Goal: Task Accomplishment & Management: Complete application form

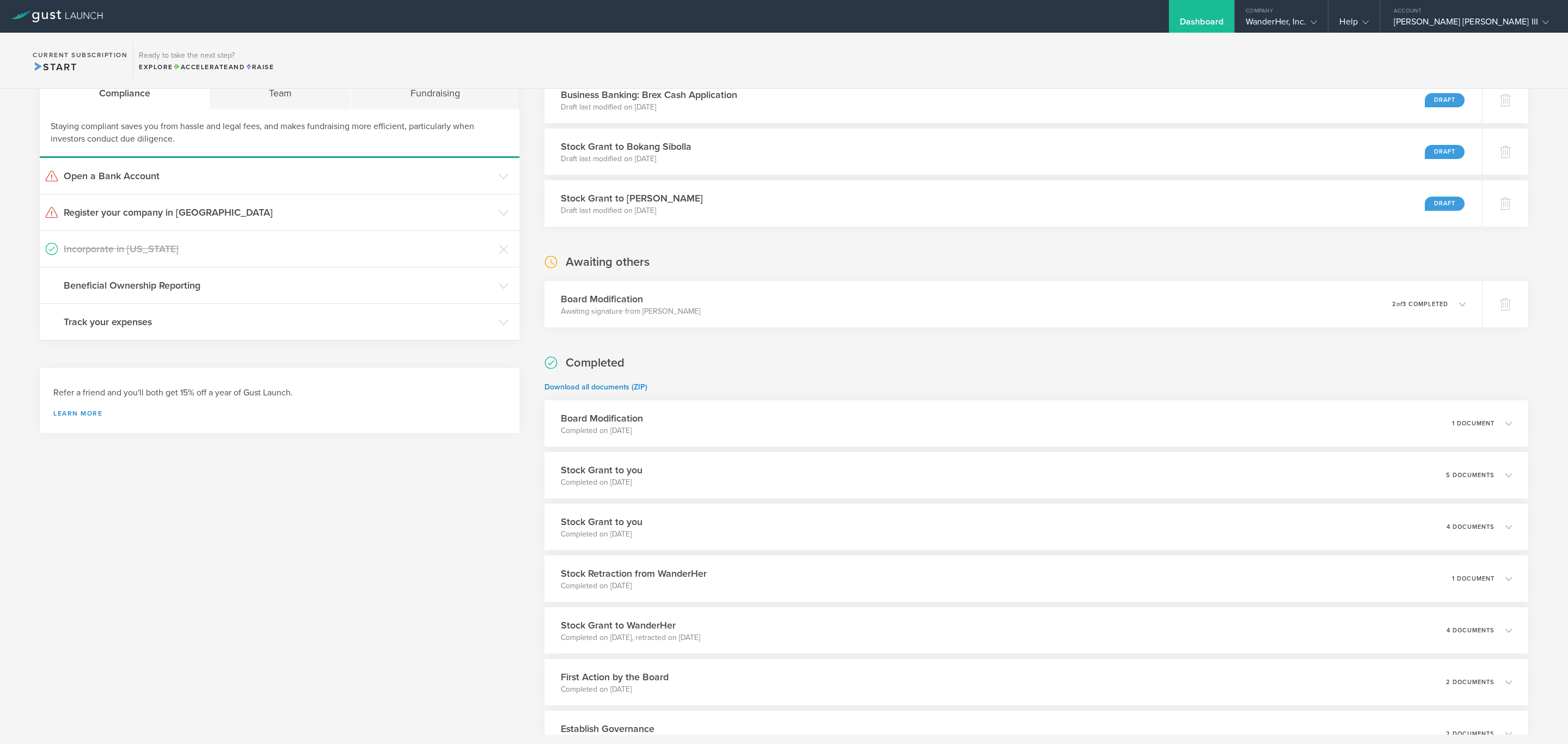
scroll to position [81, 0]
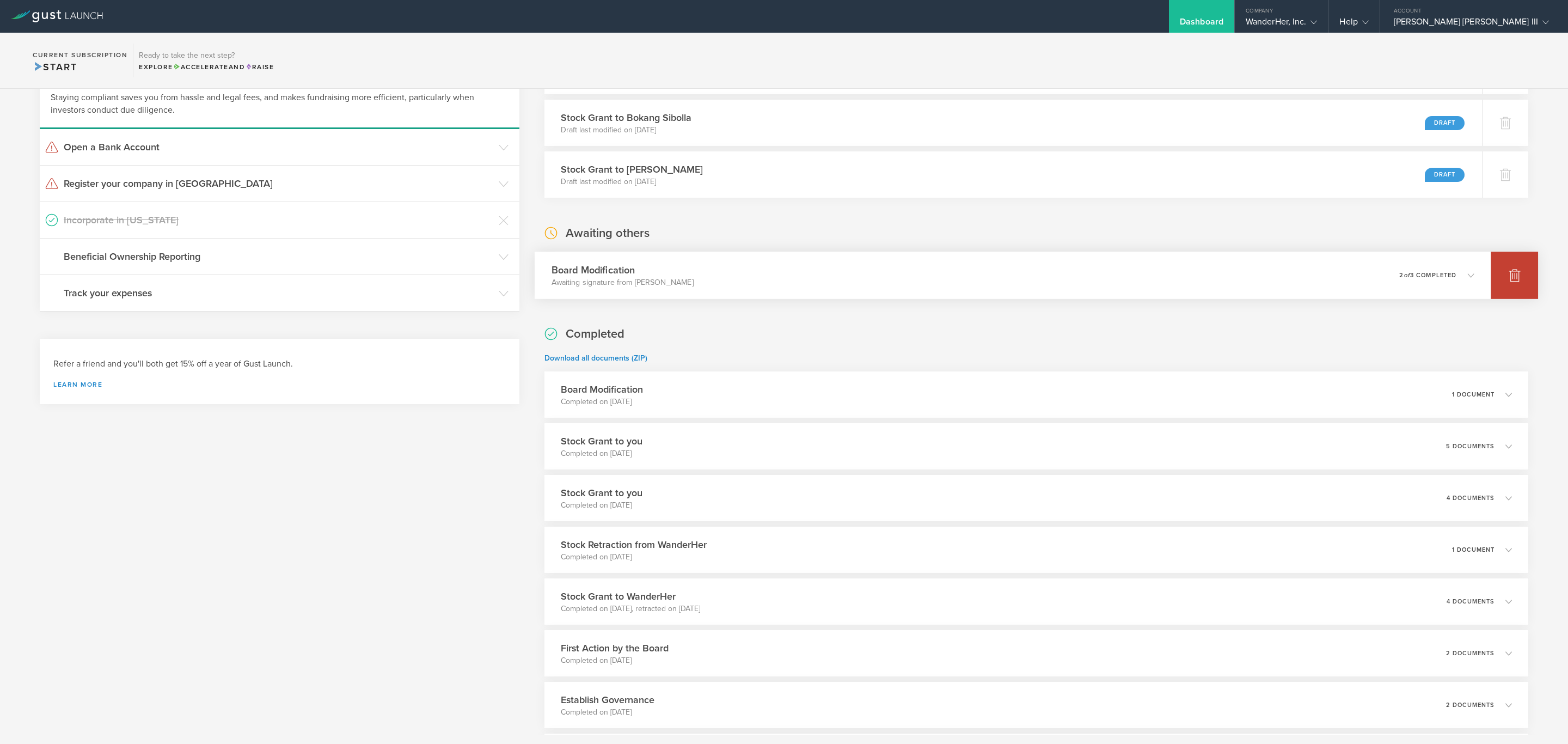
click at [1509, 276] on icon at bounding box center [1515, 275] width 13 height 13
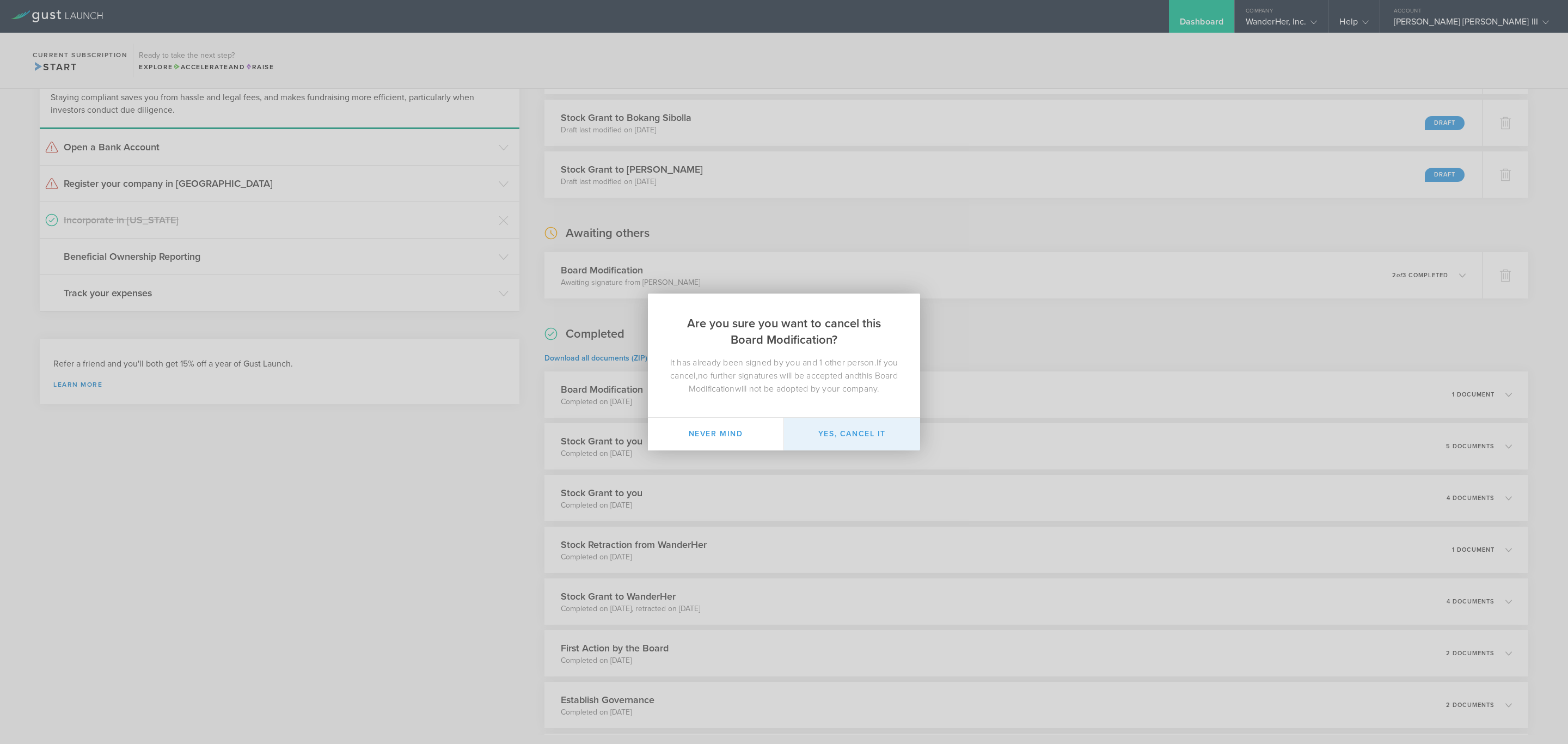
click at [865, 439] on button "Yes, cancel it" at bounding box center [852, 434] width 136 height 33
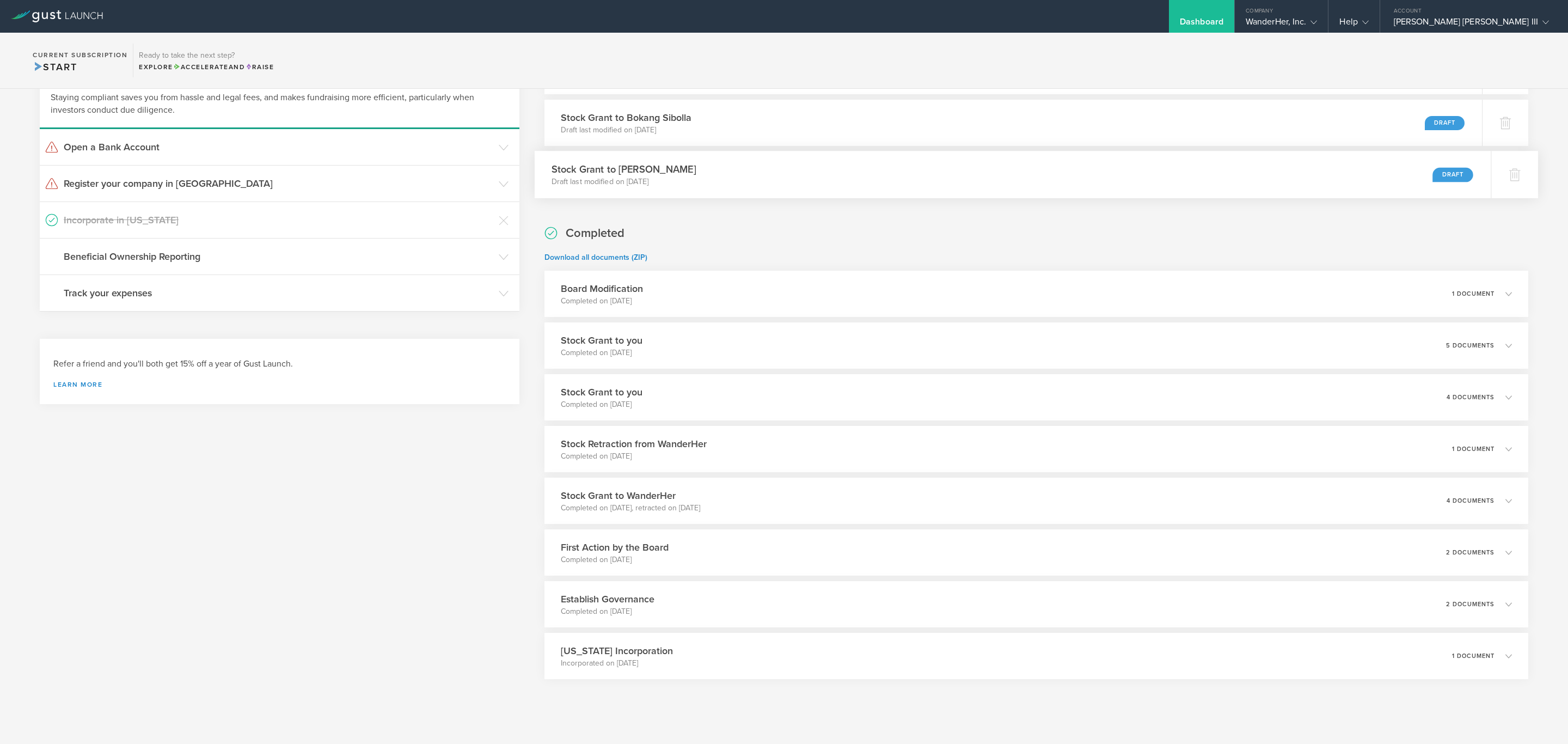
scroll to position [0, 0]
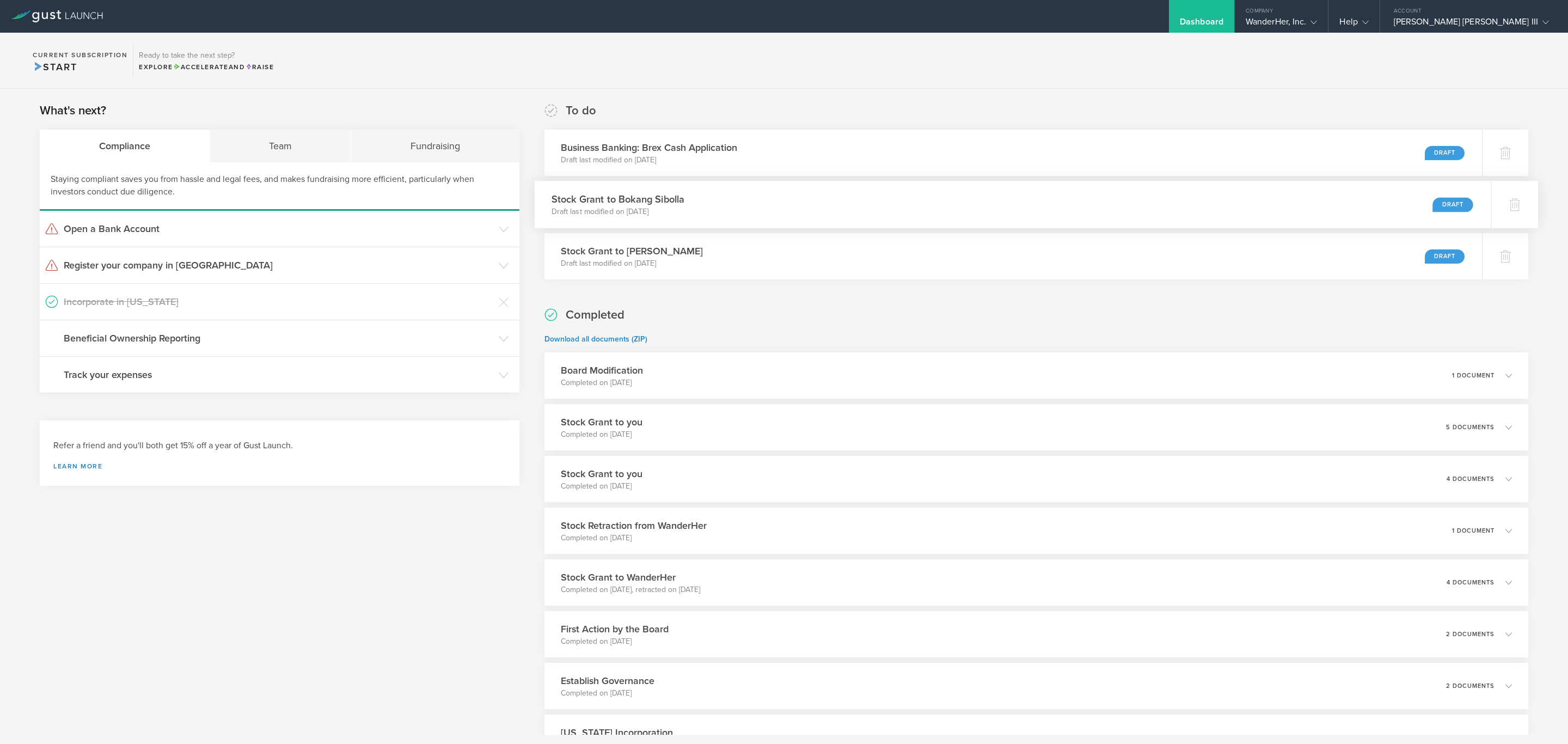
click at [736, 206] on div "Stock Grant to Bokang Sibolla Draft last modified on Sep 5, 2025 Draft" at bounding box center [1013, 204] width 957 height 47
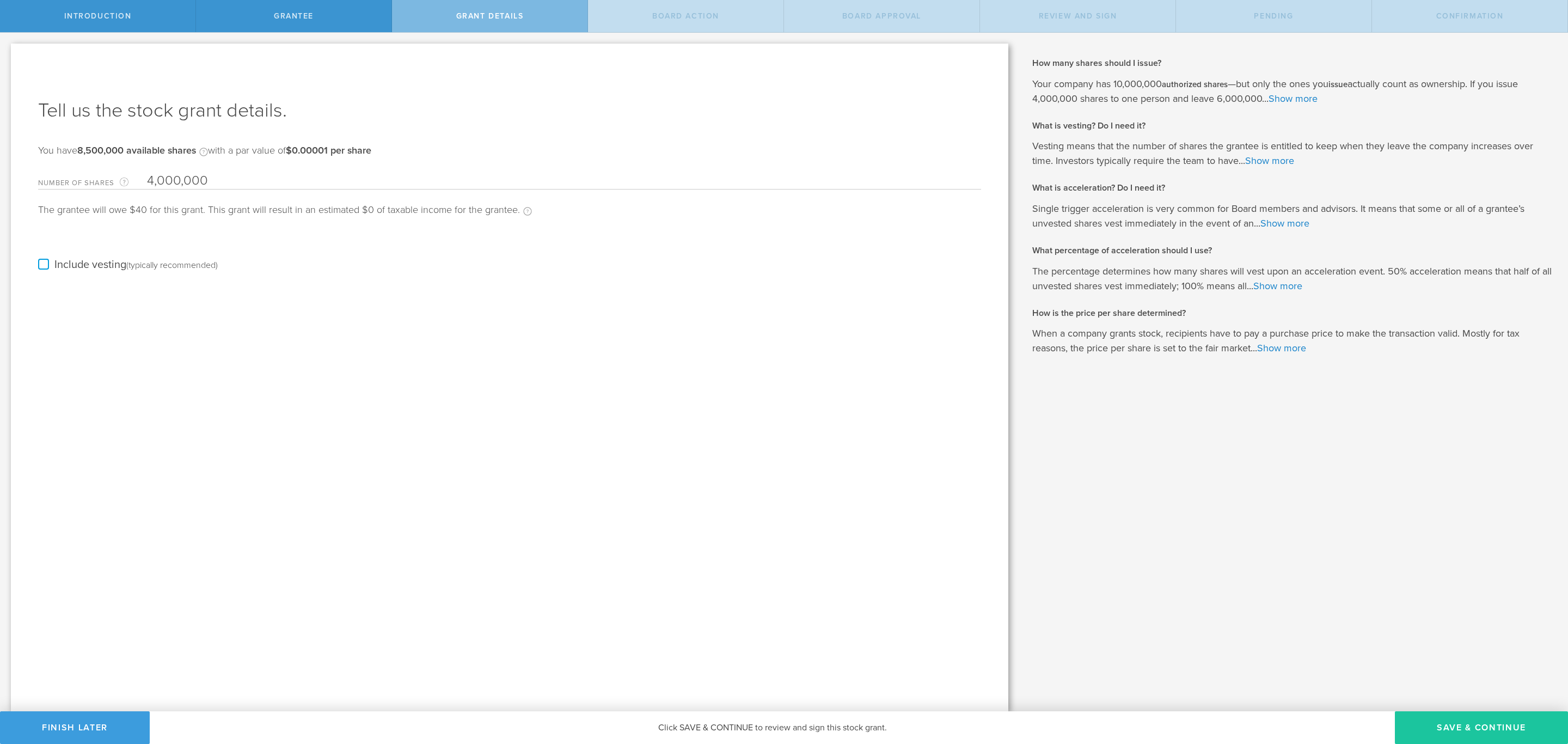
click at [1460, 729] on button "Save & Continue" at bounding box center [1482, 727] width 173 height 33
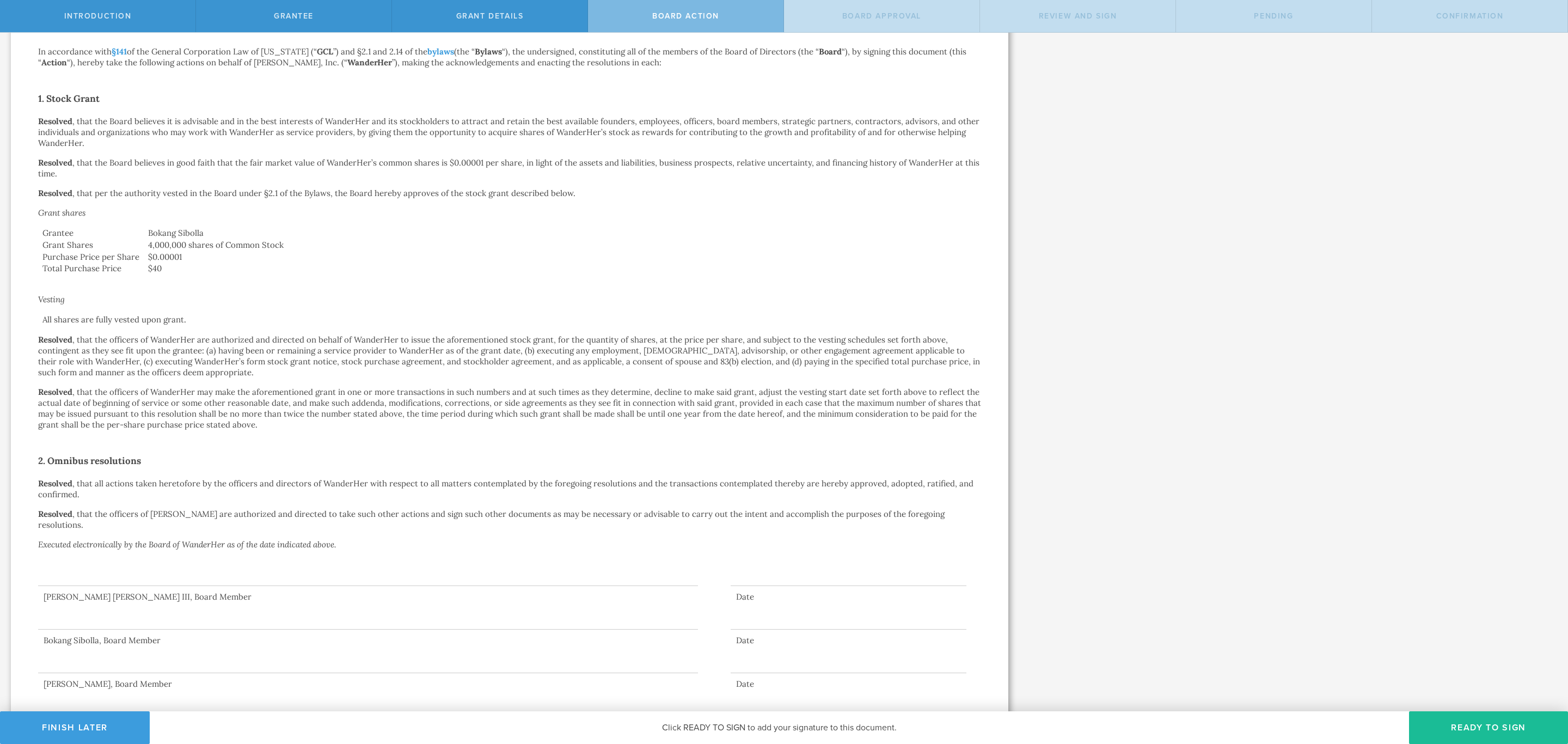
scroll to position [156, 0]
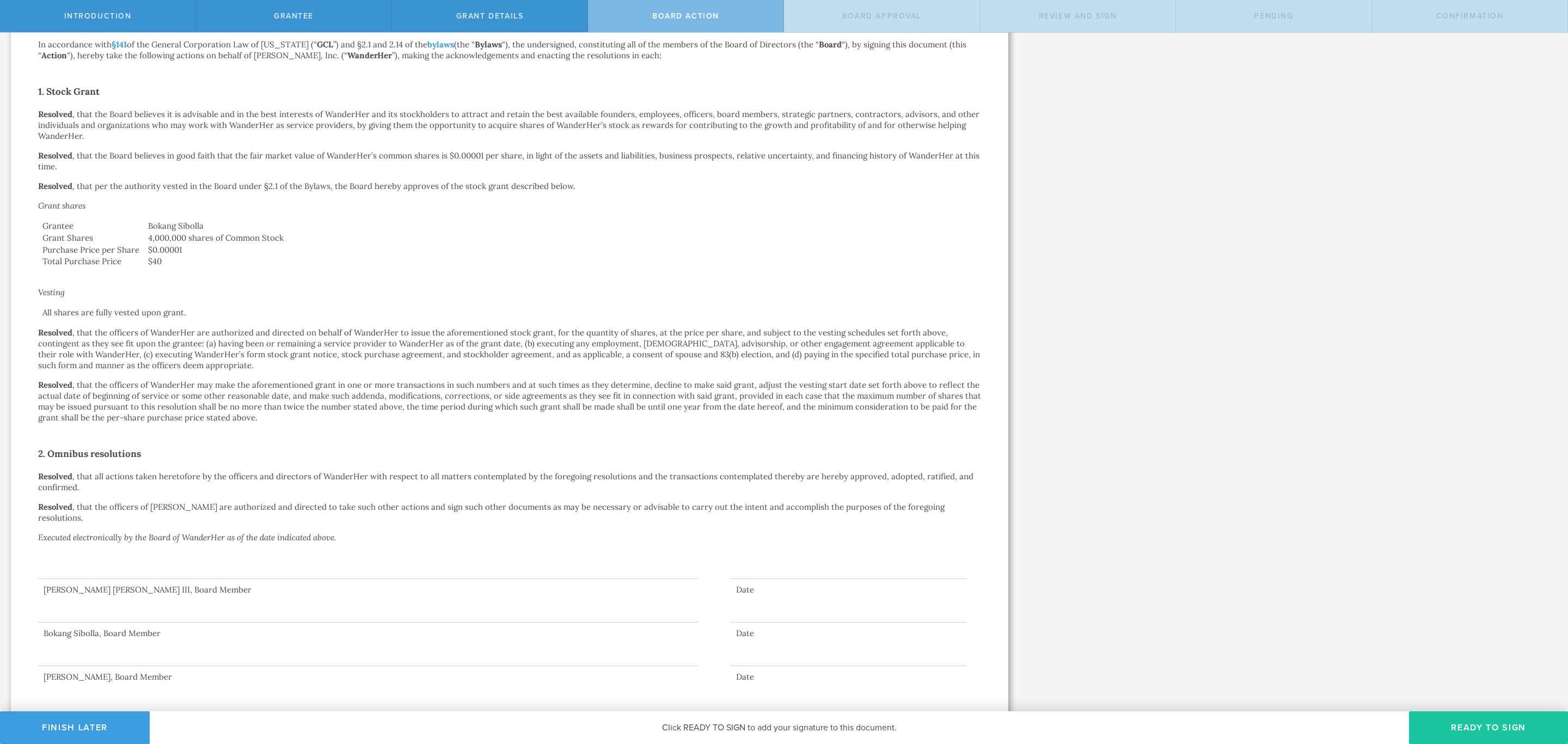
click at [1465, 725] on button "Ready to Sign" at bounding box center [1489, 727] width 159 height 33
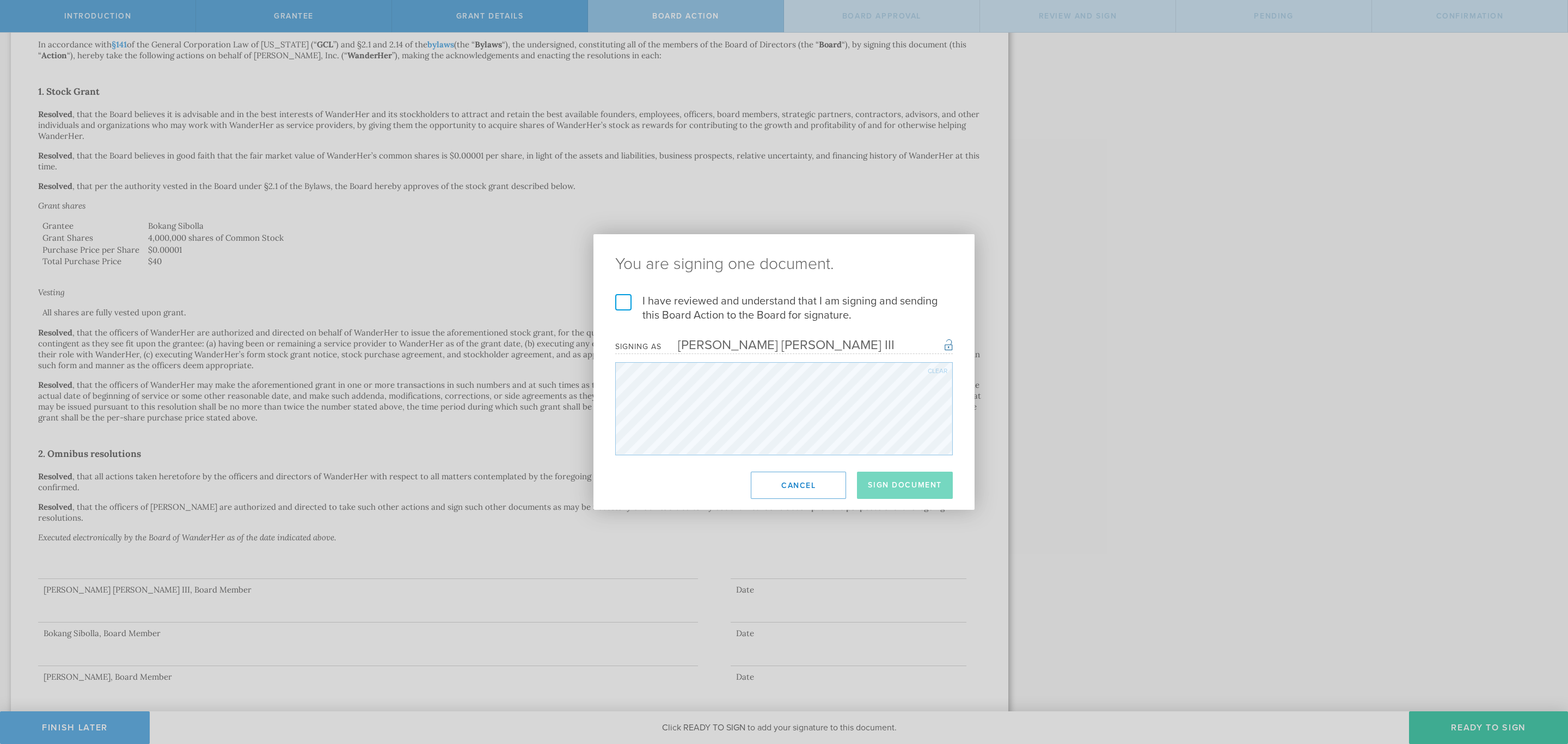
click at [620, 299] on label "I have reviewed and understand that I am signing and sending this Board Action …" at bounding box center [784, 308] width 337 height 28
click at [0, 0] on input "I have reviewed and understand that I am signing and sending this Board Action …" at bounding box center [0, 0] width 0 height 0
click at [902, 489] on button "Sign Document" at bounding box center [904, 485] width 96 height 27
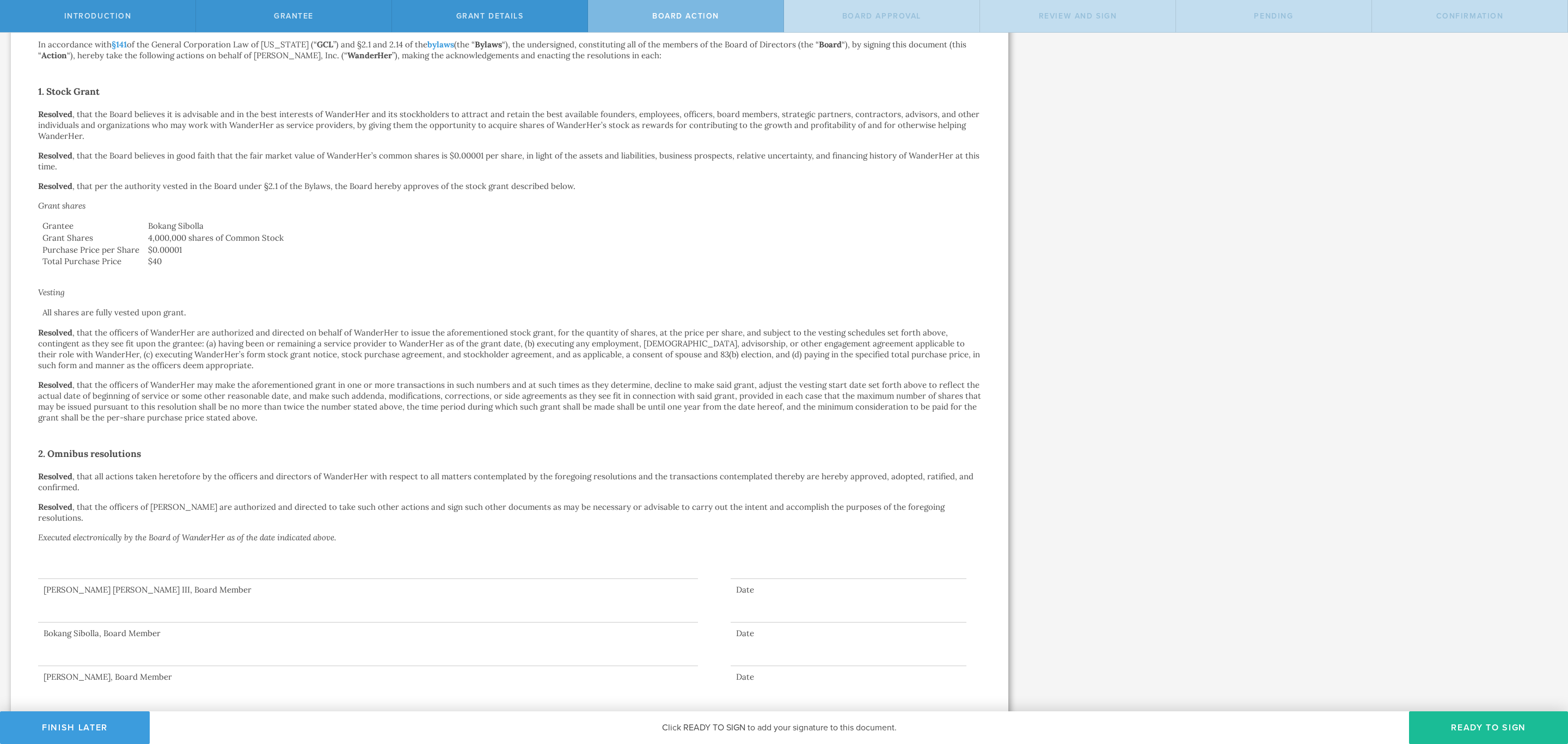
scroll to position [0, 0]
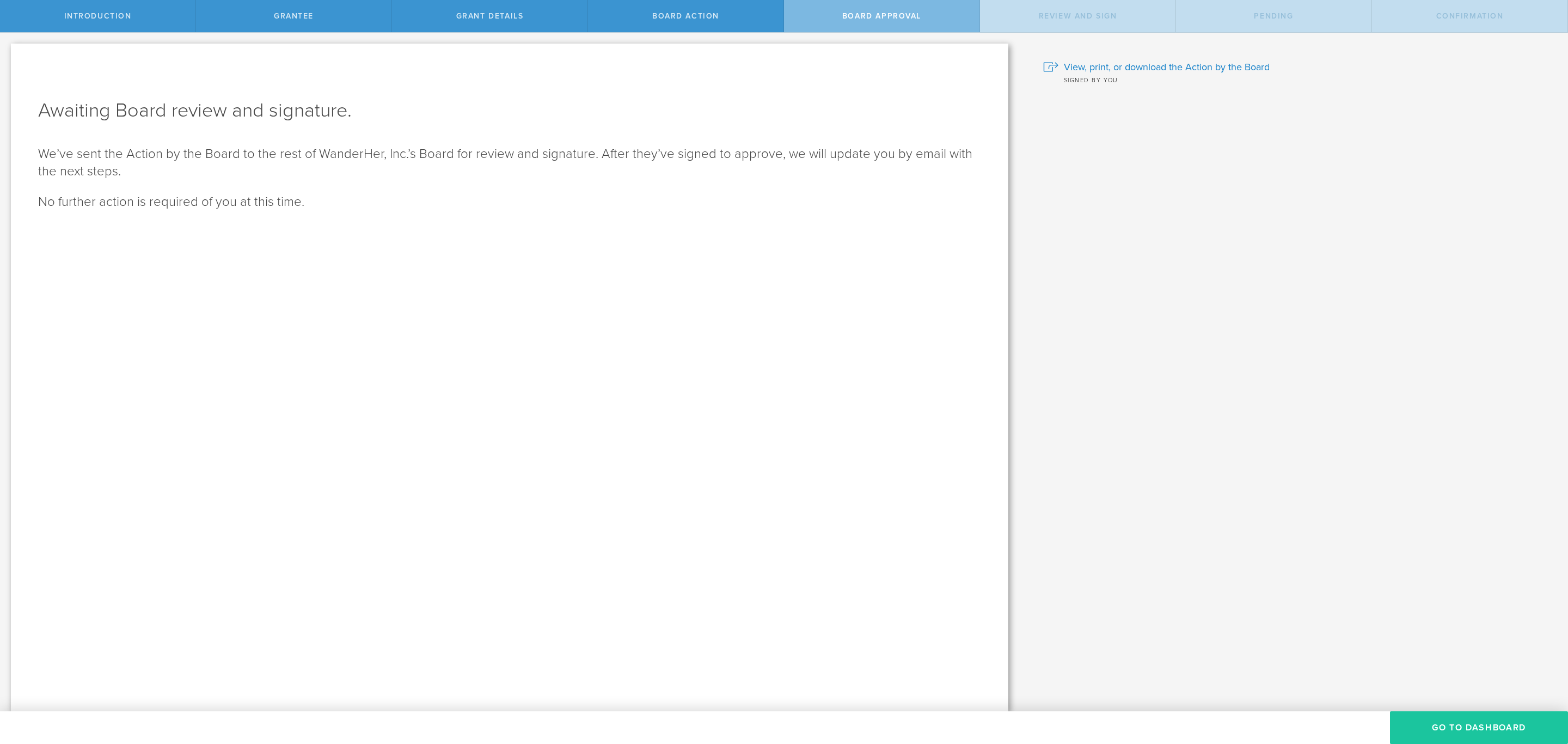
click at [1441, 715] on button "Go To Dashboard" at bounding box center [1479, 727] width 178 height 33
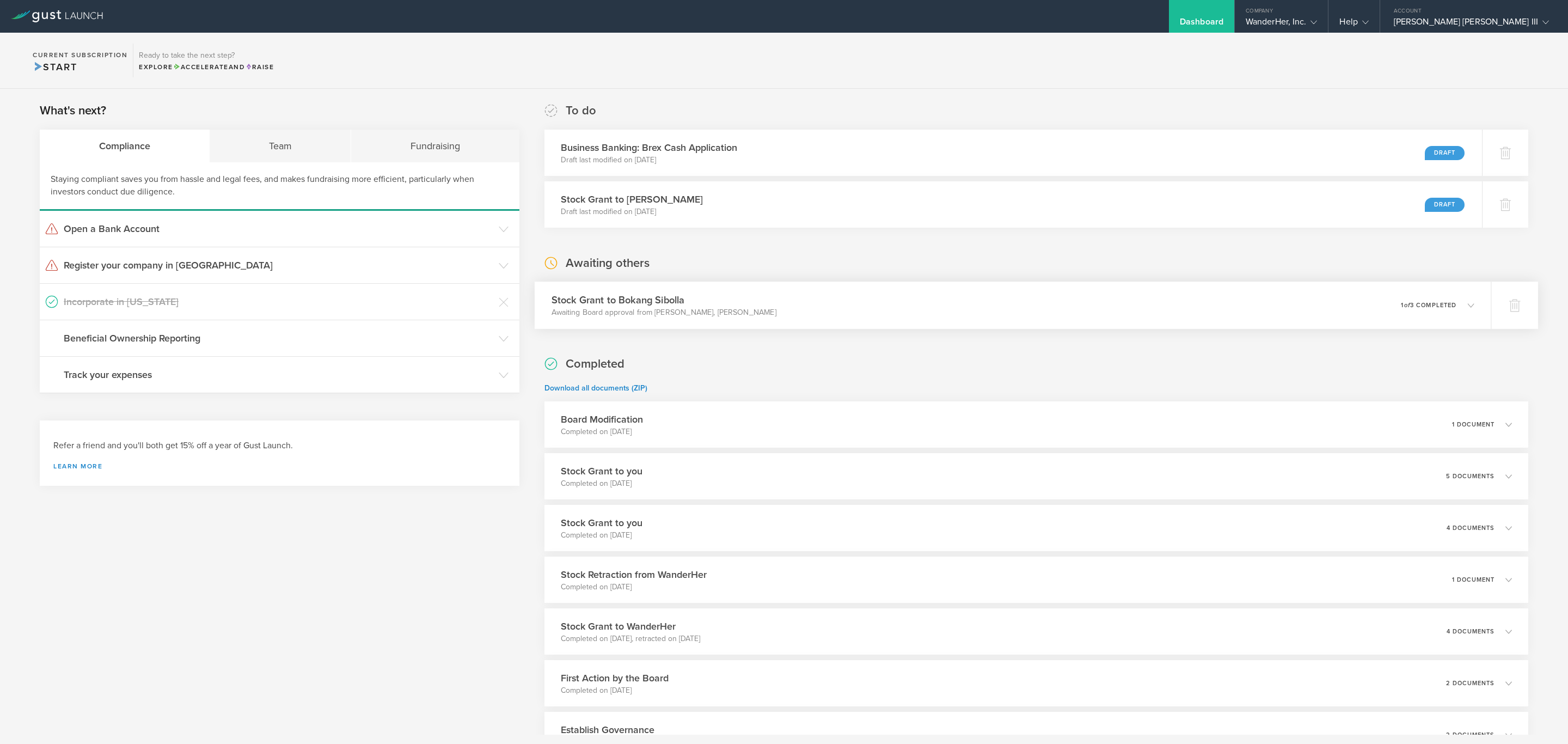
click at [1456, 301] on icon at bounding box center [1465, 305] width 18 height 10
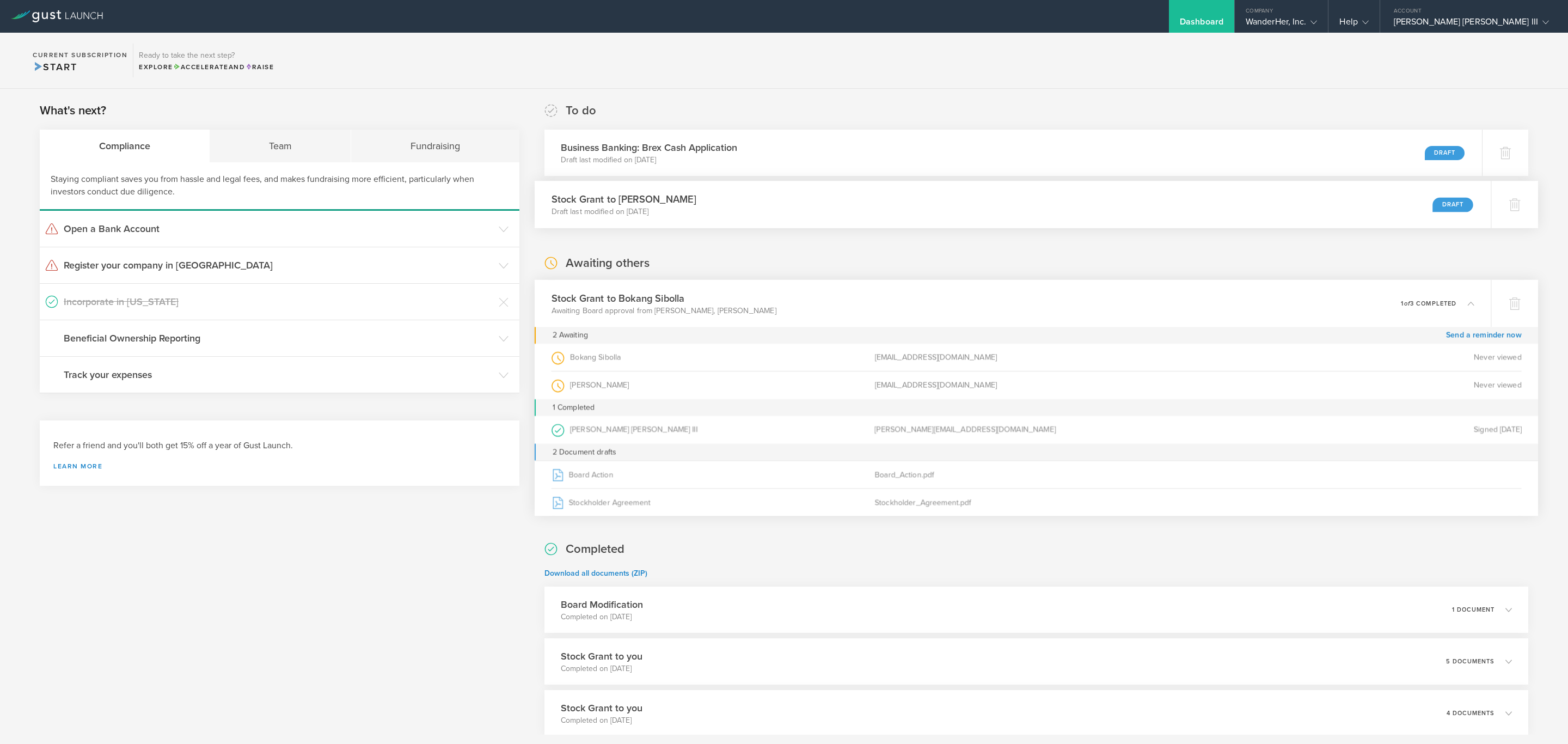
click at [920, 214] on div "Stock Grant to Sergio Ruiz Moral Draft last modified on Sep 5, 2025 Draft" at bounding box center [1013, 204] width 957 height 47
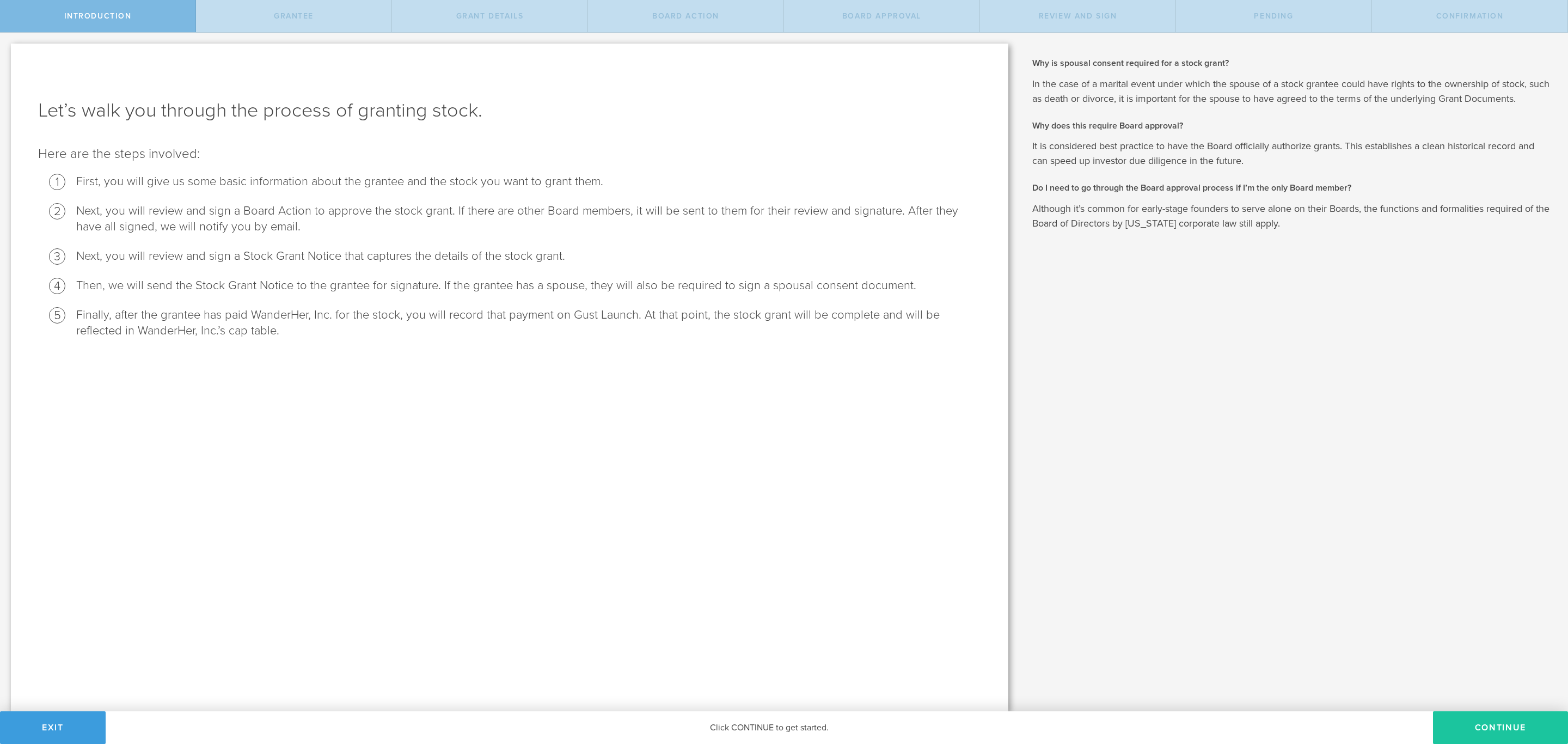
click at [1496, 724] on button "Continue" at bounding box center [1500, 727] width 135 height 33
radio input "true"
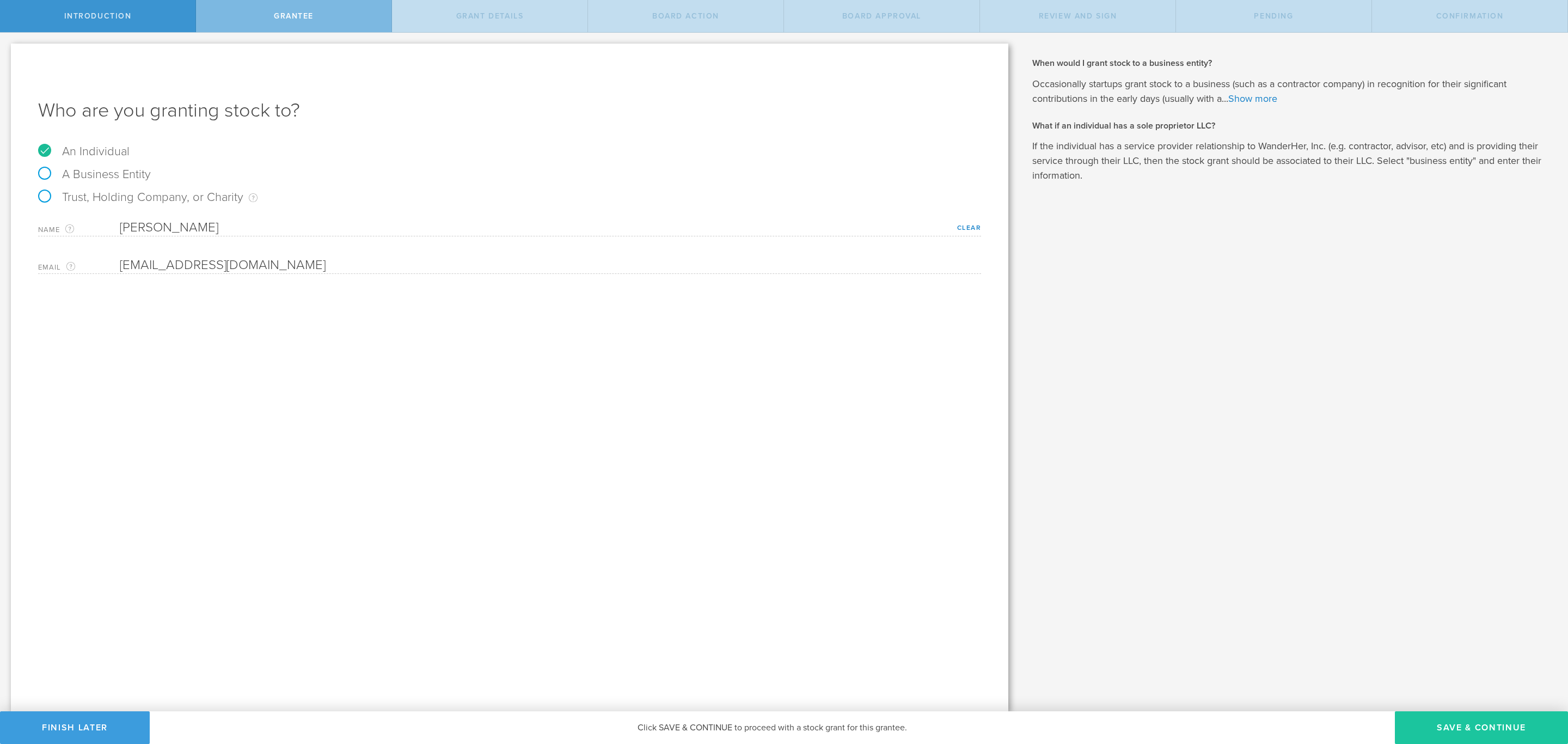
click at [1452, 724] on button "Save & Continue" at bounding box center [1482, 727] width 173 height 33
type input "48"
type input "12"
select select "none"
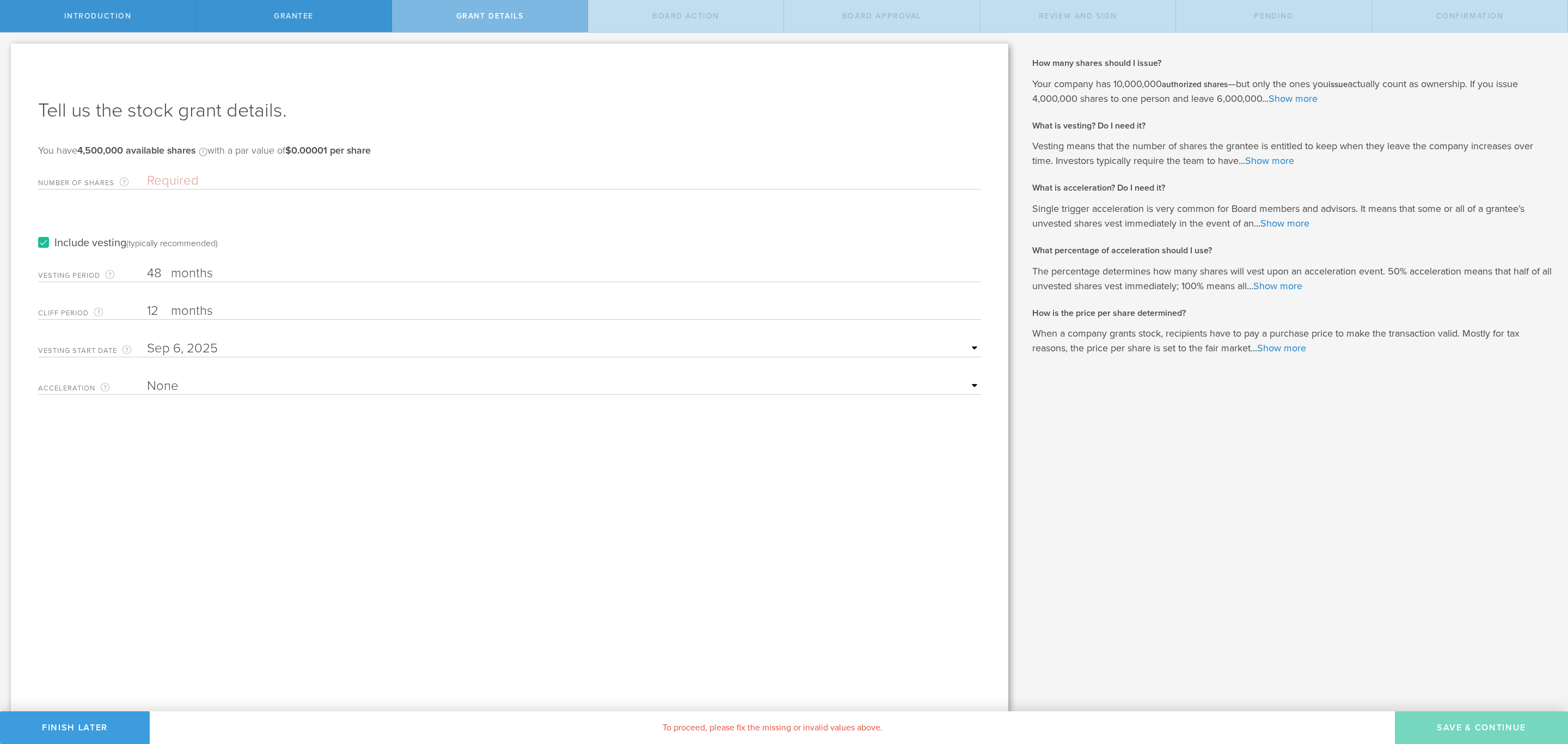
click at [220, 276] on label "months" at bounding box center [225, 275] width 108 height 19
click at [220, 276] on input "48" at bounding box center [564, 273] width 834 height 16
click at [178, 175] on input "Number of Shares The total amount of stock the company is granting to this reci…" at bounding box center [564, 180] width 834 height 16
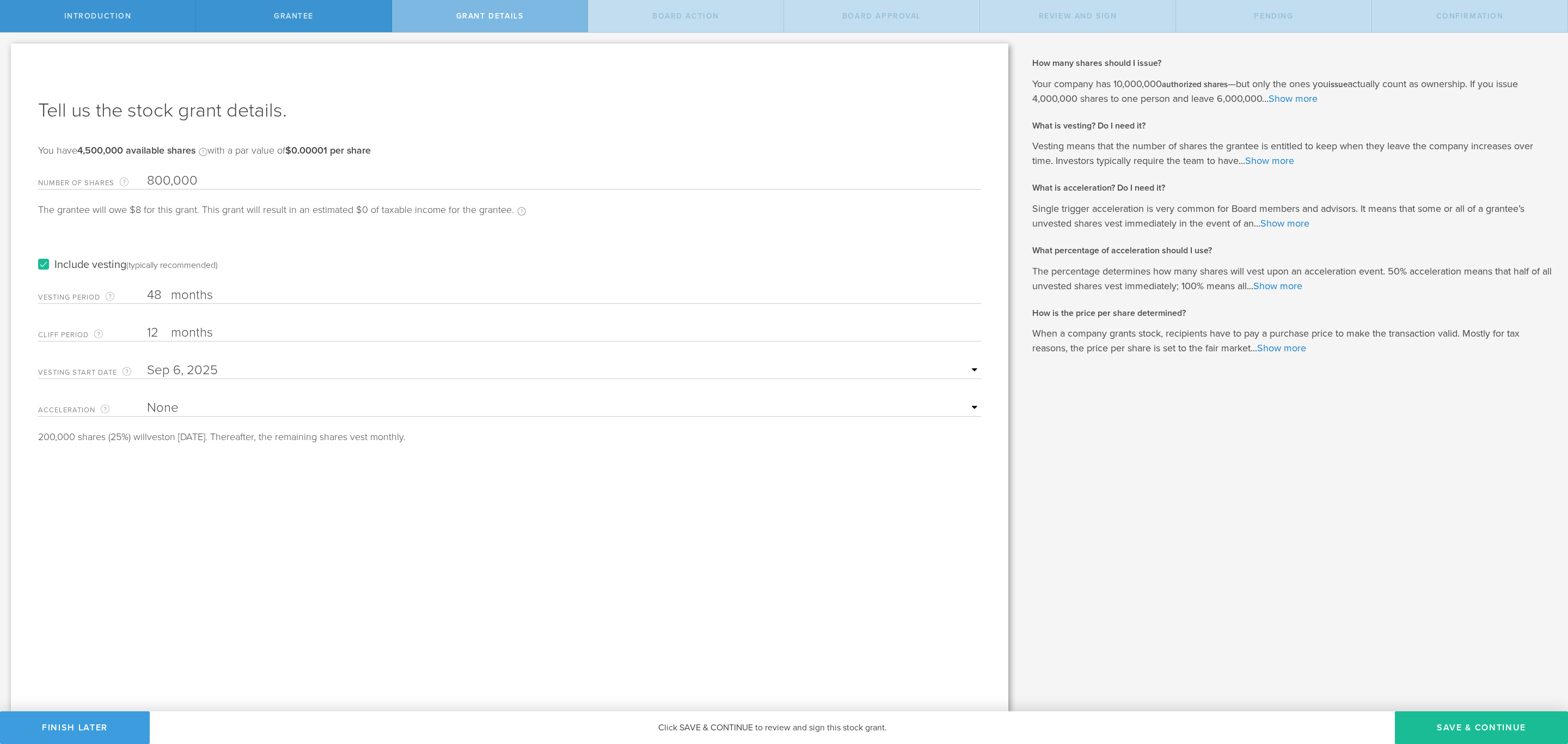
click at [156, 180] on input "800,000" at bounding box center [564, 180] width 834 height 16
type input "700,000"
click at [43, 267] on label "Include vesting (typically recommended)" at bounding box center [128, 264] width 180 height 11
click at [0, 0] on input "Include vesting (typically recommended)" at bounding box center [0, 0] width 0 height 0
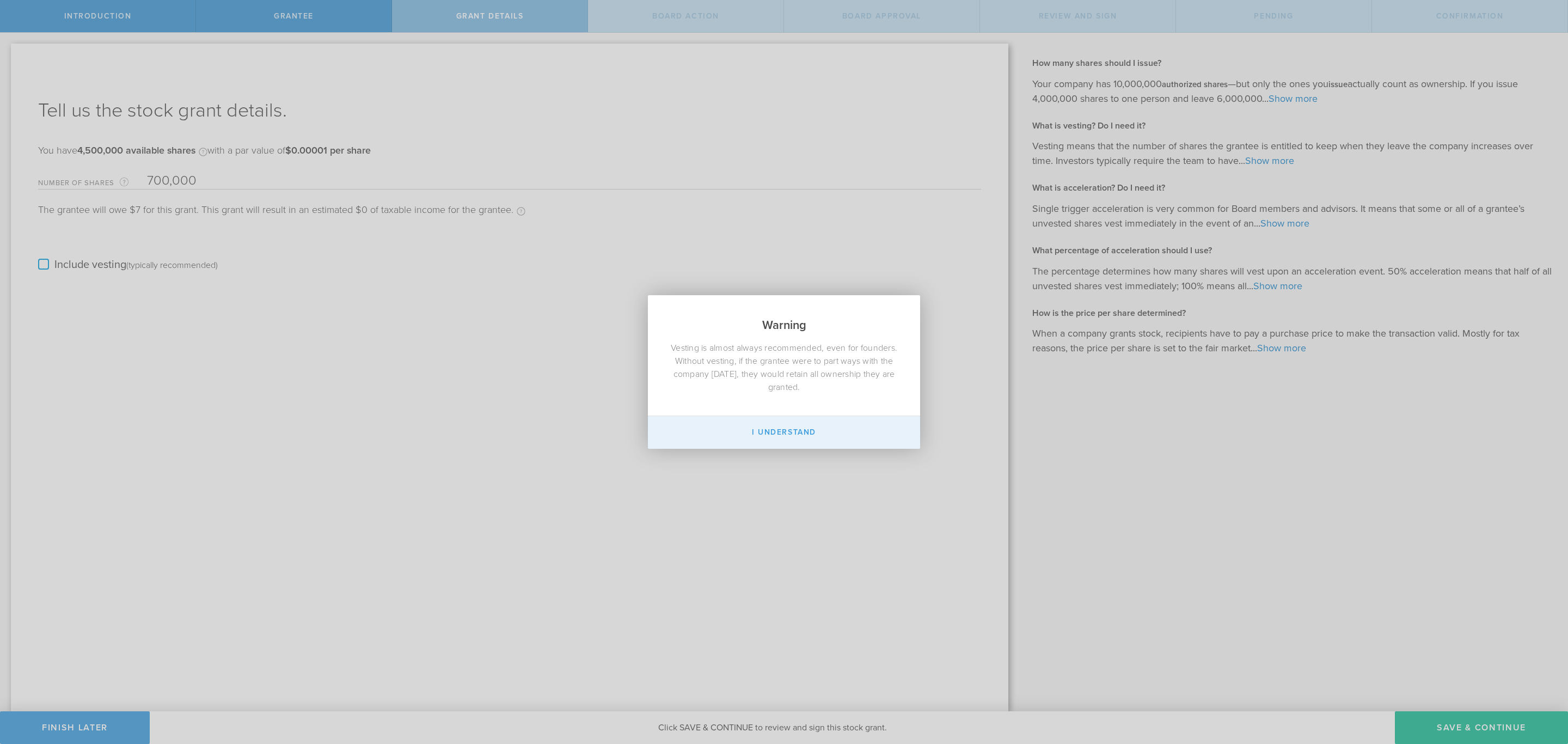
click at [832, 431] on button "I Understand" at bounding box center [783, 432] width 272 height 33
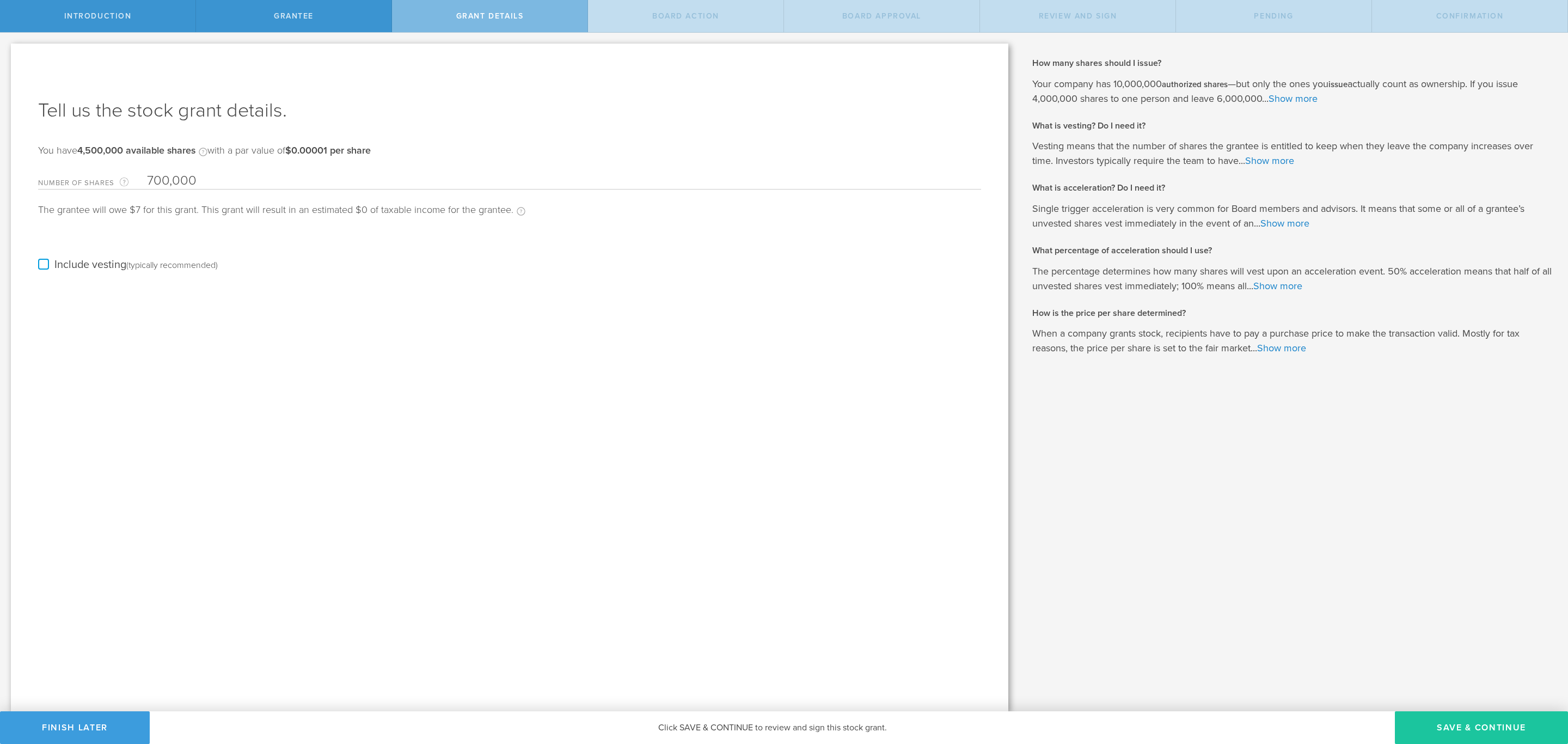
click at [1482, 730] on button "Save & Continue" at bounding box center [1482, 727] width 173 height 33
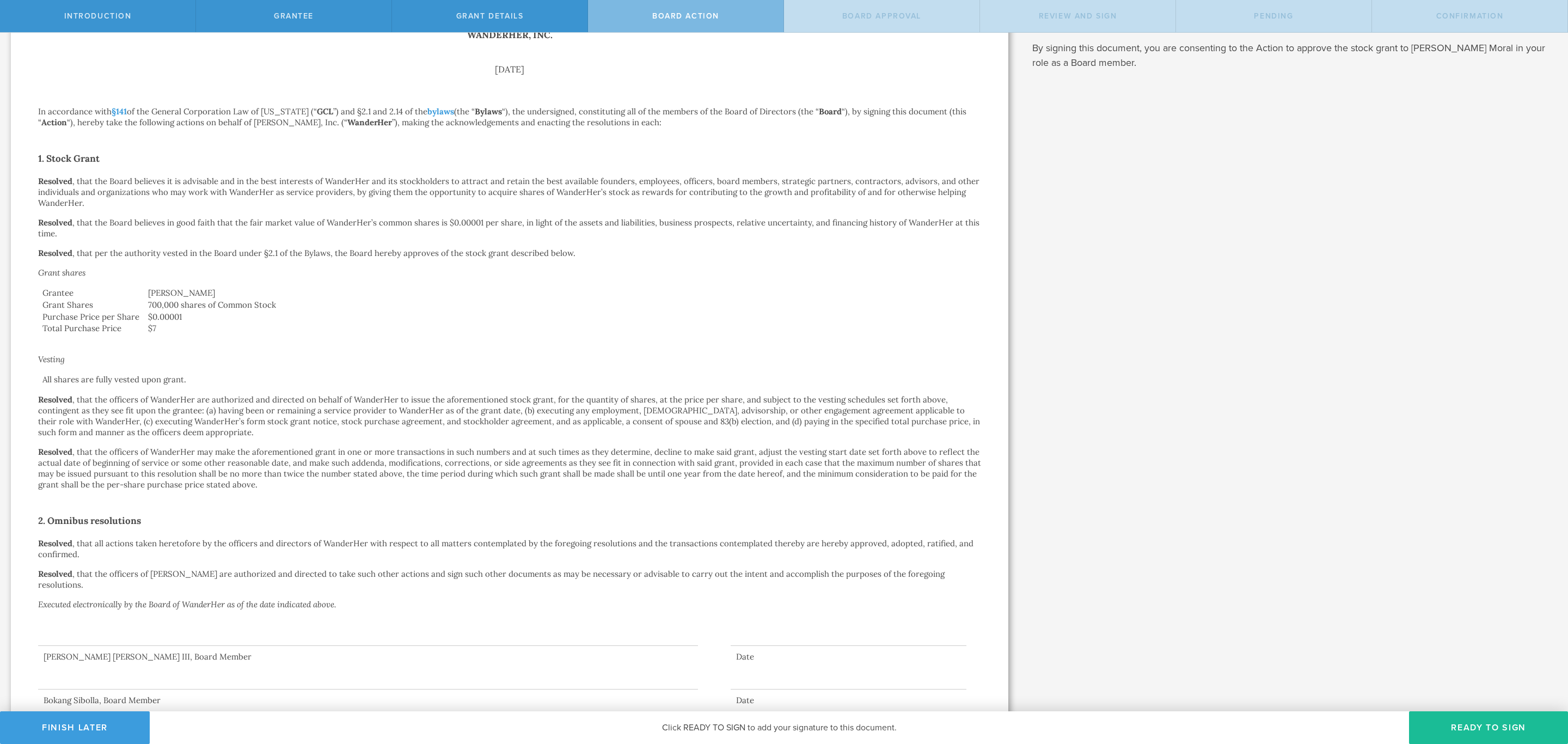
scroll to position [156, 0]
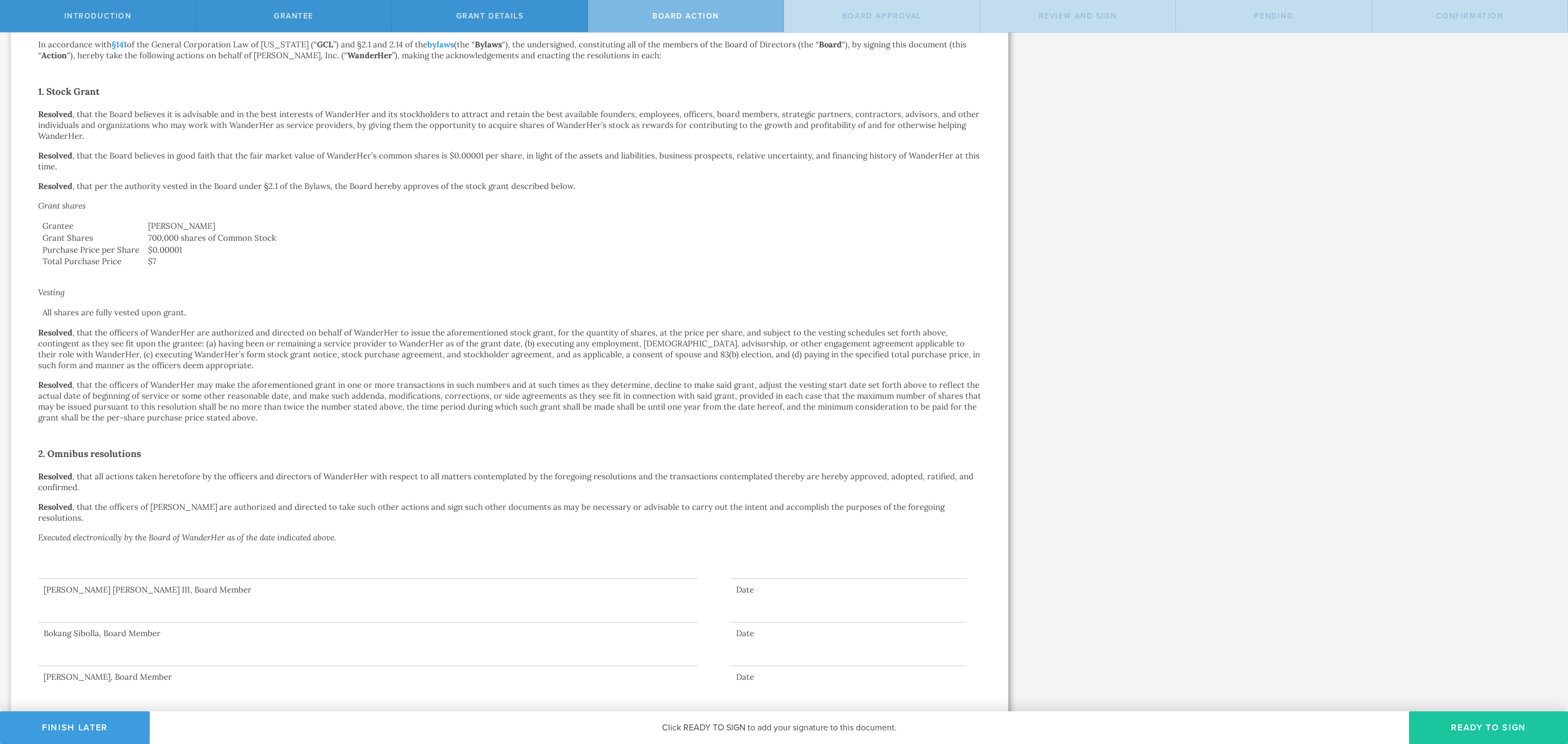
click at [1495, 732] on button "Ready to Sign" at bounding box center [1489, 727] width 159 height 33
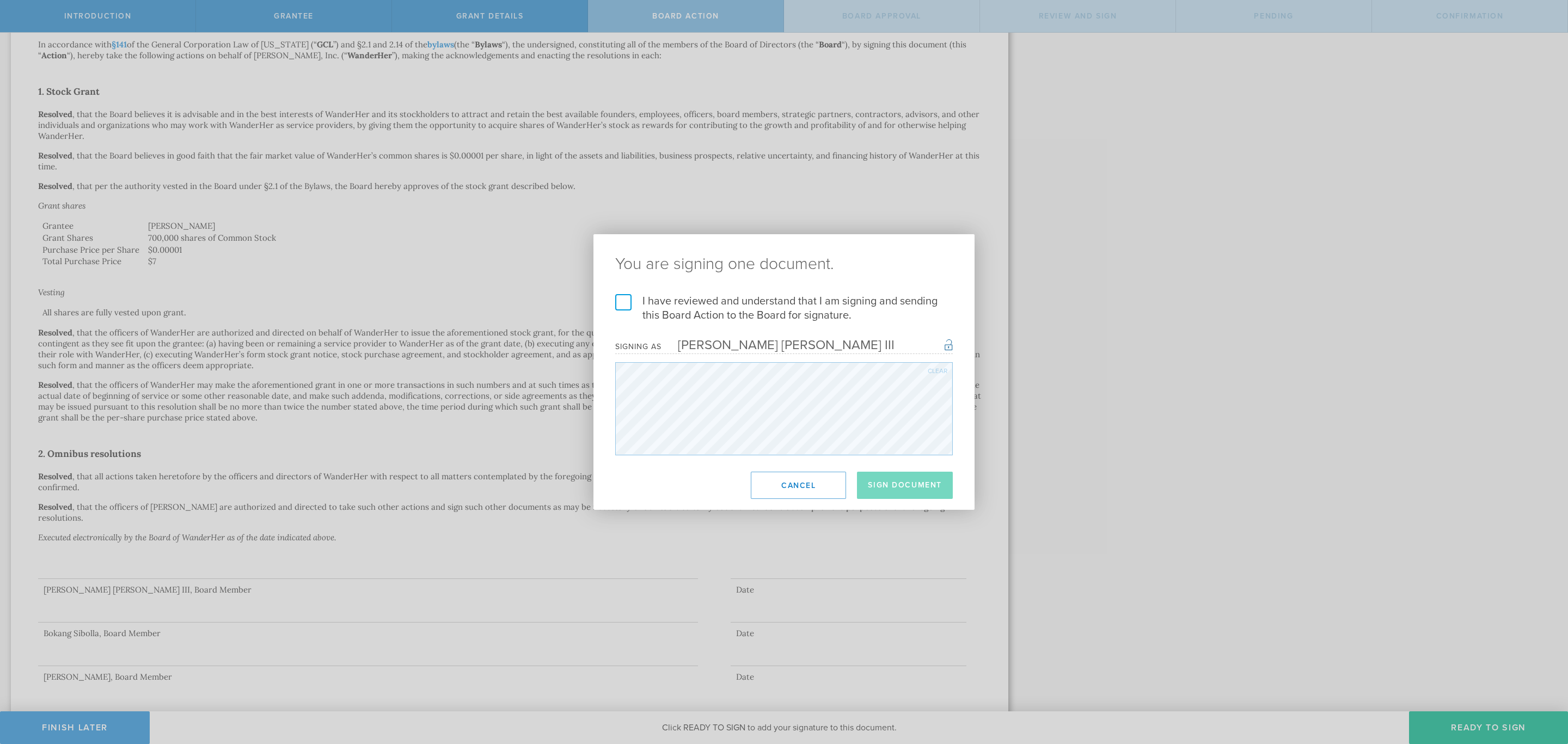
click at [619, 303] on label "I have reviewed and understand that I am signing and sending this Board Action …" at bounding box center [784, 308] width 337 height 28
click at [0, 0] on input "I have reviewed and understand that I am signing and sending this Board Action …" at bounding box center [0, 0] width 0 height 0
click at [916, 486] on button "Sign Document" at bounding box center [904, 485] width 96 height 27
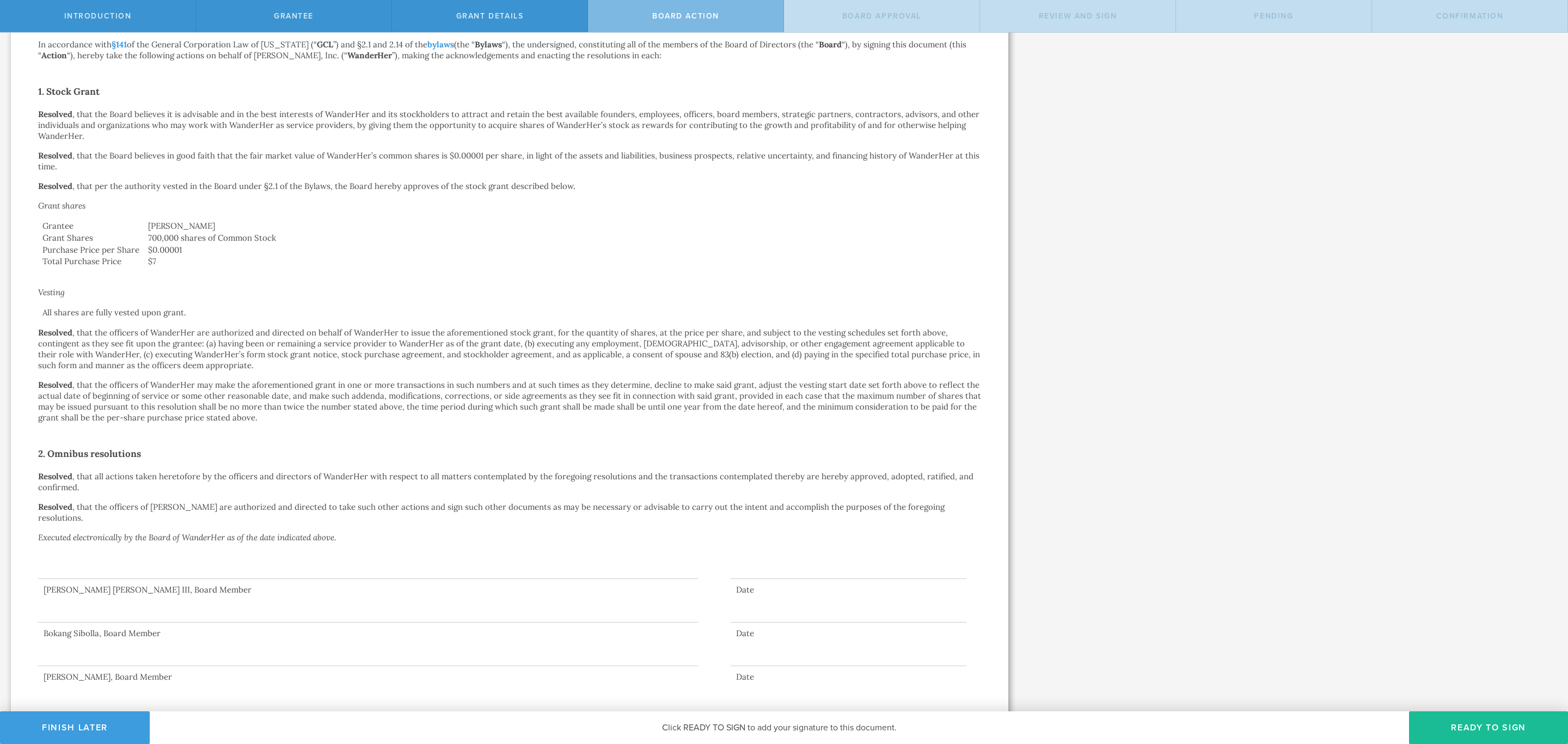
scroll to position [0, 0]
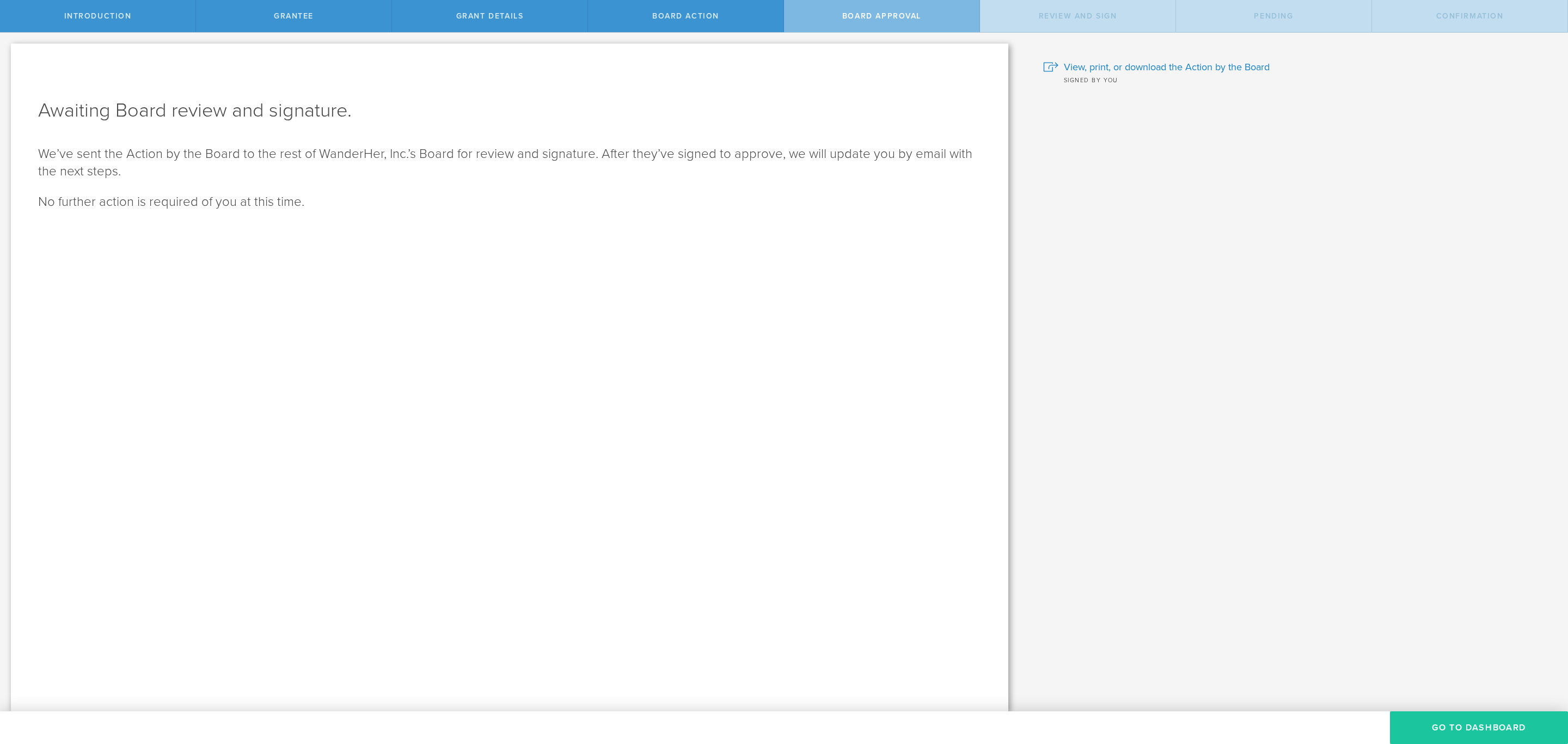
click at [1527, 722] on button "Go To Dashboard" at bounding box center [1479, 727] width 178 height 33
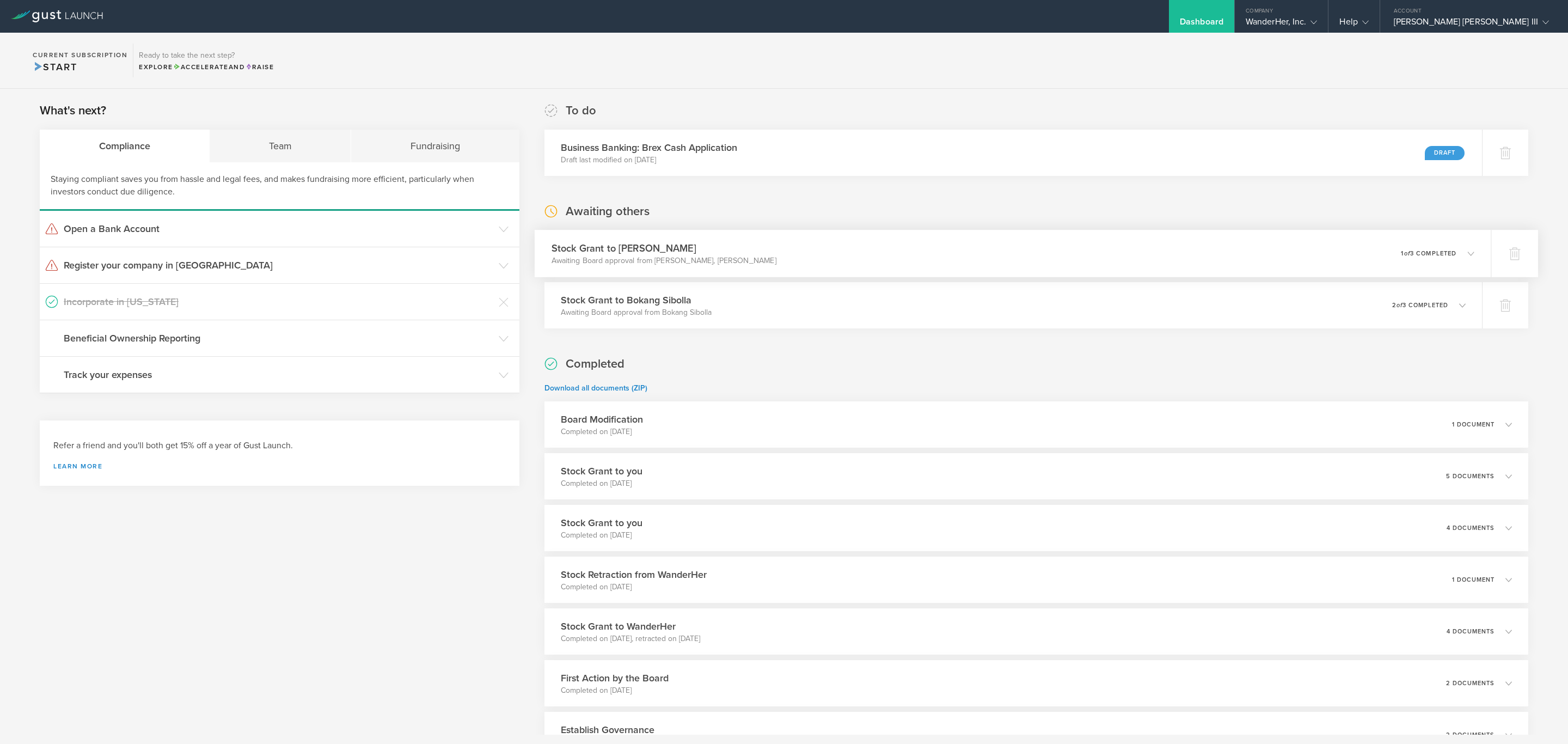
click at [742, 261] on p "Awaiting Board approval from [PERSON_NAME], [PERSON_NAME]" at bounding box center [663, 260] width 225 height 11
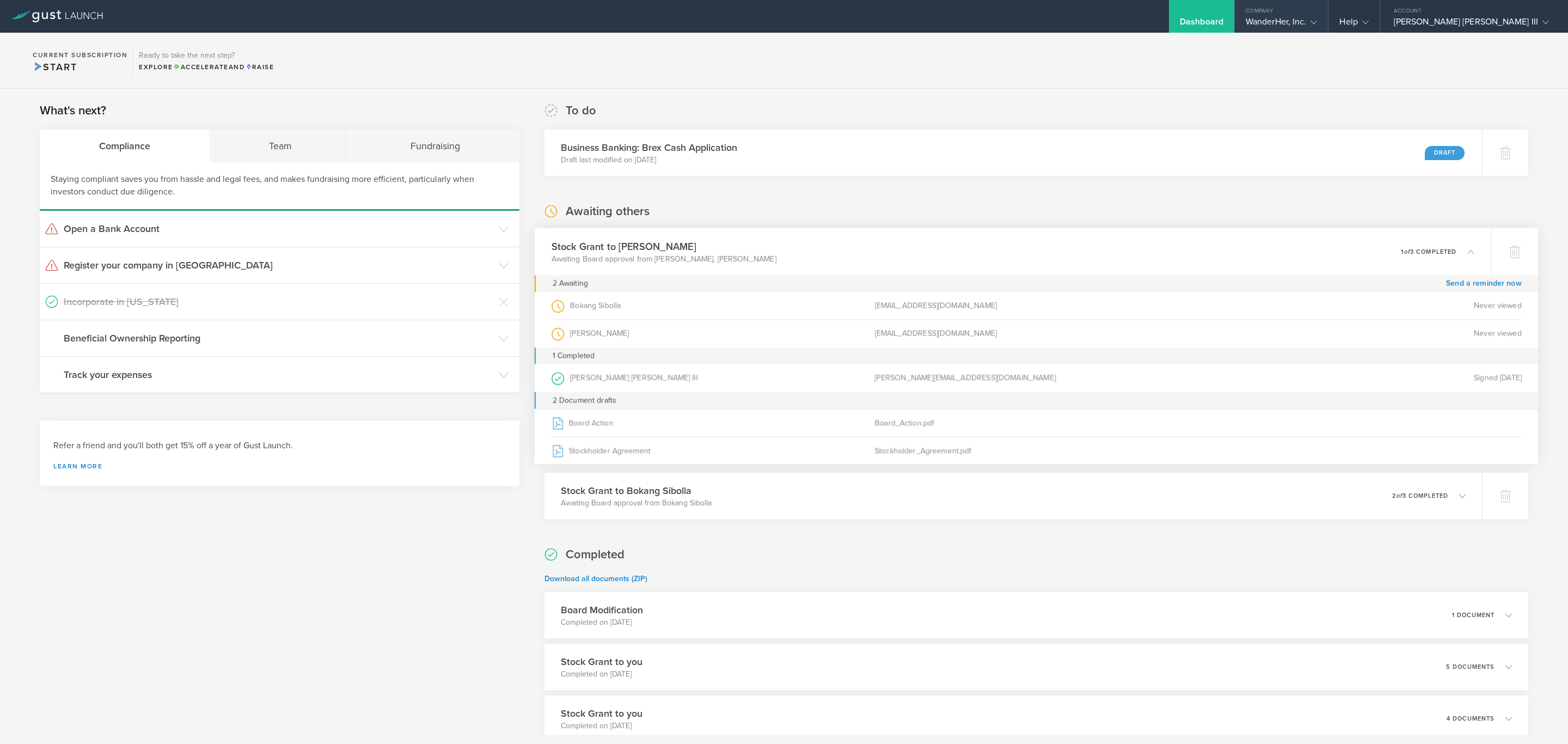
click at [1317, 19] on icon at bounding box center [1314, 22] width 7 height 7
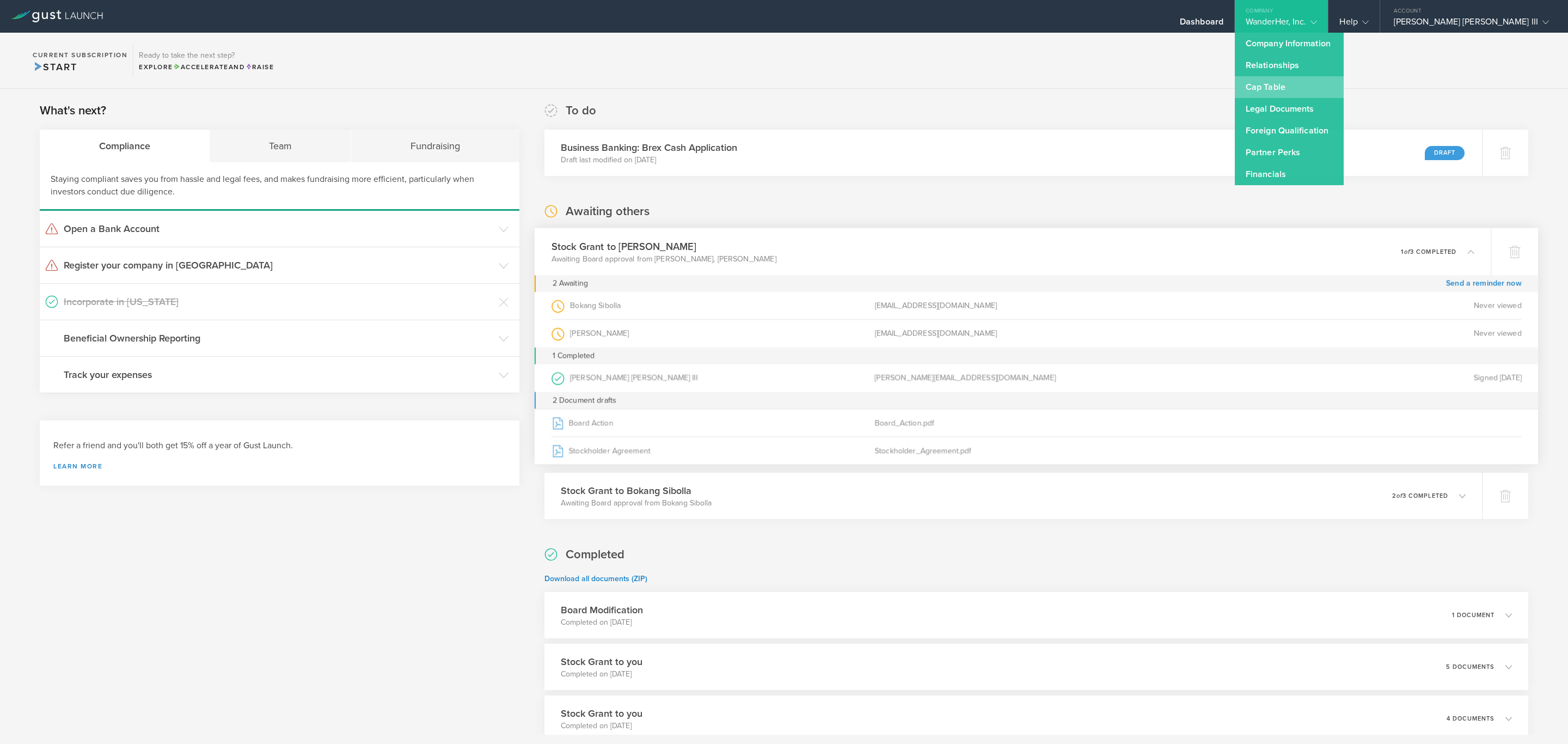
click at [1343, 89] on link "Cap Table" at bounding box center [1289, 87] width 108 height 22
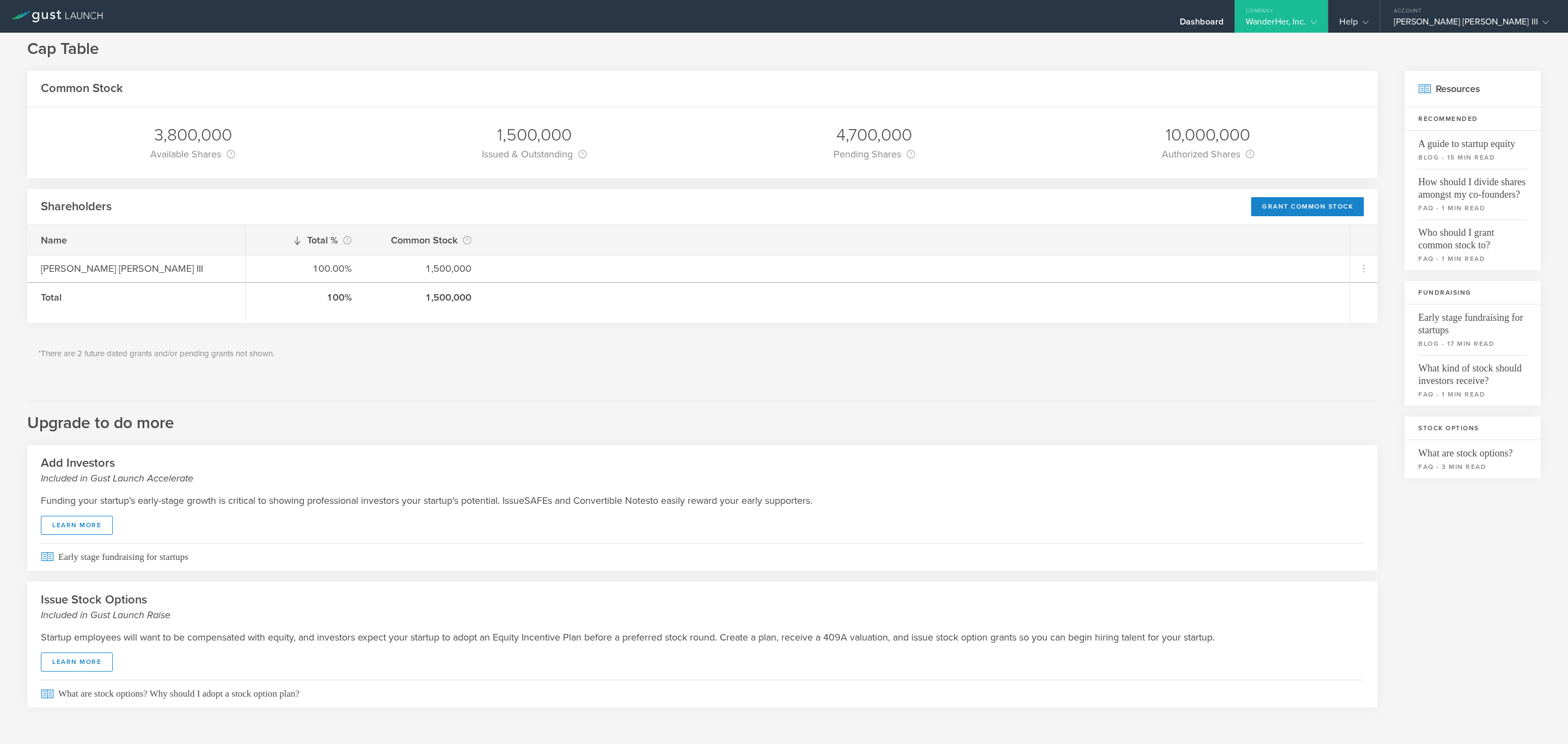
scroll to position [20, 0]
click at [1318, 17] on div "WanderHer, Inc." at bounding box center [1282, 24] width 72 height 16
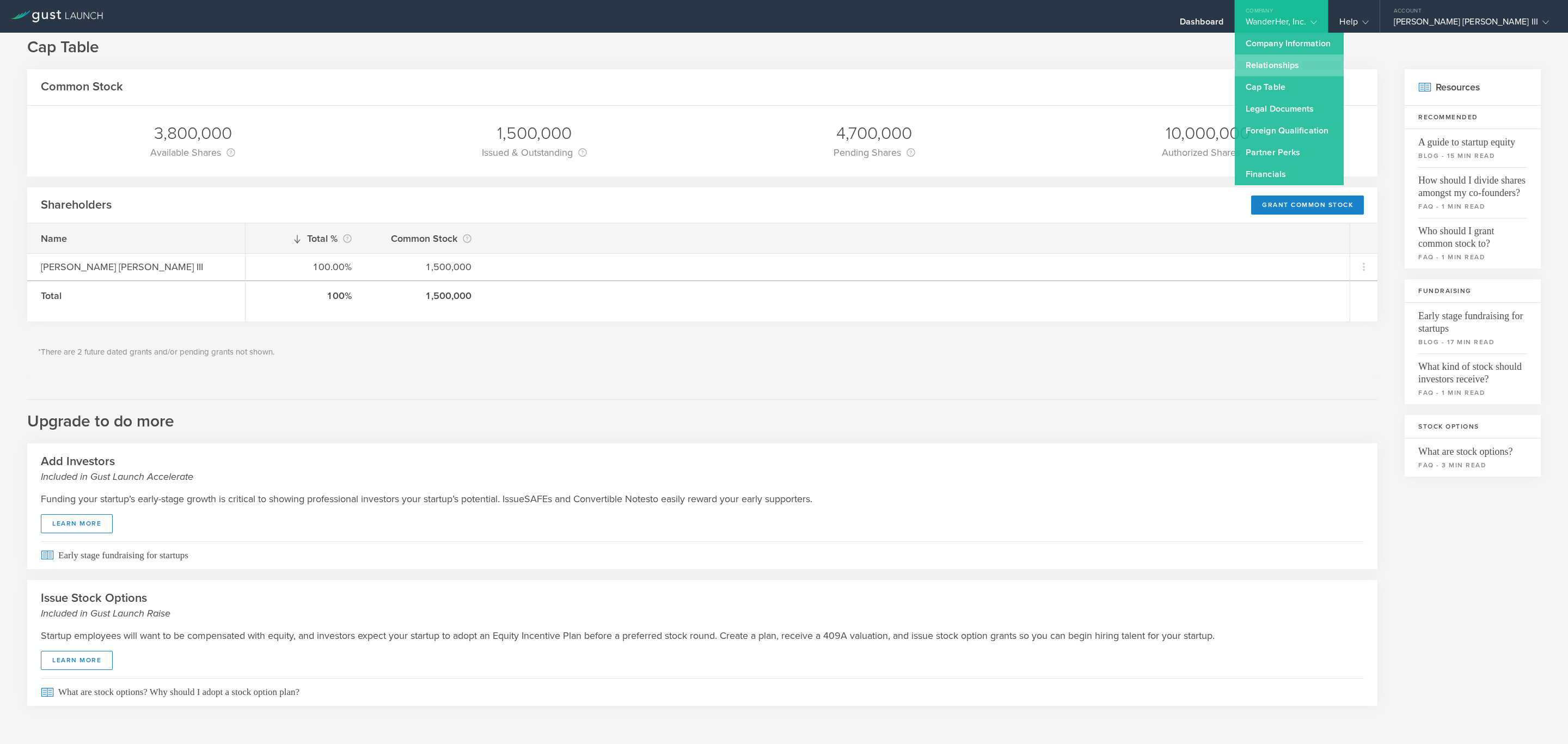
click at [1343, 66] on link "Relationships" at bounding box center [1289, 65] width 108 height 22
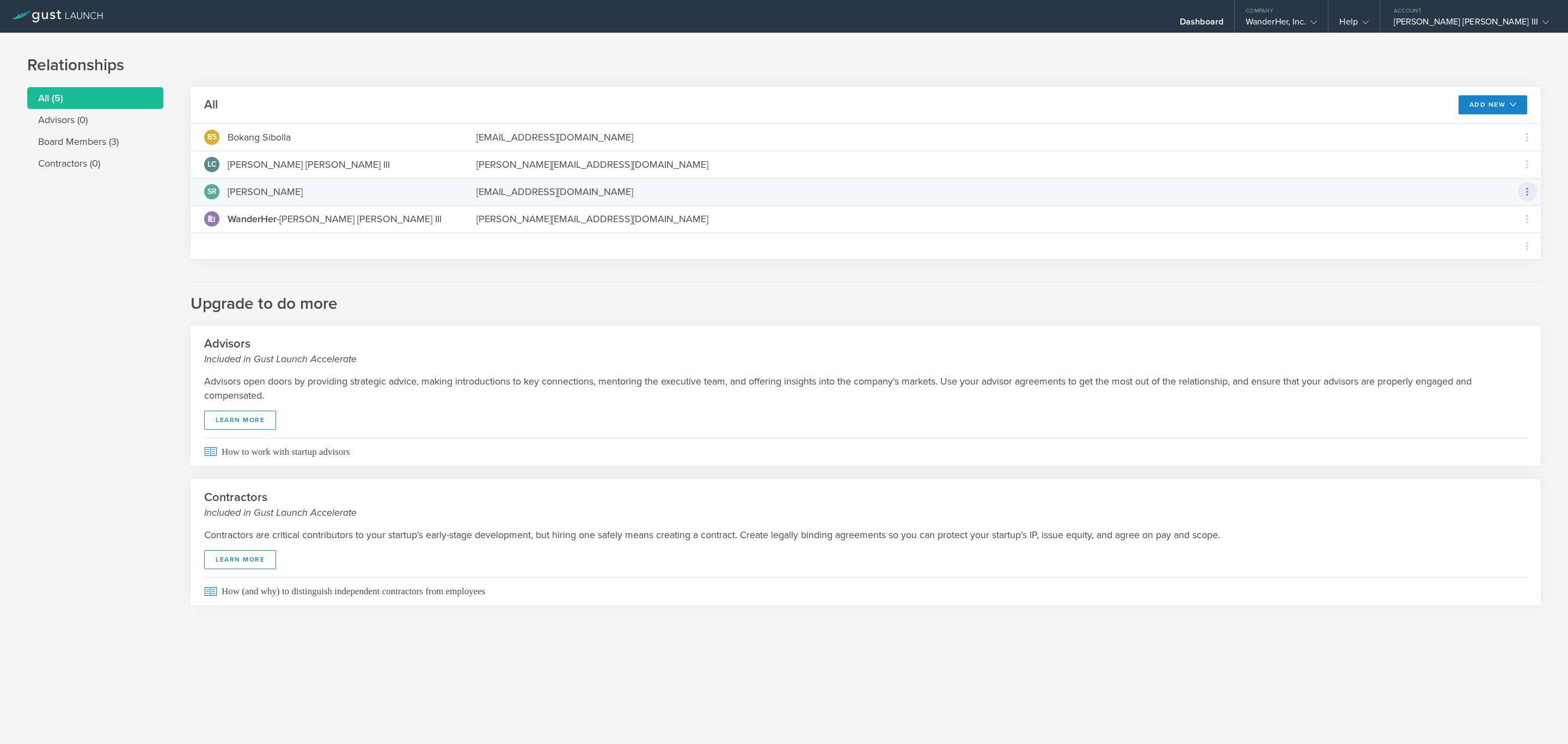
click at [1531, 194] on icon at bounding box center [1526, 191] width 13 height 13
click at [1515, 221] on div "Grant Common Stock" at bounding box center [1493, 219] width 83 height 13
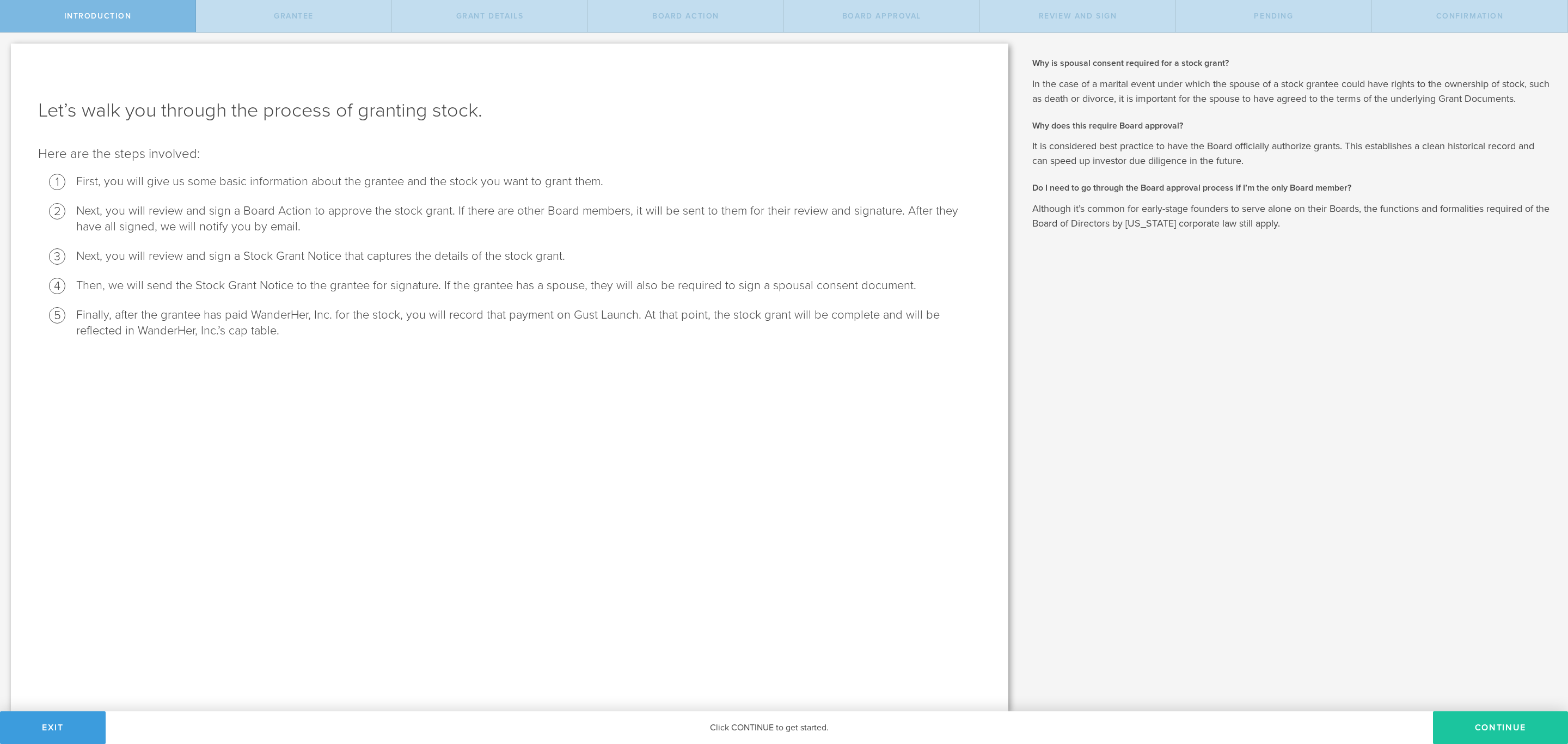
click at [1497, 731] on button "Continue" at bounding box center [1500, 727] width 135 height 33
radio input "true"
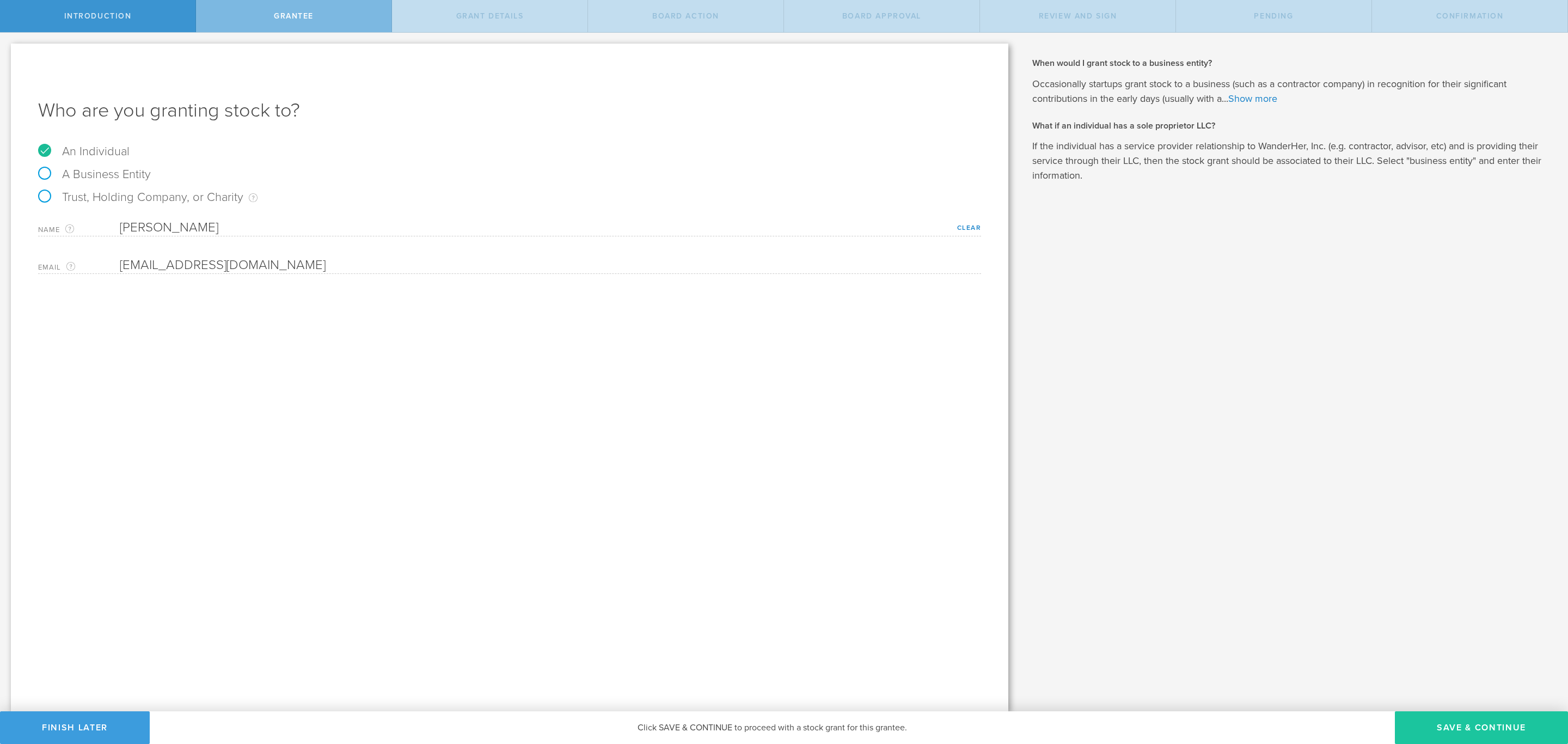
click at [1509, 727] on button "Save & Continue" at bounding box center [1482, 727] width 173 height 33
type input "48"
type input "12"
select select "none"
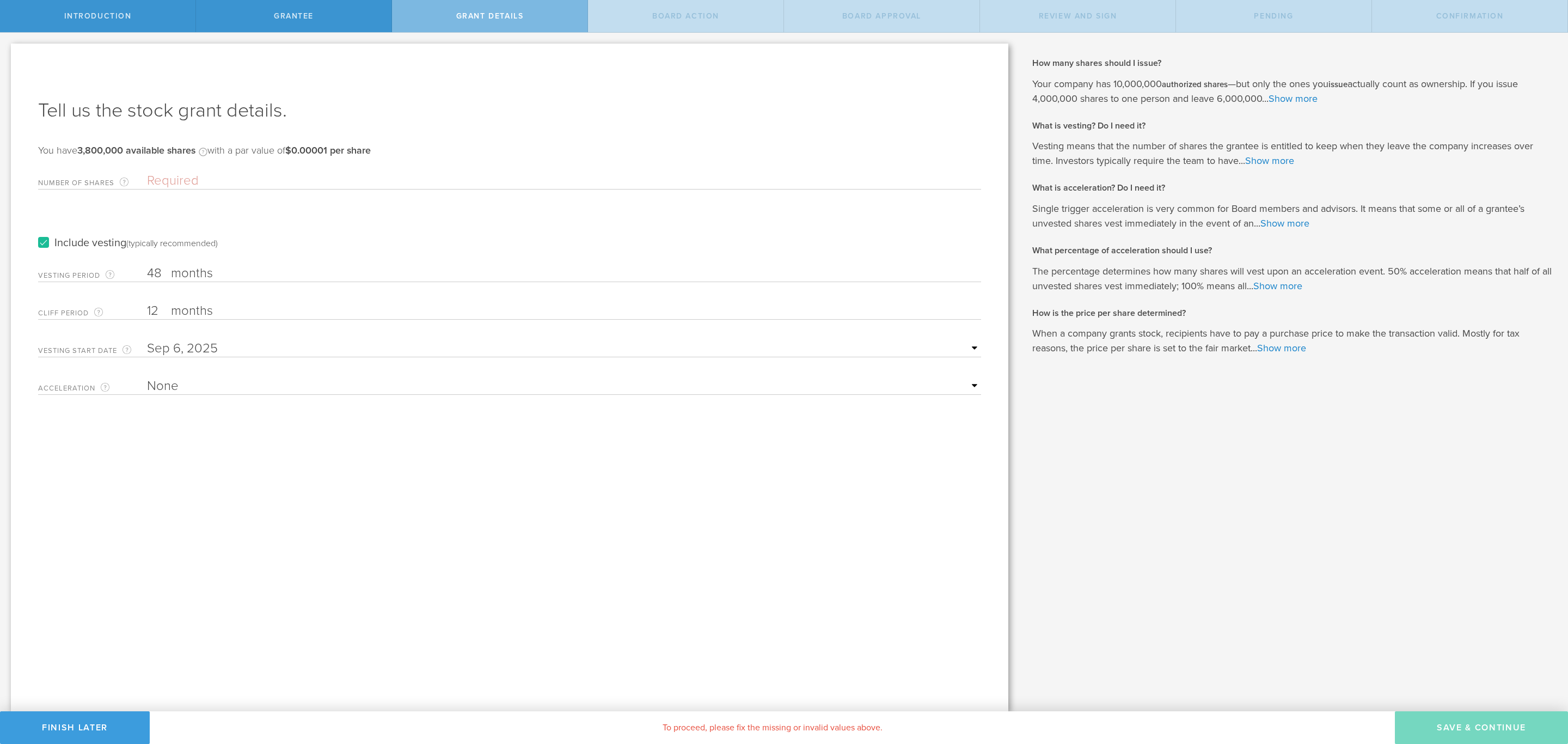
click at [194, 175] on input "Number of Shares The total amount of stock the company is granting to this reci…" at bounding box center [564, 180] width 834 height 16
type input "800,000"
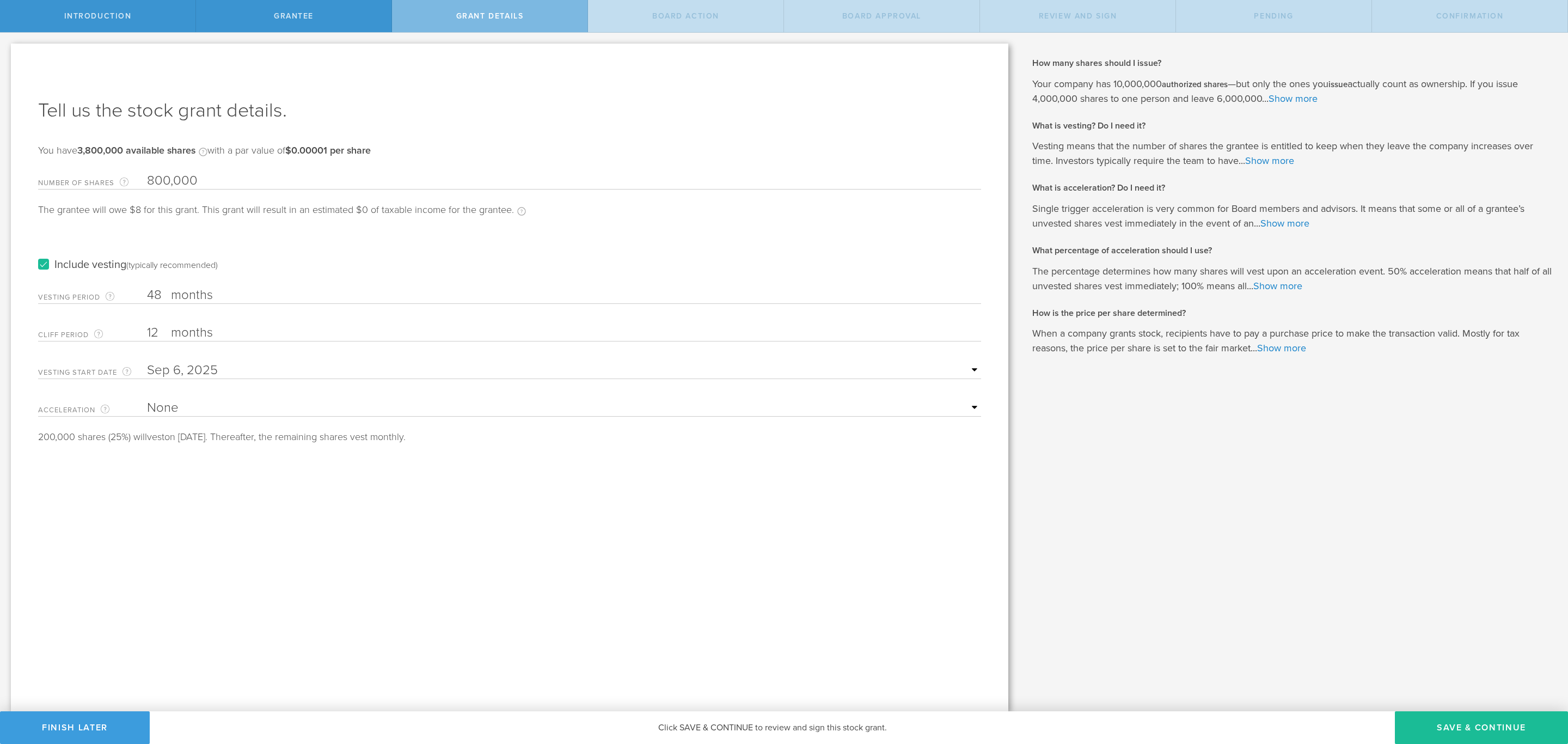
click at [169, 293] on input "48" at bounding box center [564, 295] width 834 height 16
drag, startPoint x: 157, startPoint y: 335, endPoint x: 146, endPoint y: 335, distance: 11.0
click at [146, 335] on div "Cliff Period The initial waiting period before the first set of shares vests. T…" at bounding box center [509, 330] width 943 height 22
type input "6"
click at [157, 290] on input "48" at bounding box center [564, 295] width 834 height 16
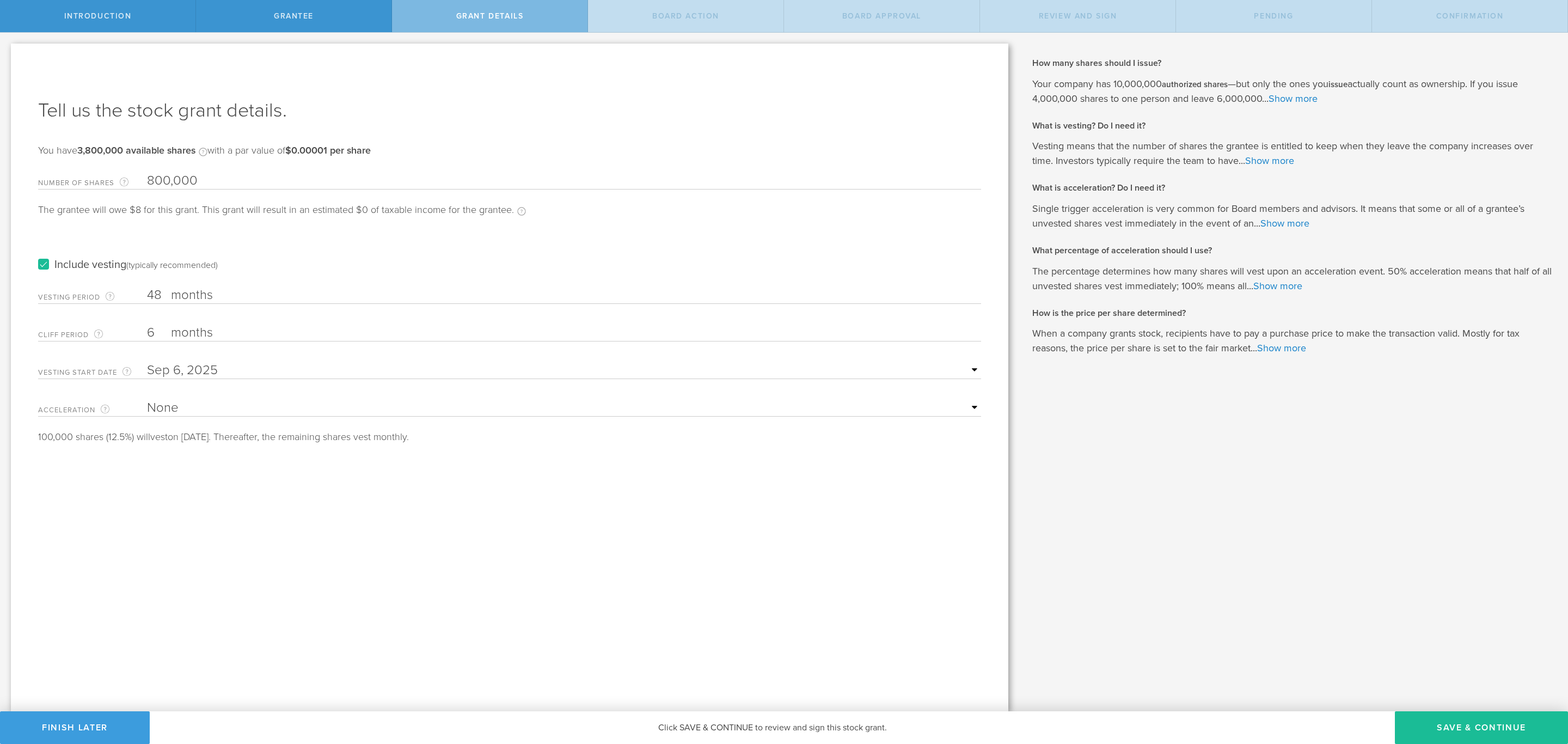
drag, startPoint x: 159, startPoint y: 291, endPoint x: 141, endPoint y: 291, distance: 18.0
click at [141, 291] on div "Vesting Period The total number of months until vesting is complete. 48 months …" at bounding box center [509, 292] width 943 height 22
type input "24"
click at [253, 368] on input "text" at bounding box center [564, 369] width 834 height 16
click at [162, 393] on icon at bounding box center [164, 388] width 5 height 14
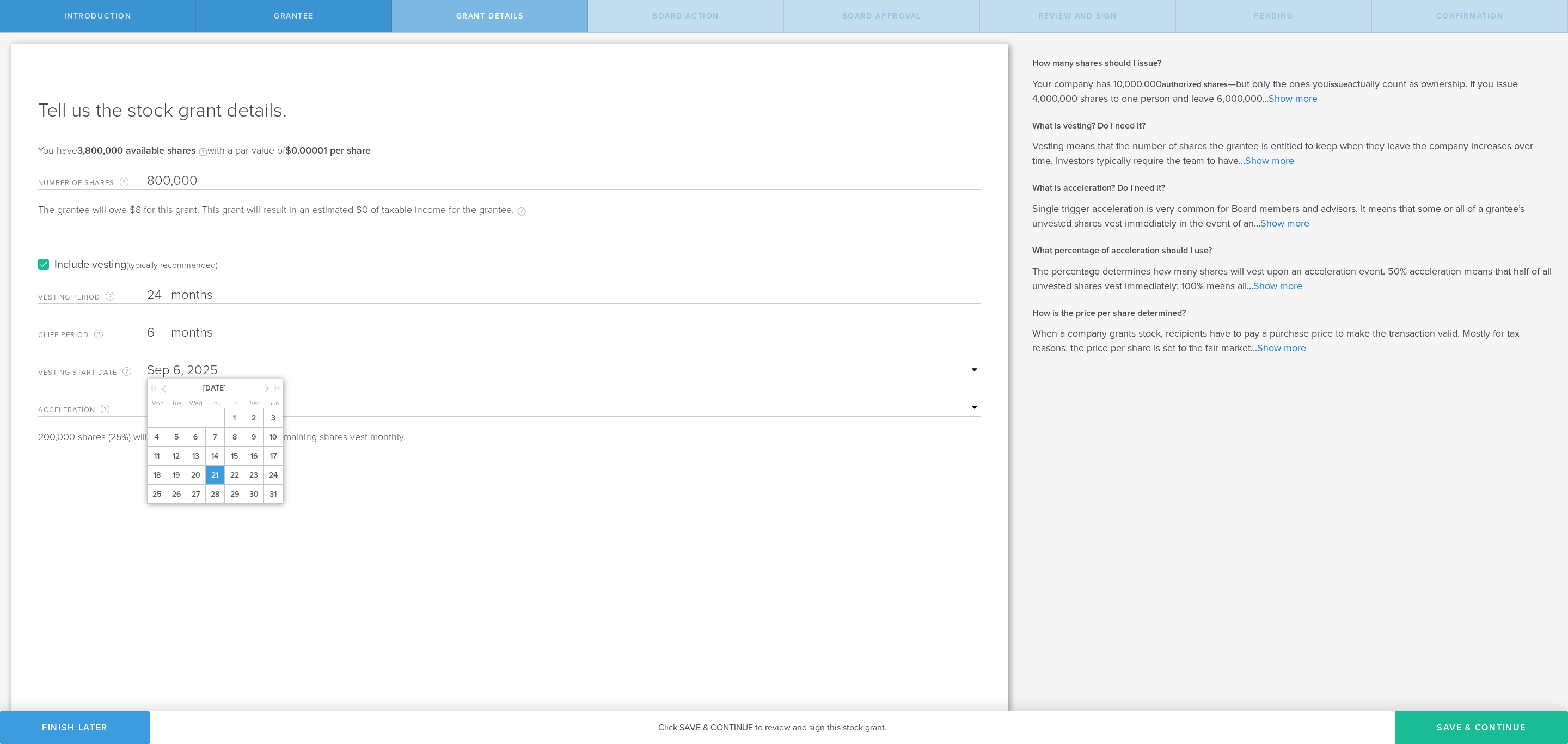
click at [211, 473] on span "21" at bounding box center [214, 475] width 19 height 19
click at [264, 503] on div "Tell us the stock grant details. You have 3,800,000 available shares Available …" at bounding box center [509, 377] width 998 height 668
click at [1463, 727] on button "Save & Continue" at bounding box center [1482, 727] width 173 height 33
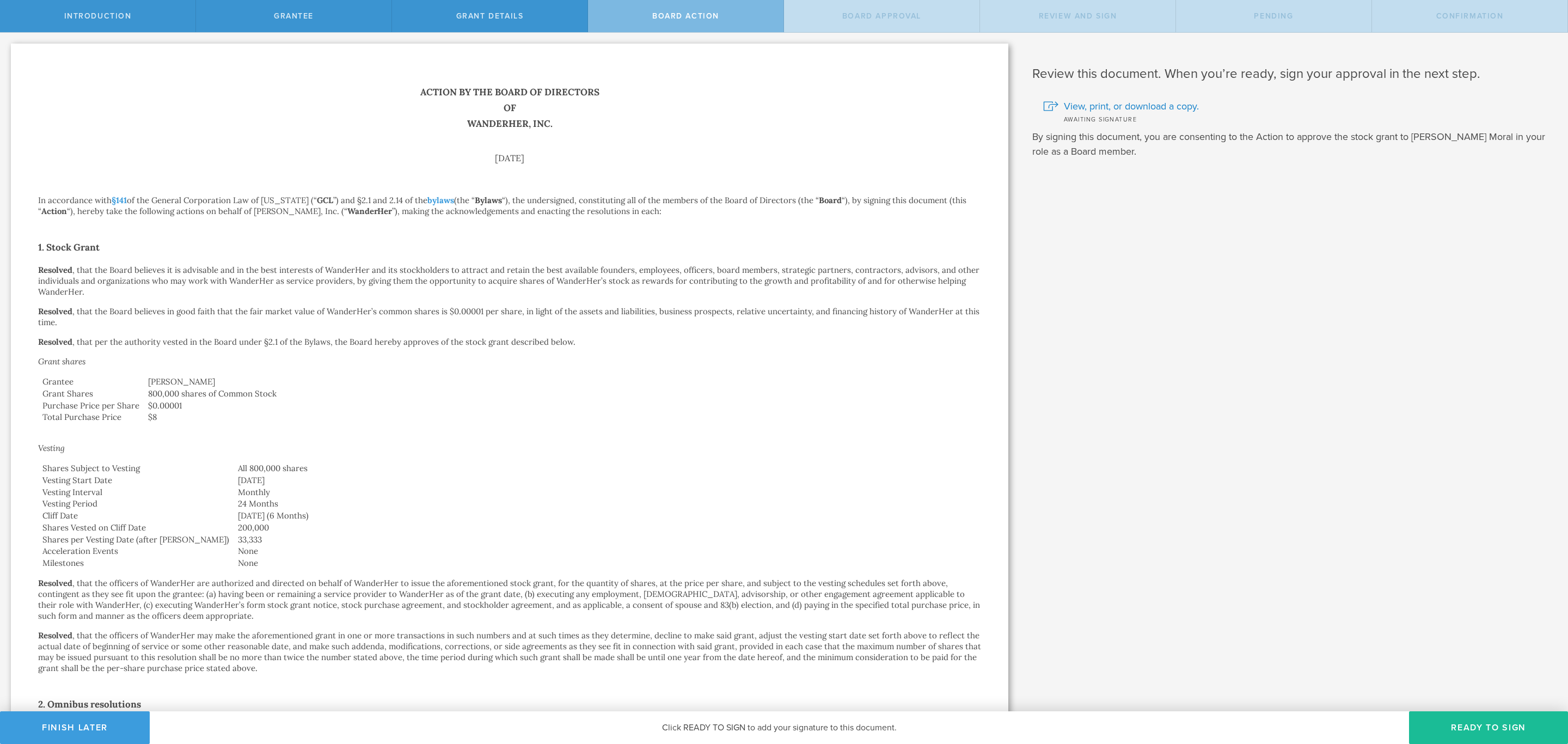
scroll to position [251, 0]
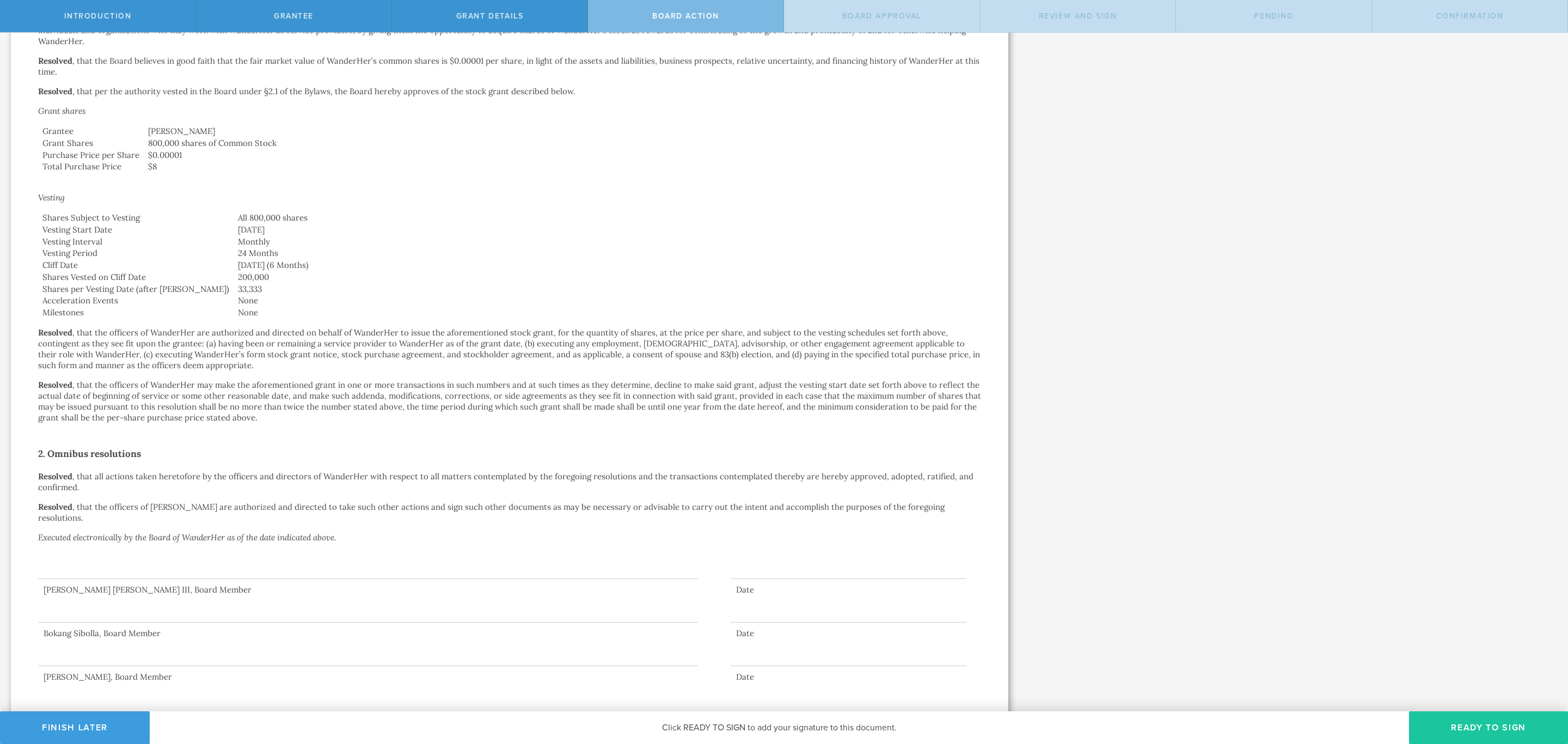
click at [1483, 727] on button "Ready to Sign" at bounding box center [1489, 727] width 159 height 33
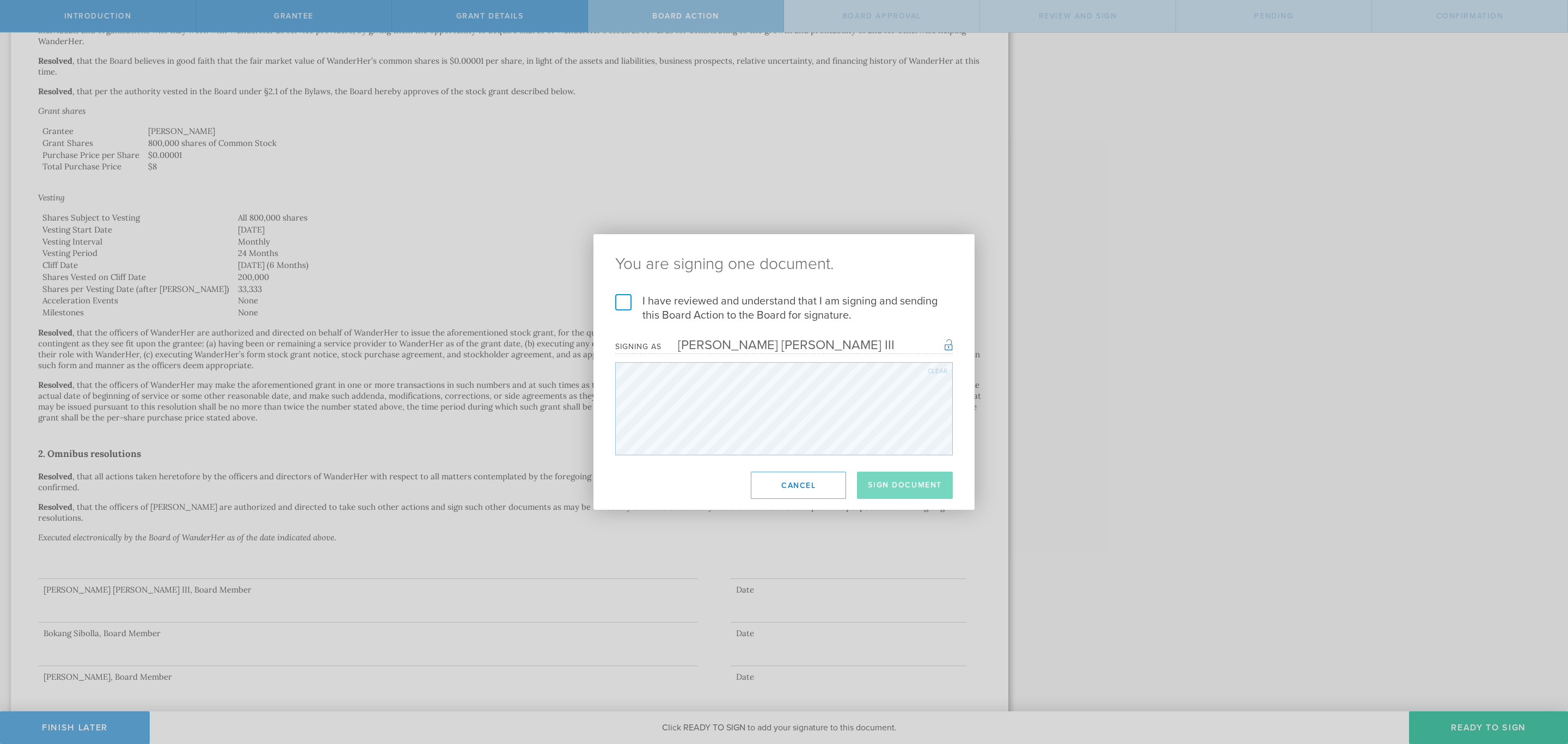
click at [623, 303] on label "I have reviewed and understand that I am signing and sending this Board Action …" at bounding box center [784, 308] width 337 height 28
click at [0, 0] on input "I have reviewed and understand that I am signing and sending this Board Action …" at bounding box center [0, 0] width 0 height 0
click at [926, 479] on button "Sign Document" at bounding box center [904, 485] width 96 height 27
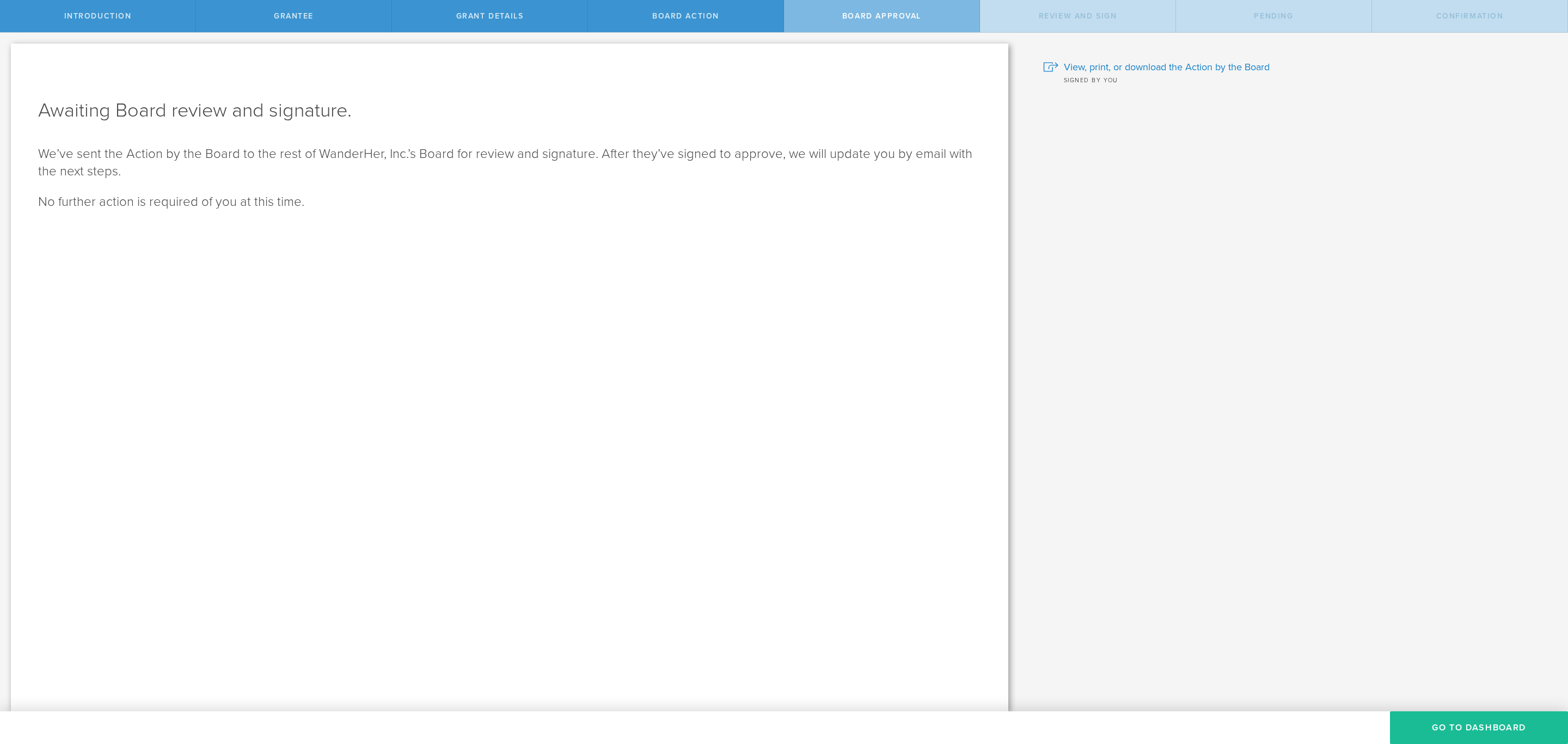
scroll to position [0, 0]
click at [1472, 727] on button "Go To Dashboard" at bounding box center [1479, 727] width 178 height 33
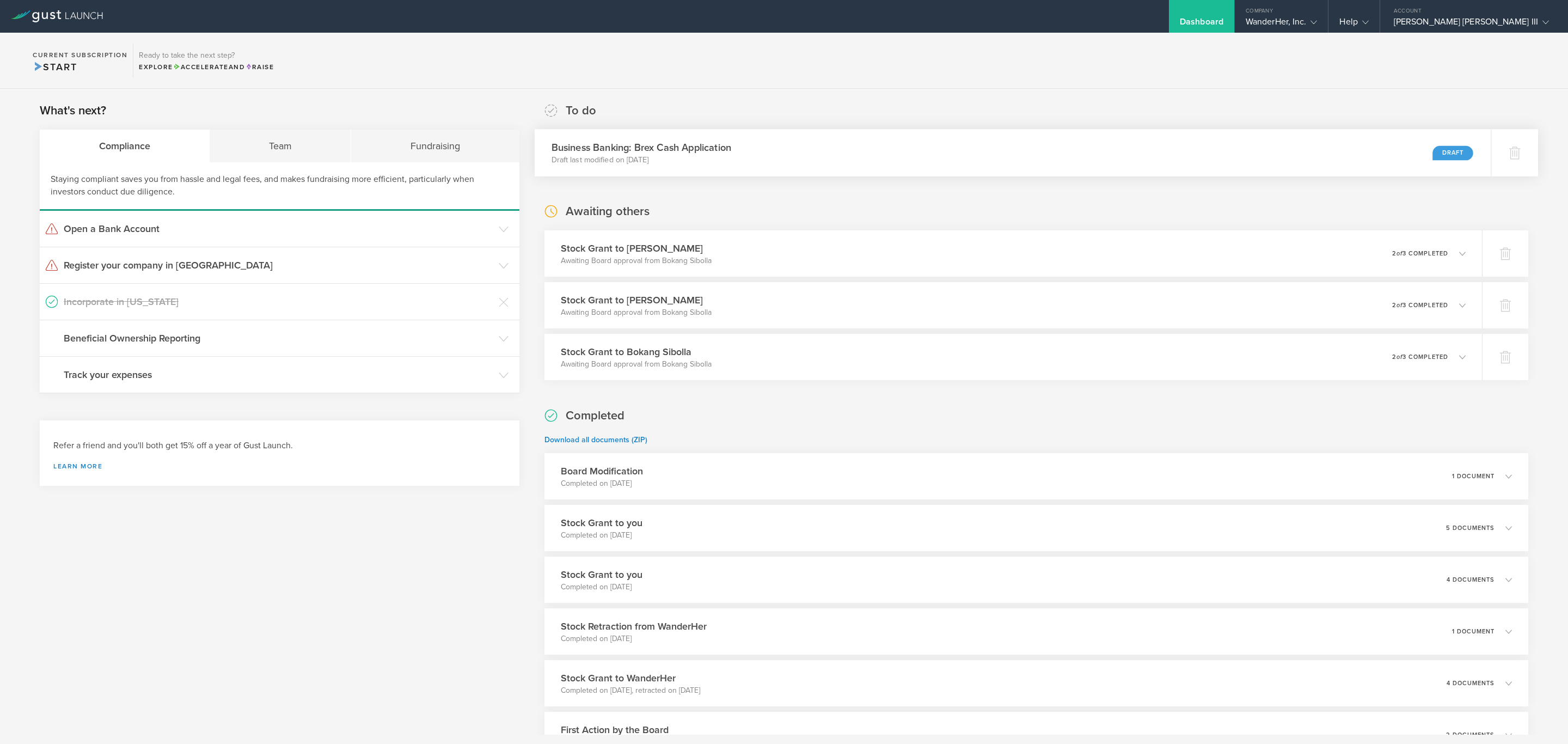
click at [681, 162] on p "Draft last modified on [DATE]" at bounding box center [641, 159] width 180 height 11
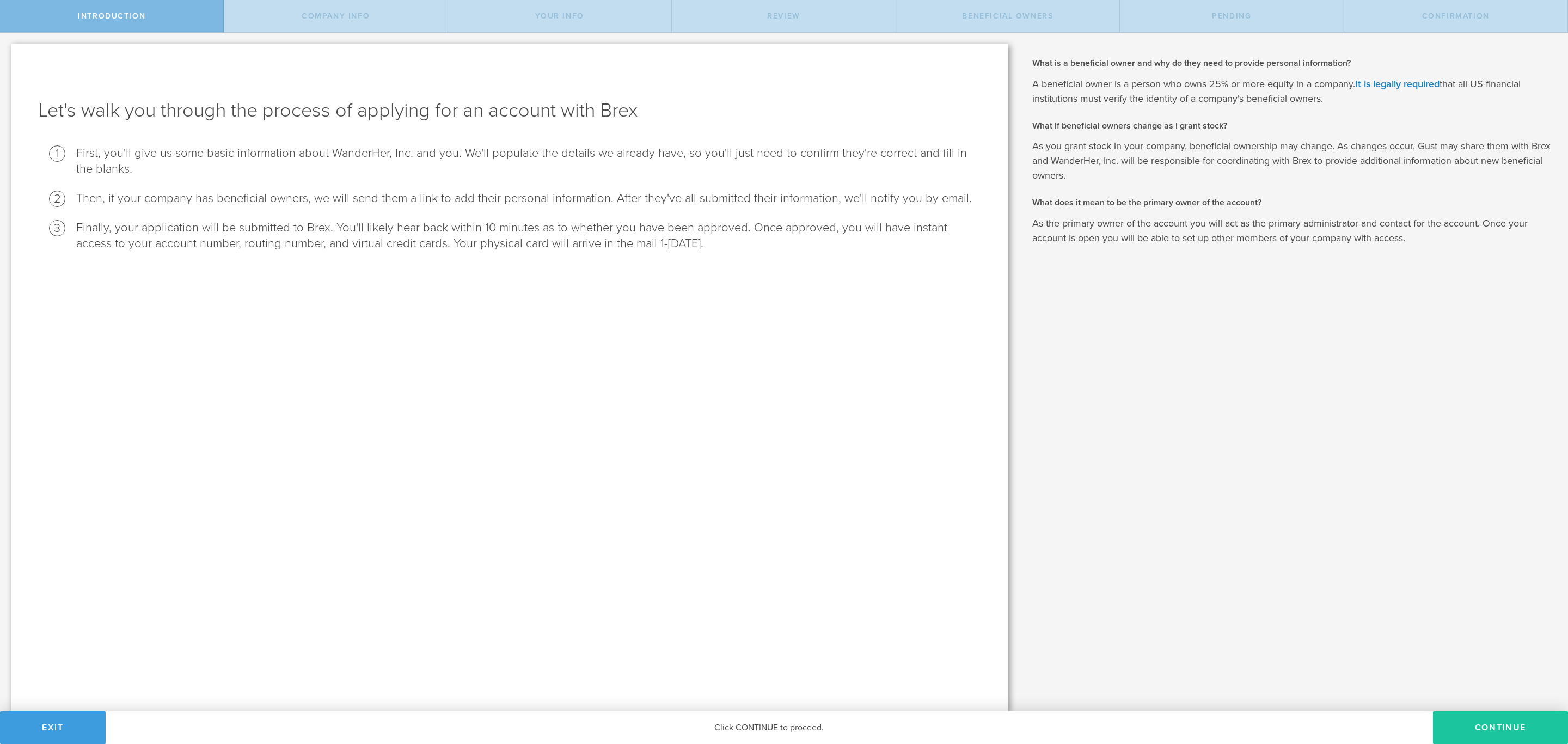
click at [1485, 722] on button "Continue" at bounding box center [1500, 727] width 135 height 33
select select "string:C_CORP"
type input "Solo women’s travel & safety app"
type input "(914) 318-4815"
checkbox input "true"
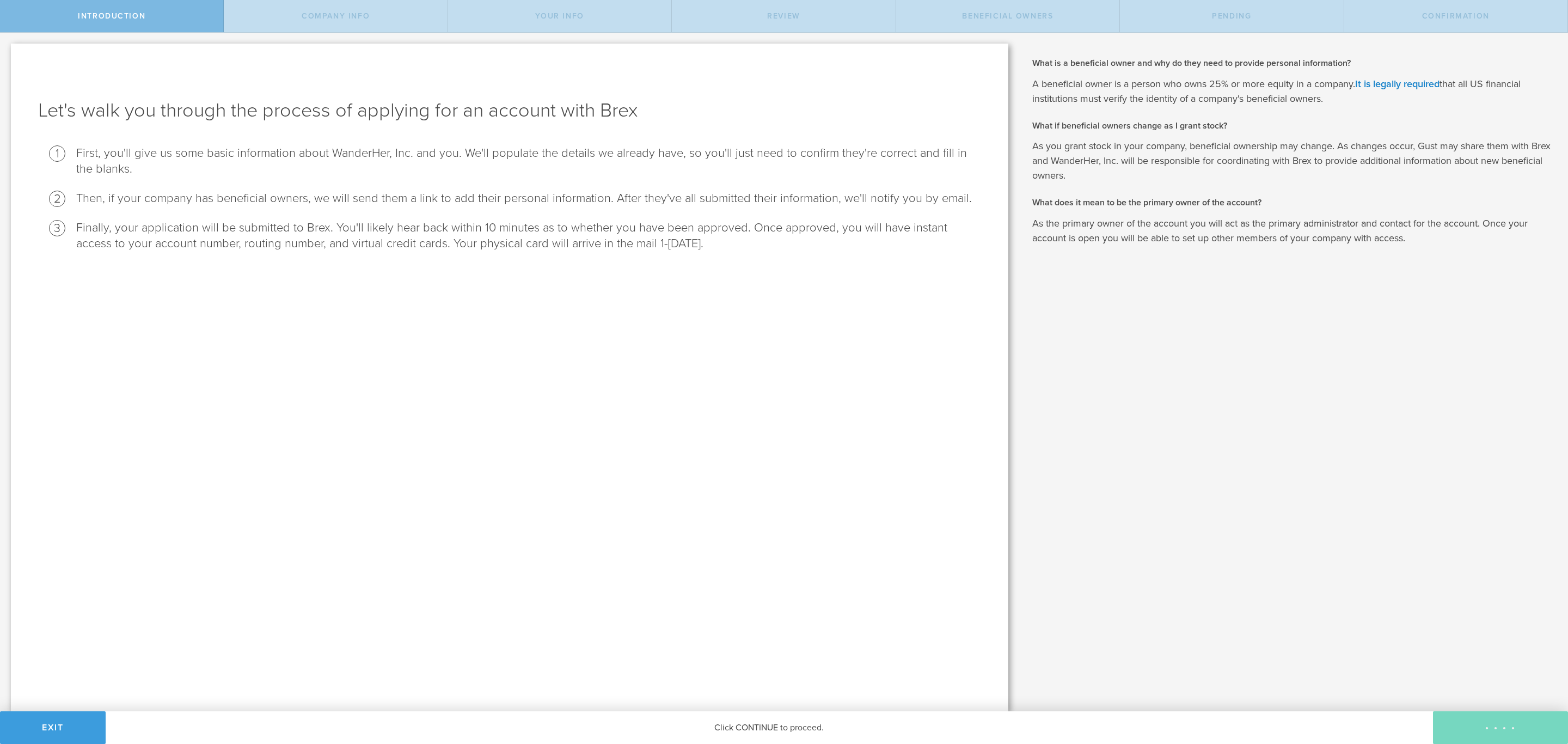
checkbox input "true"
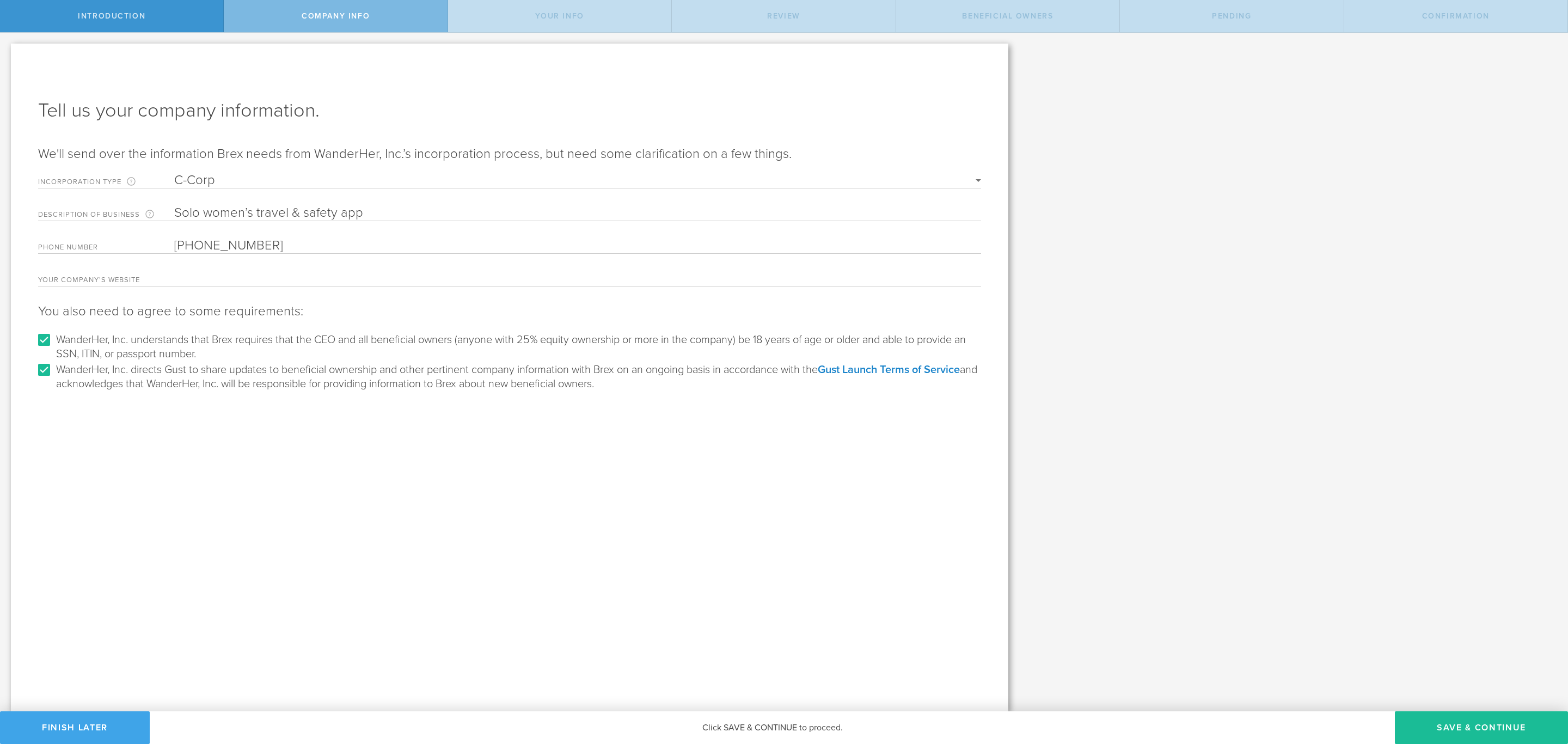
click at [79, 713] on button "Finish Later" at bounding box center [75, 727] width 150 height 33
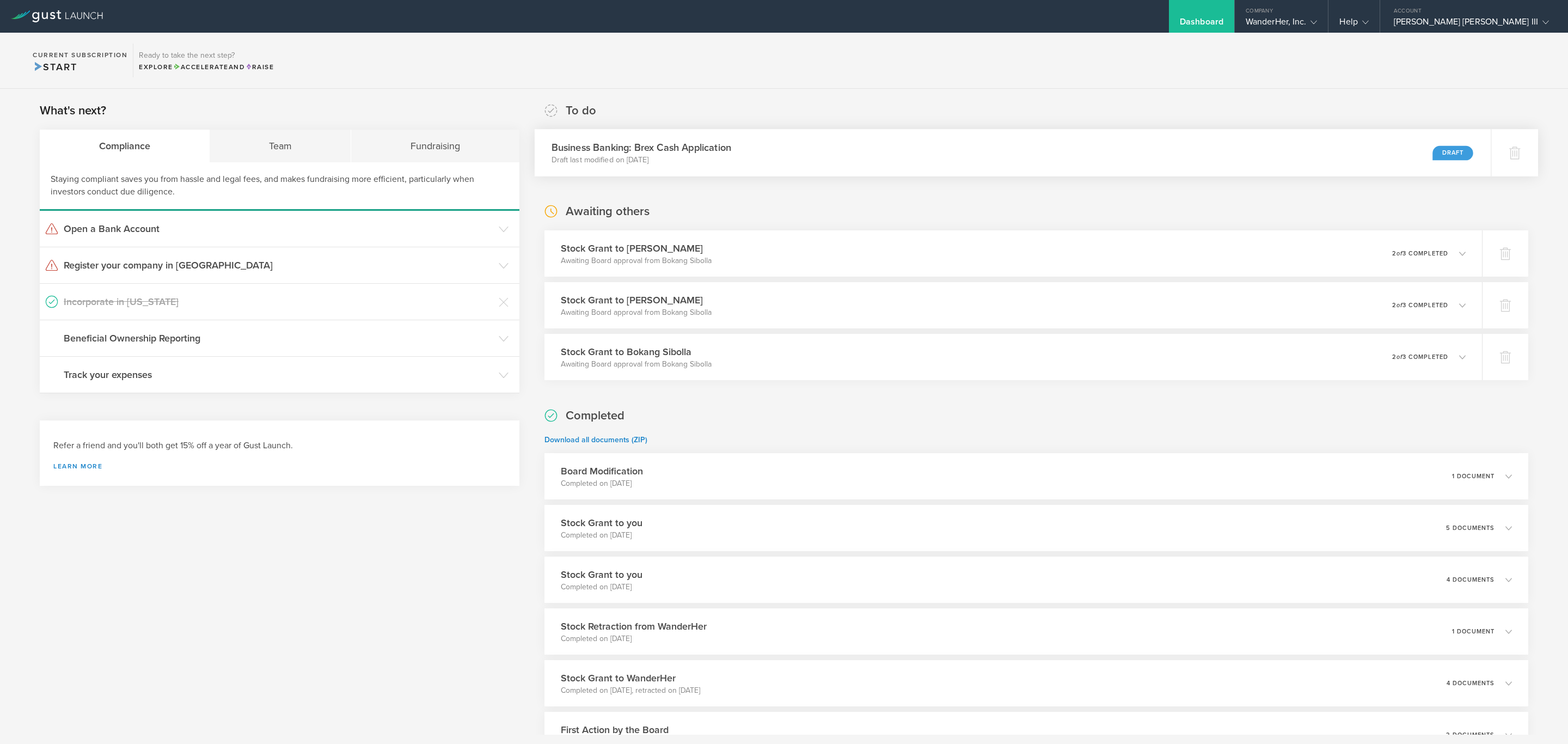
click at [880, 153] on div "Business Banking: Brex Cash Application Draft last modified on Sep 6, 2025 Draft" at bounding box center [1013, 153] width 957 height 47
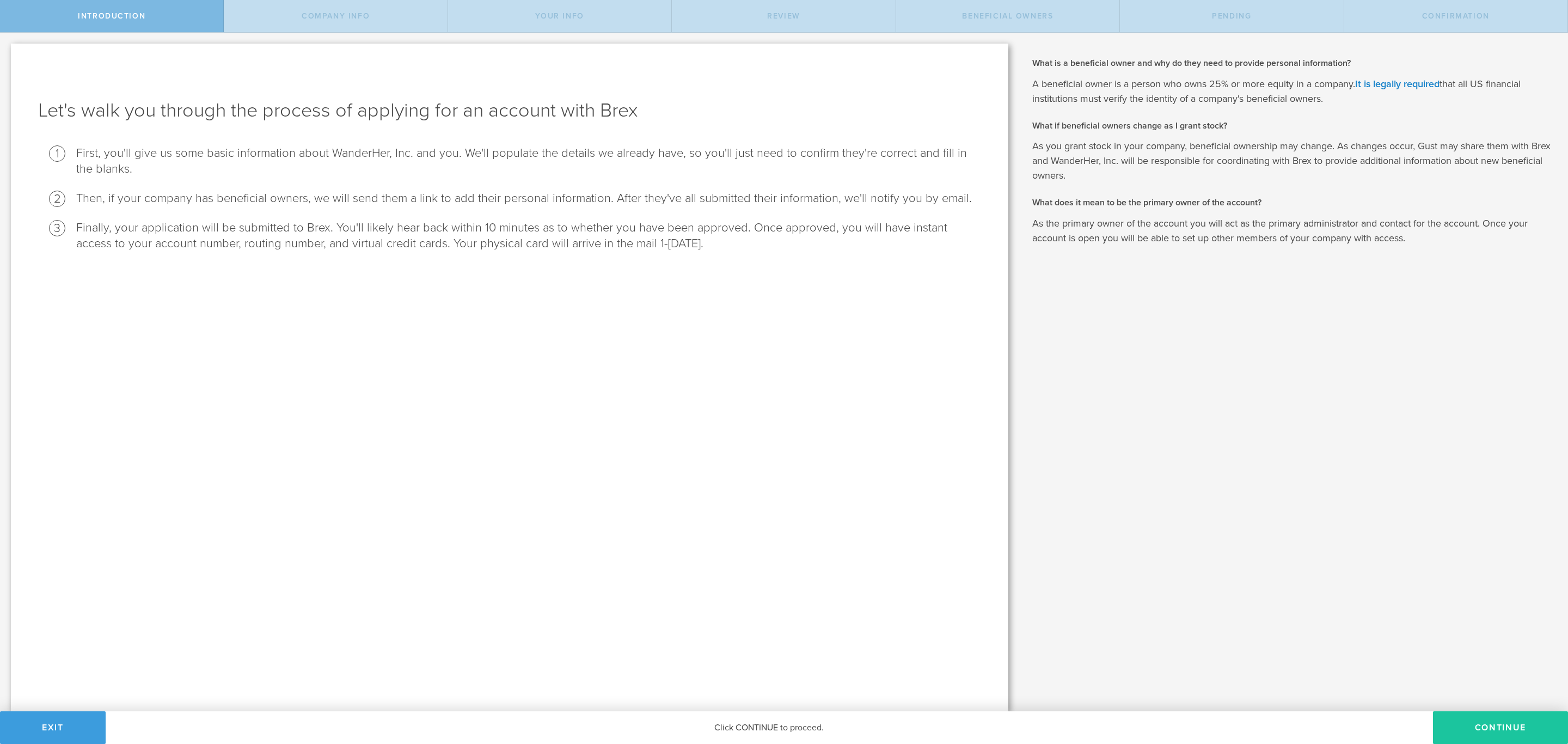
click at [1522, 736] on button "Continue" at bounding box center [1500, 727] width 135 height 33
select select "string:C_CORP"
type input "Solo women’s travel & safety app"
type input "[PHONE_NUMBER]"
checkbox input "true"
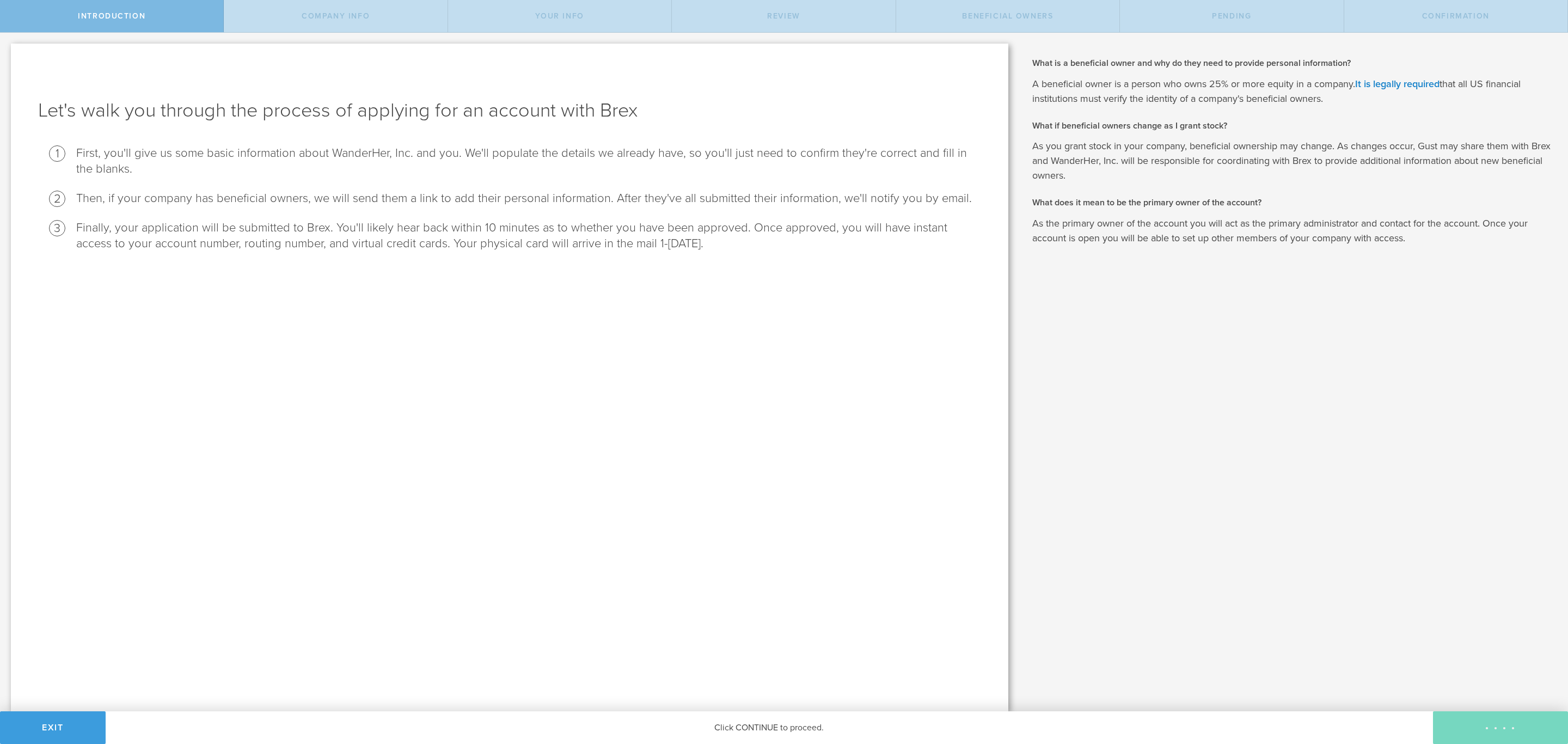
checkbox input "true"
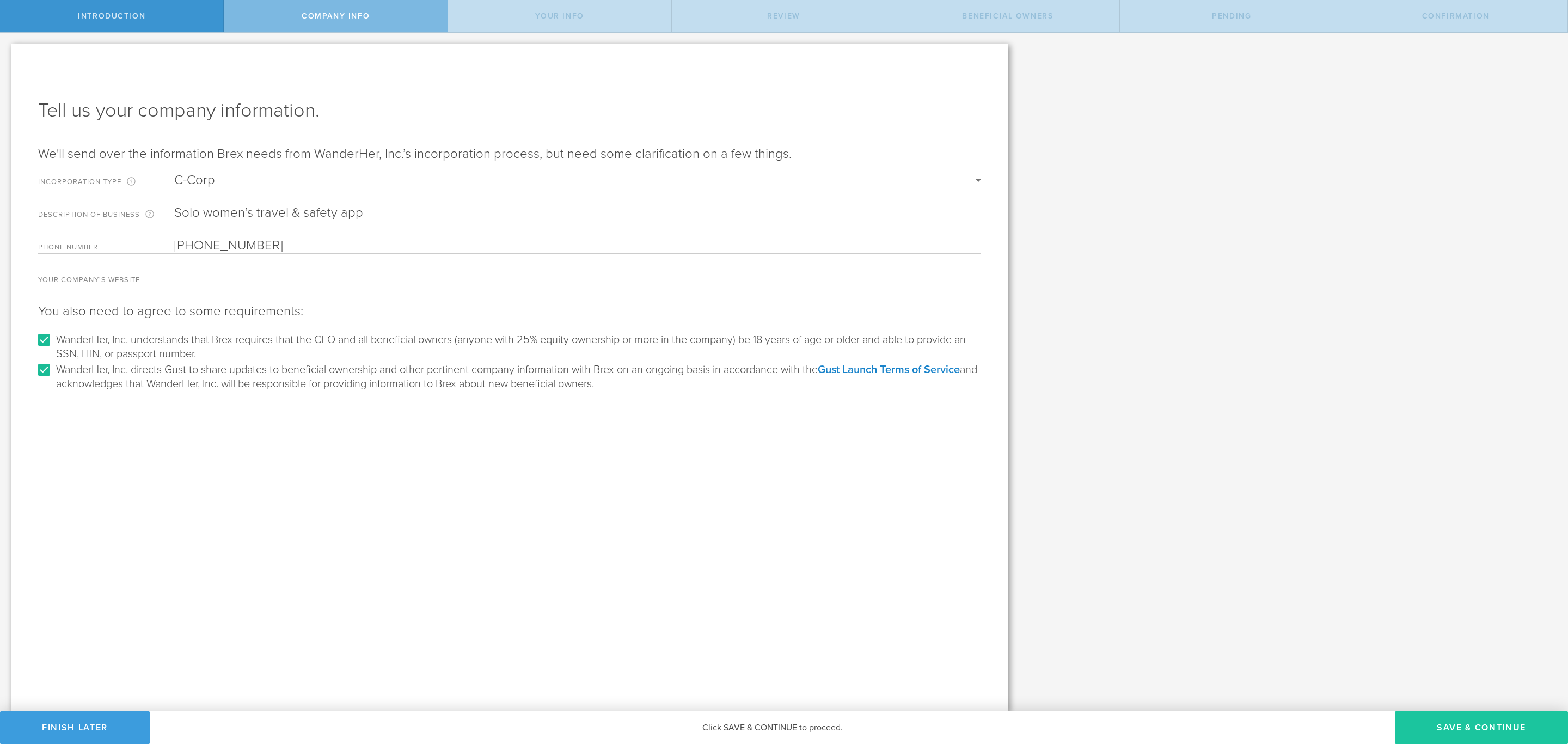
click at [1465, 727] on button "Save & Continue" at bounding box center [1482, 727] width 173 height 33
type input "Lynn Cordell Nicholas III"
type input "Founder"
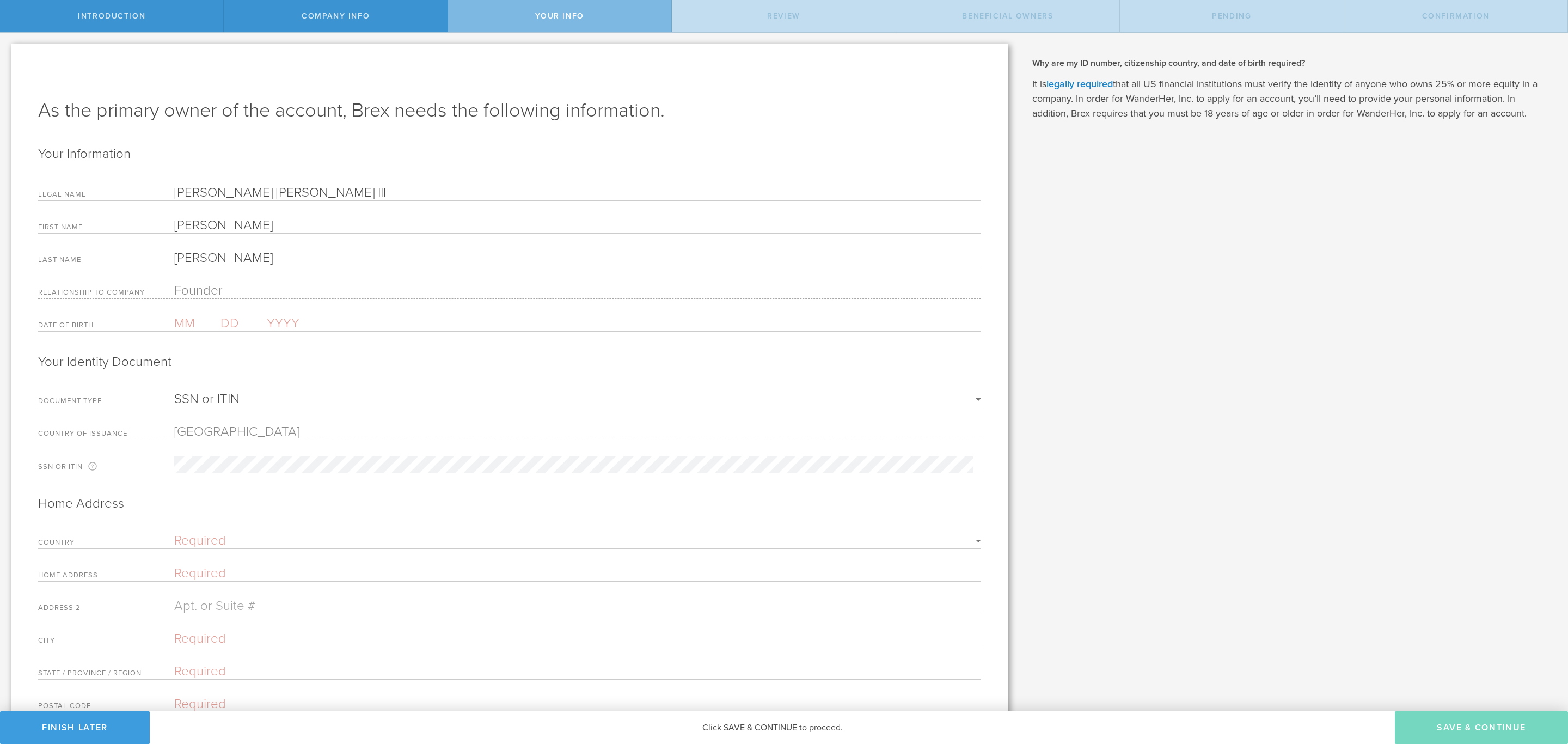
click at [592, 406] on select "SSN or ITIN Passport" at bounding box center [578, 398] width 807 height 13
select select "string:PASSPORT"
click at [175, 397] on select "SSN or ITIN Passport" at bounding box center [578, 398] width 807 height 13
click at [542, 431] on select "United States of America Afghanistan Albania Algeria American Samoa Andorra Ang…" at bounding box center [578, 430] width 807 height 13
select select "string:ZA"
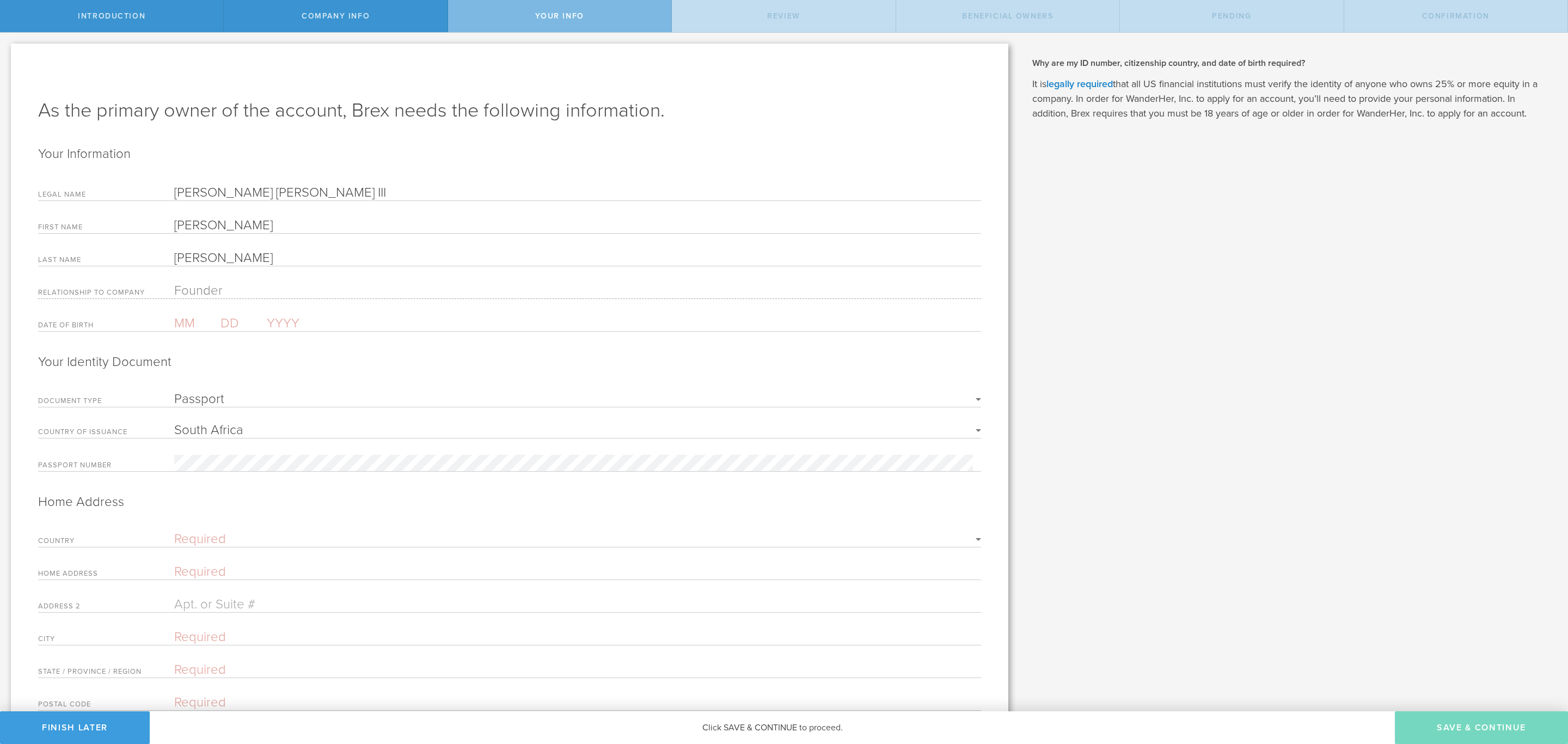
click at [175, 428] on select "United States of America Afghanistan Albania Algeria American Samoa Andorra Ang…" at bounding box center [578, 430] width 807 height 13
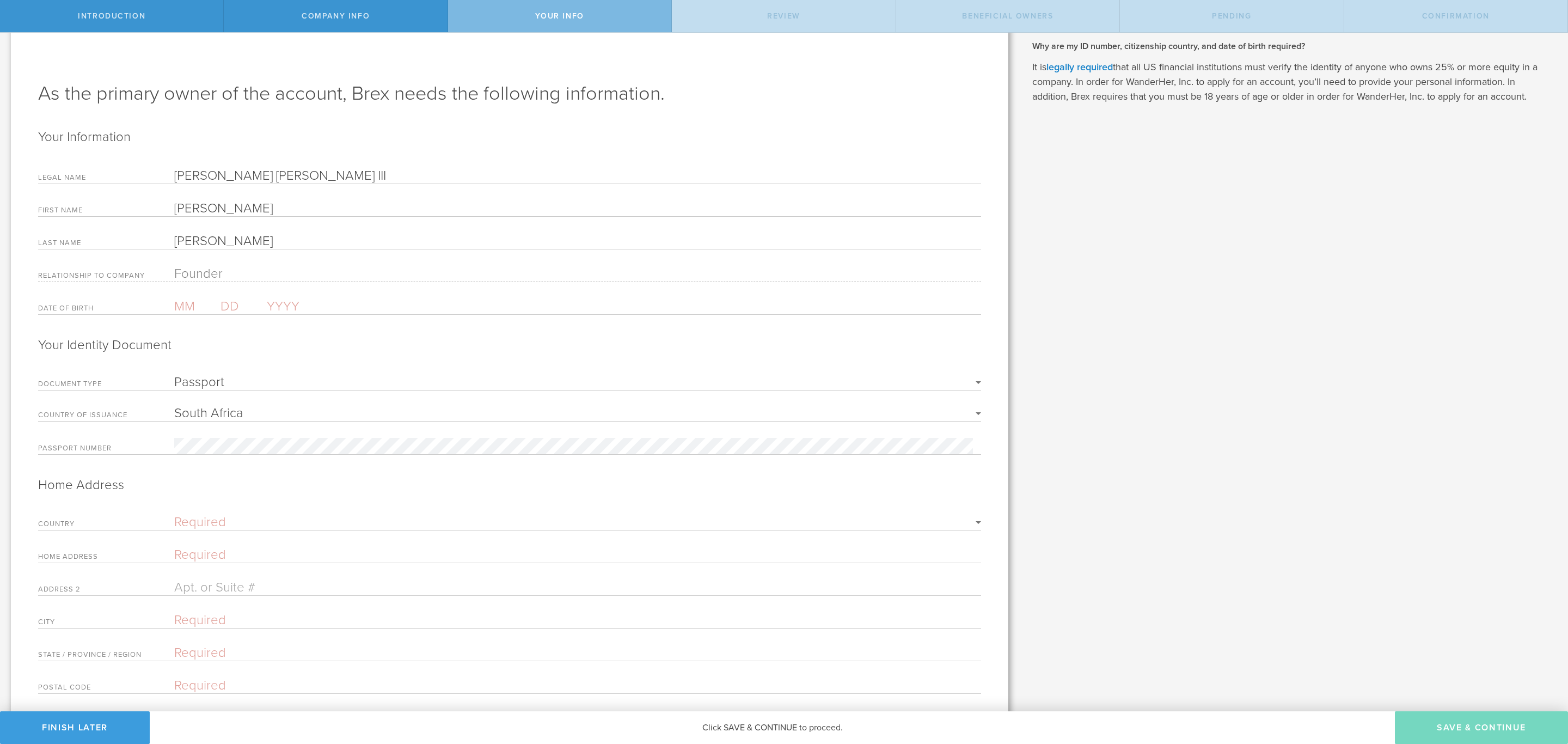
scroll to position [65, 0]
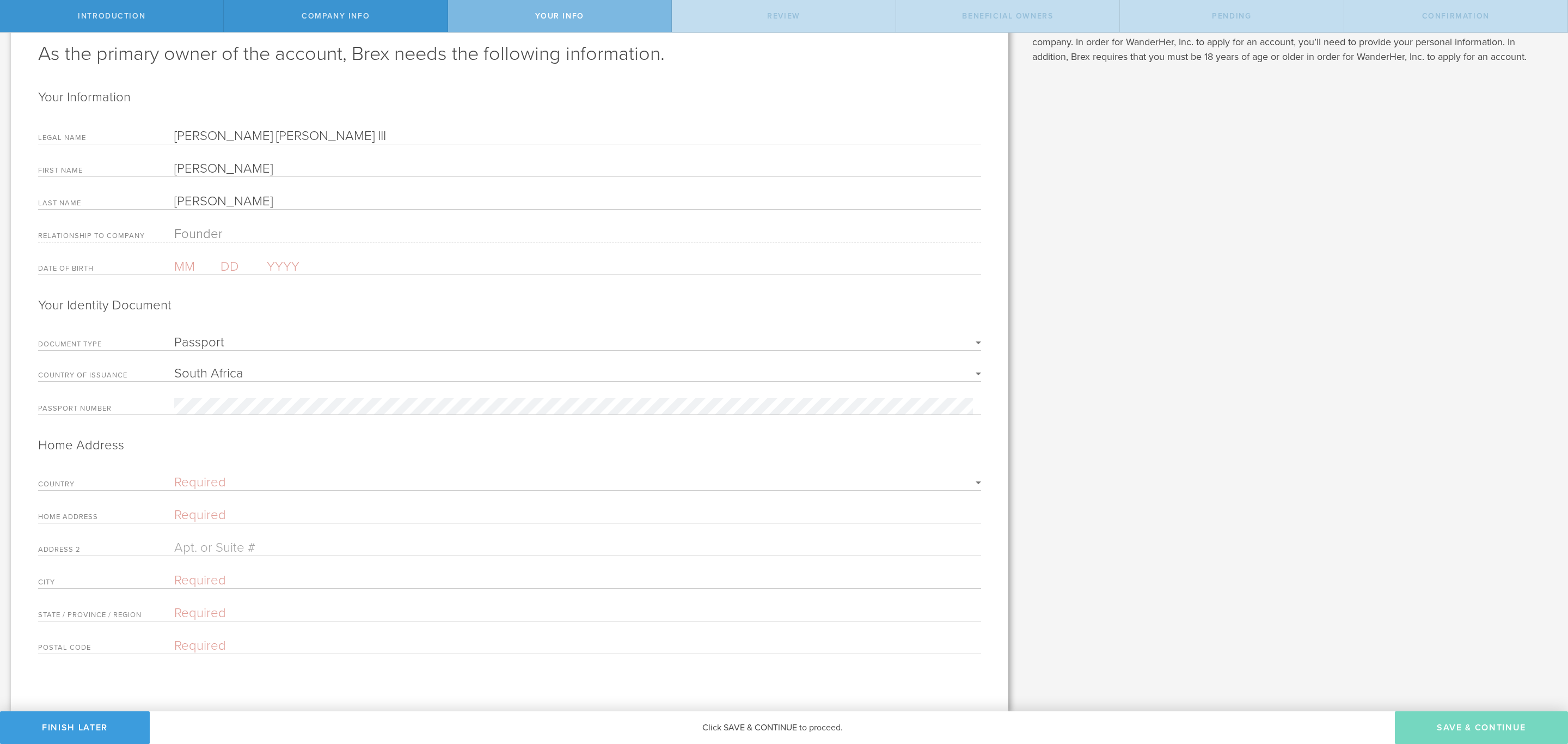
click at [329, 128] on input "Lynn Cordell Nicholas III" at bounding box center [578, 136] width 807 height 16
drag, startPoint x: 338, startPoint y: 125, endPoint x: 170, endPoint y: 116, distance: 168.2
click at [170, 116] on form "Your Information Legal Name Lynn Cordell Nicholas III First Name Lynn Last Name…" at bounding box center [509, 371] width 943 height 565
click at [261, 165] on input "Lynn" at bounding box center [578, 169] width 807 height 16
click at [224, 161] on input "Lynn" at bounding box center [578, 169] width 807 height 16
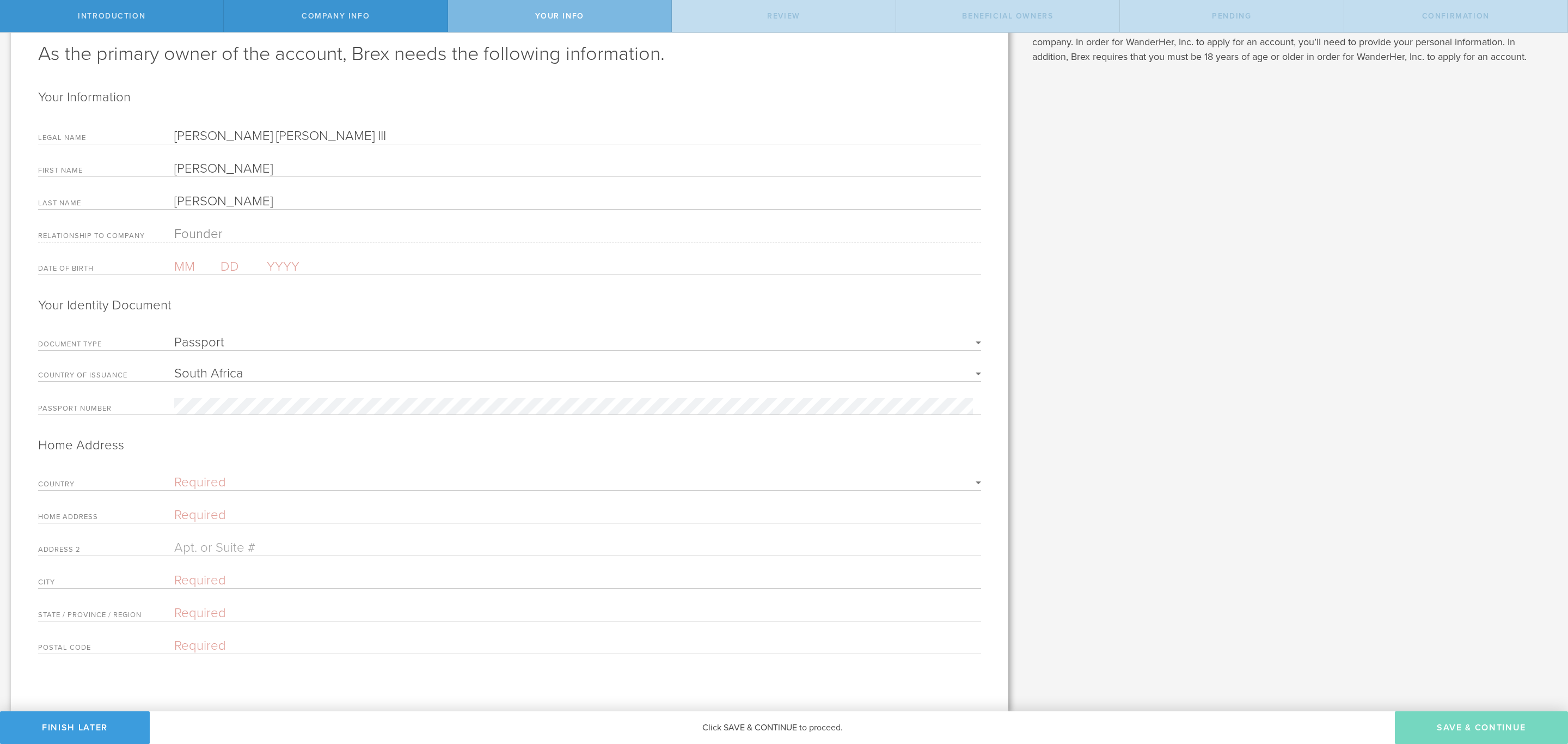
drag, startPoint x: 255, startPoint y: 162, endPoint x: 171, endPoint y: 157, distance: 84.1
click at [171, 161] on div "First Name Lynn" at bounding box center [509, 169] width 943 height 16
paste input "Bokang"
type input "Bokang"
click at [271, 193] on input "Nicholas" at bounding box center [578, 201] width 807 height 16
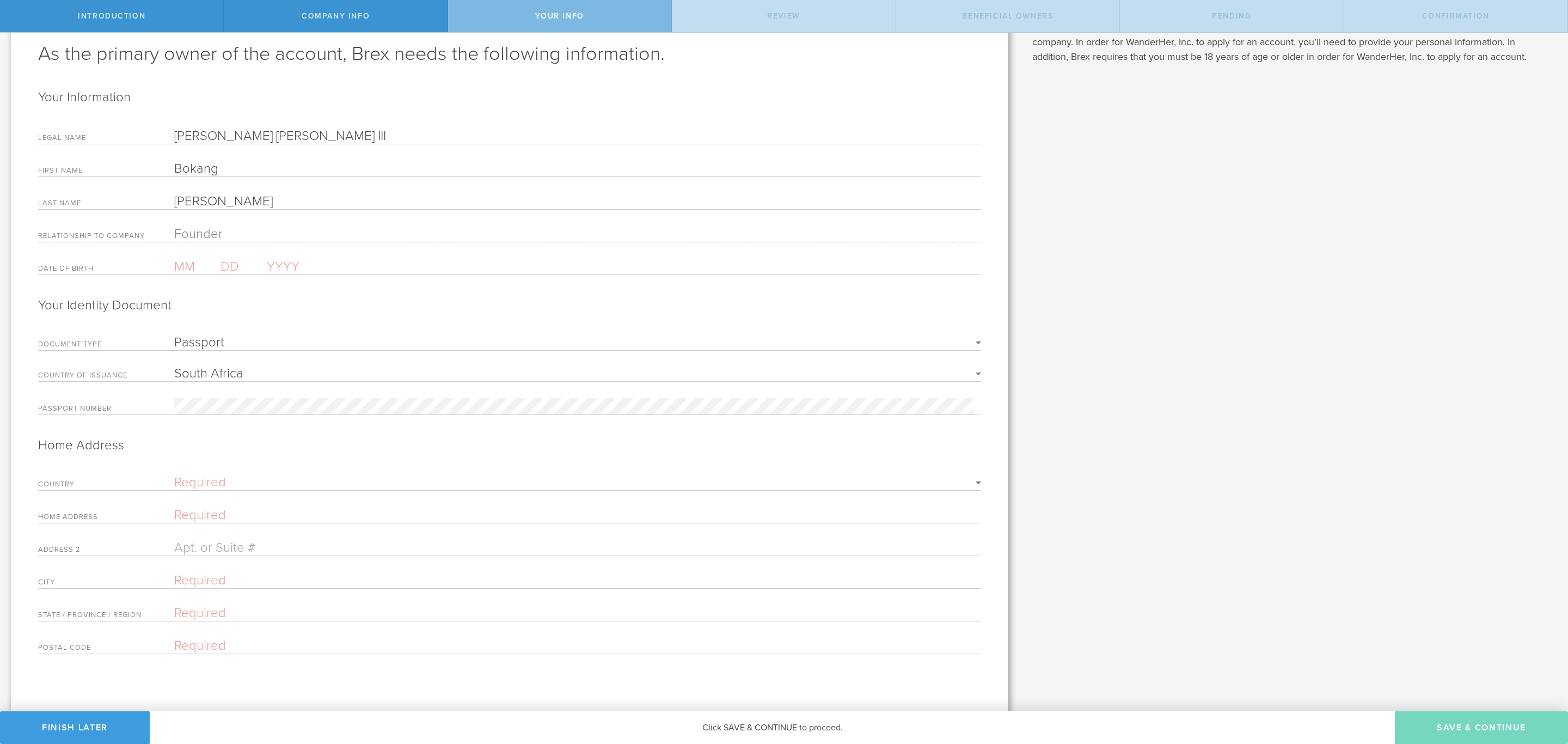
click at [282, 193] on input "Nicholas" at bounding box center [578, 201] width 807 height 16
click at [269, 193] on input "Nicholas" at bounding box center [578, 201] width 807 height 16
drag, startPoint x: 285, startPoint y: 196, endPoint x: 141, endPoint y: 188, distance: 144.2
click at [141, 193] on div "Last Name Nicholas" at bounding box center [509, 201] width 943 height 16
paste input "Sibolla"
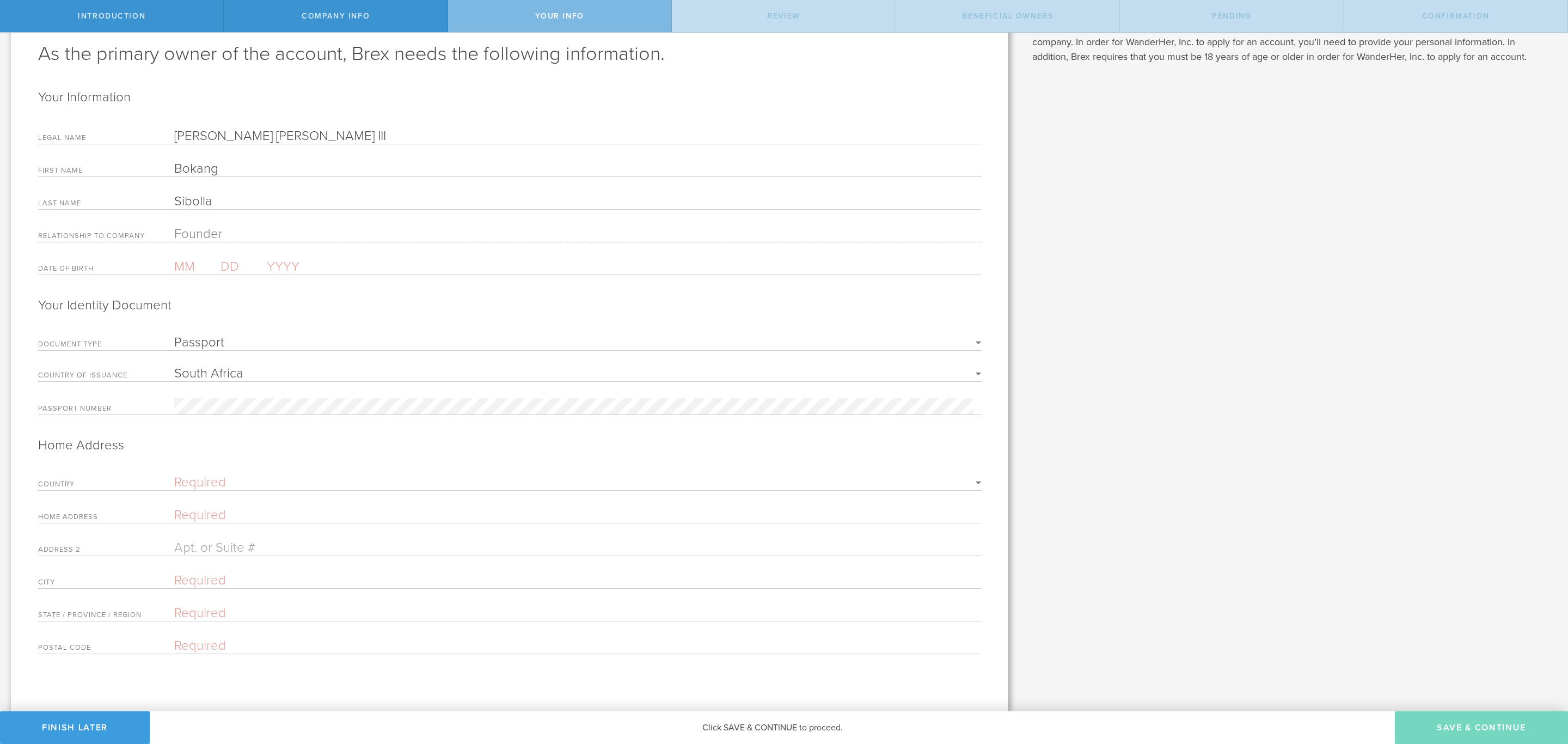
type input "Sibolla"
drag, startPoint x: 368, startPoint y: 130, endPoint x: 402, endPoint y: 135, distance: 34.4
click at [368, 130] on input "Lynn Cordell Nicholas III" at bounding box center [578, 136] width 807 height 16
drag, startPoint x: 404, startPoint y: 135, endPoint x: 172, endPoint y: 128, distance: 232.1
click at [172, 128] on div "Legal Name Lynn Cordell Nicholas III" at bounding box center [509, 136] width 943 height 16
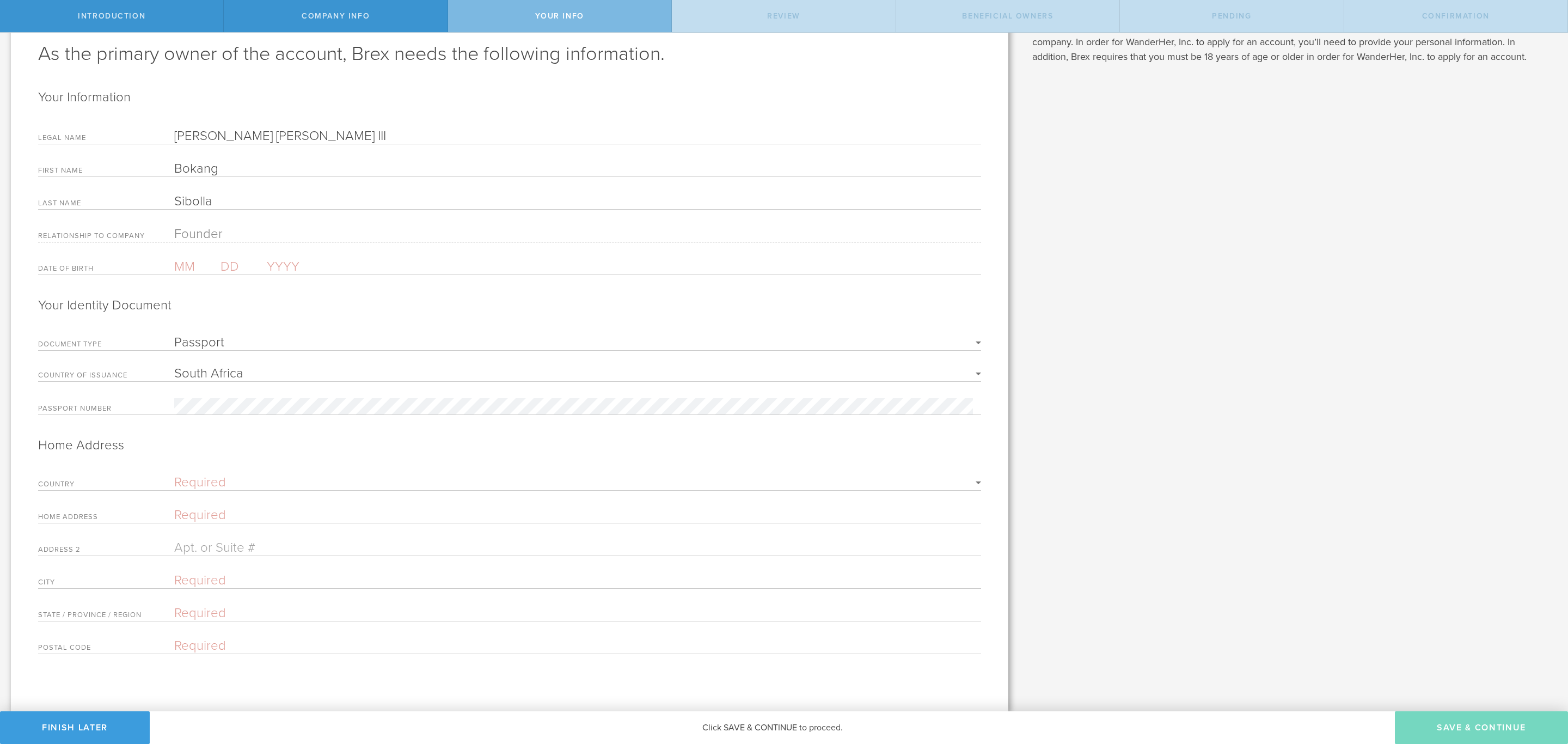
paste input "Bokang Sibolla"
type input "Bokang Sibolla"
click at [1150, 338] on div "What is a beneficial owner and why do they need to provide personal information…" at bounding box center [1294, 343] width 549 height 735
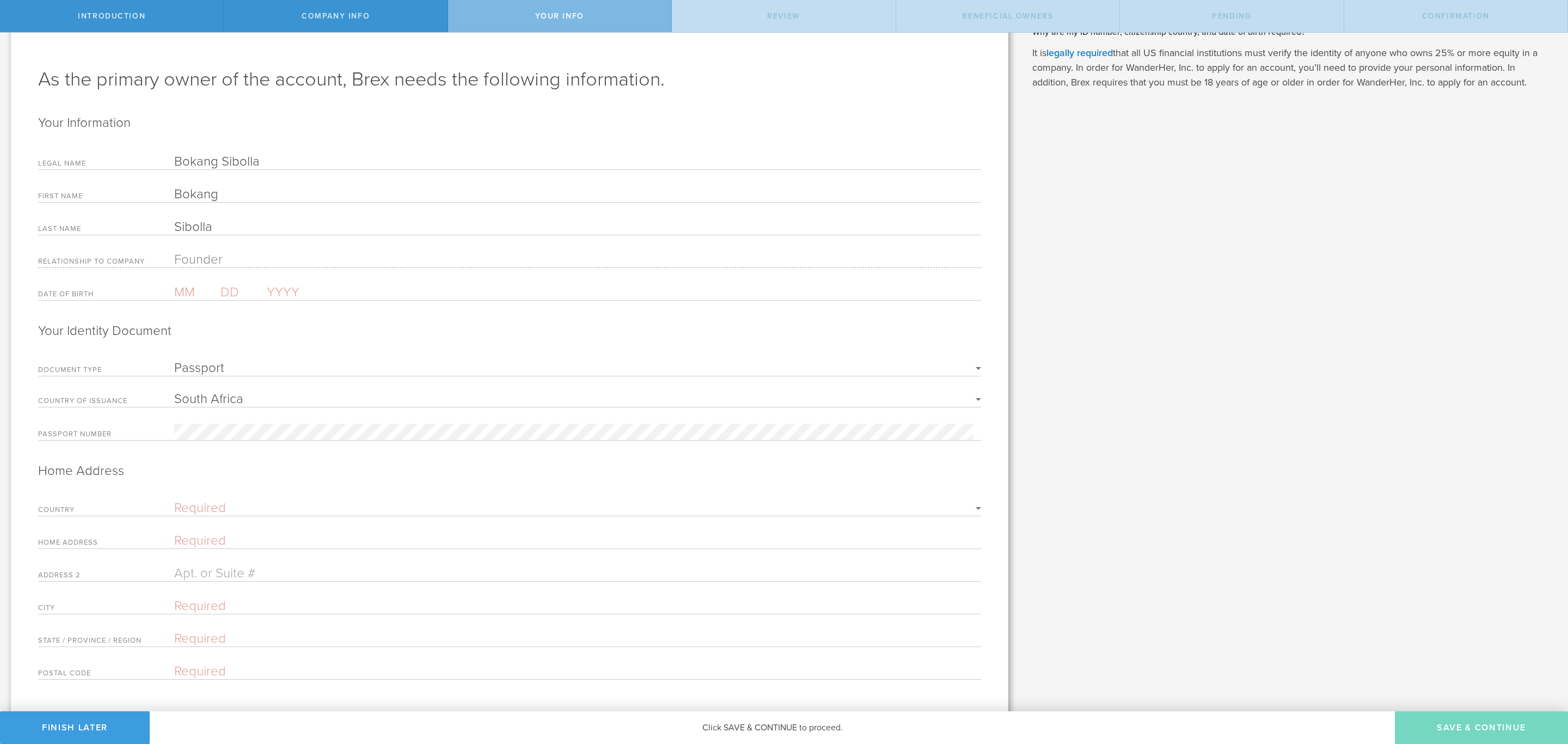
scroll to position [0, 0]
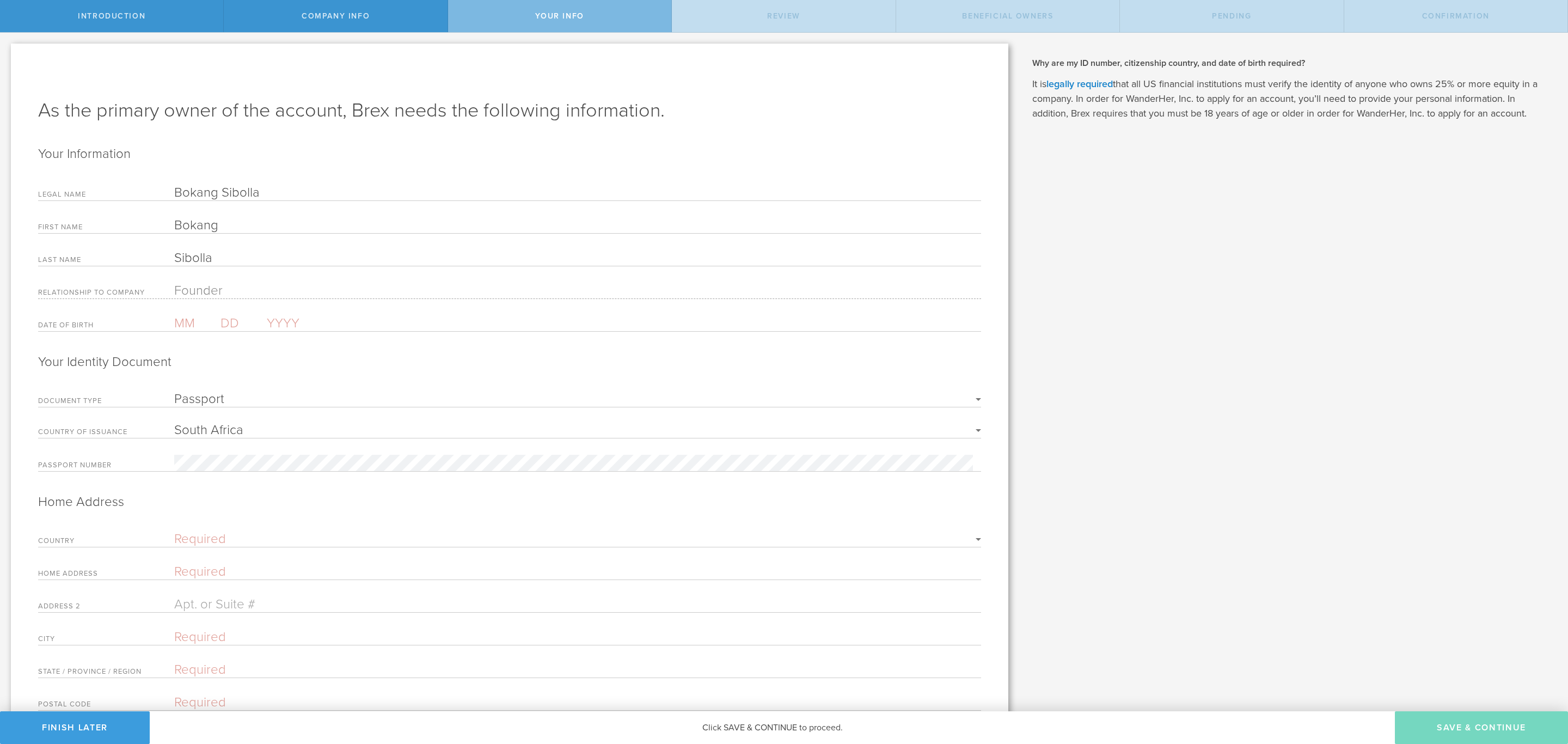
click at [335, 3] on div "Company Info" at bounding box center [336, 16] width 224 height 32
click at [68, 725] on button "Finish Later" at bounding box center [75, 727] width 150 height 33
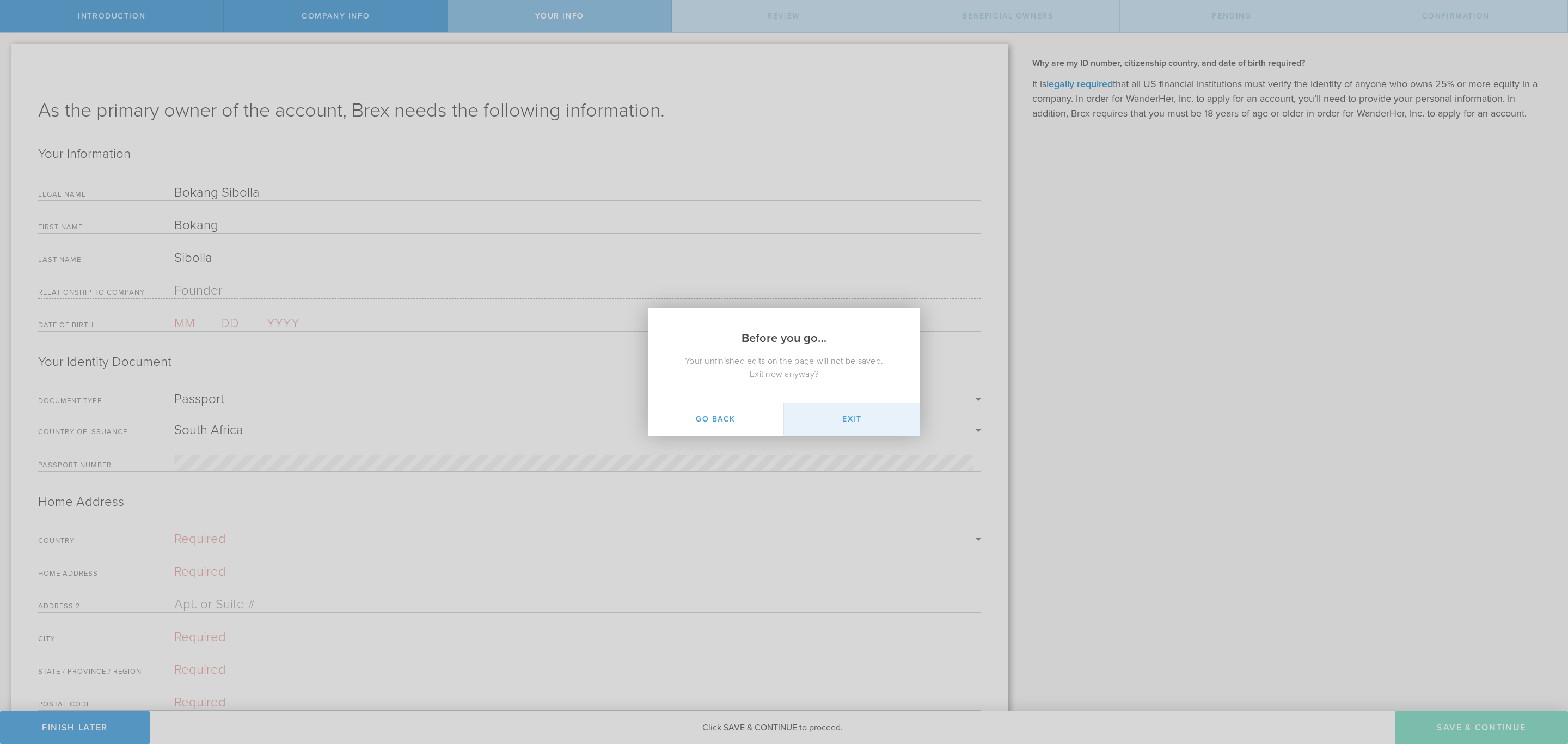
click at [834, 420] on button "Exit" at bounding box center [852, 419] width 136 height 33
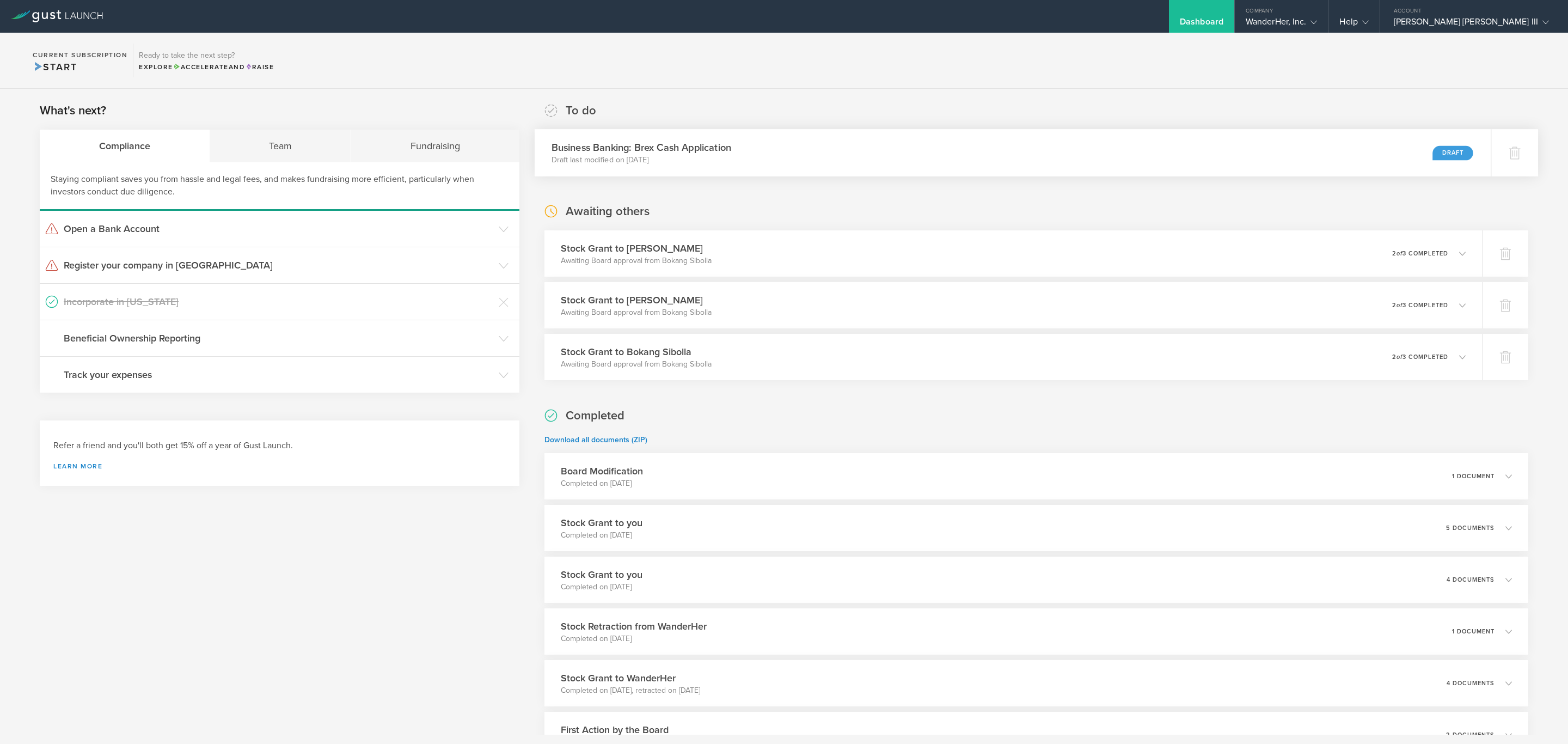
click at [786, 164] on div "Business Banking: Brex Cash Application Draft last modified on [DATE] Draft" at bounding box center [1013, 153] width 957 height 47
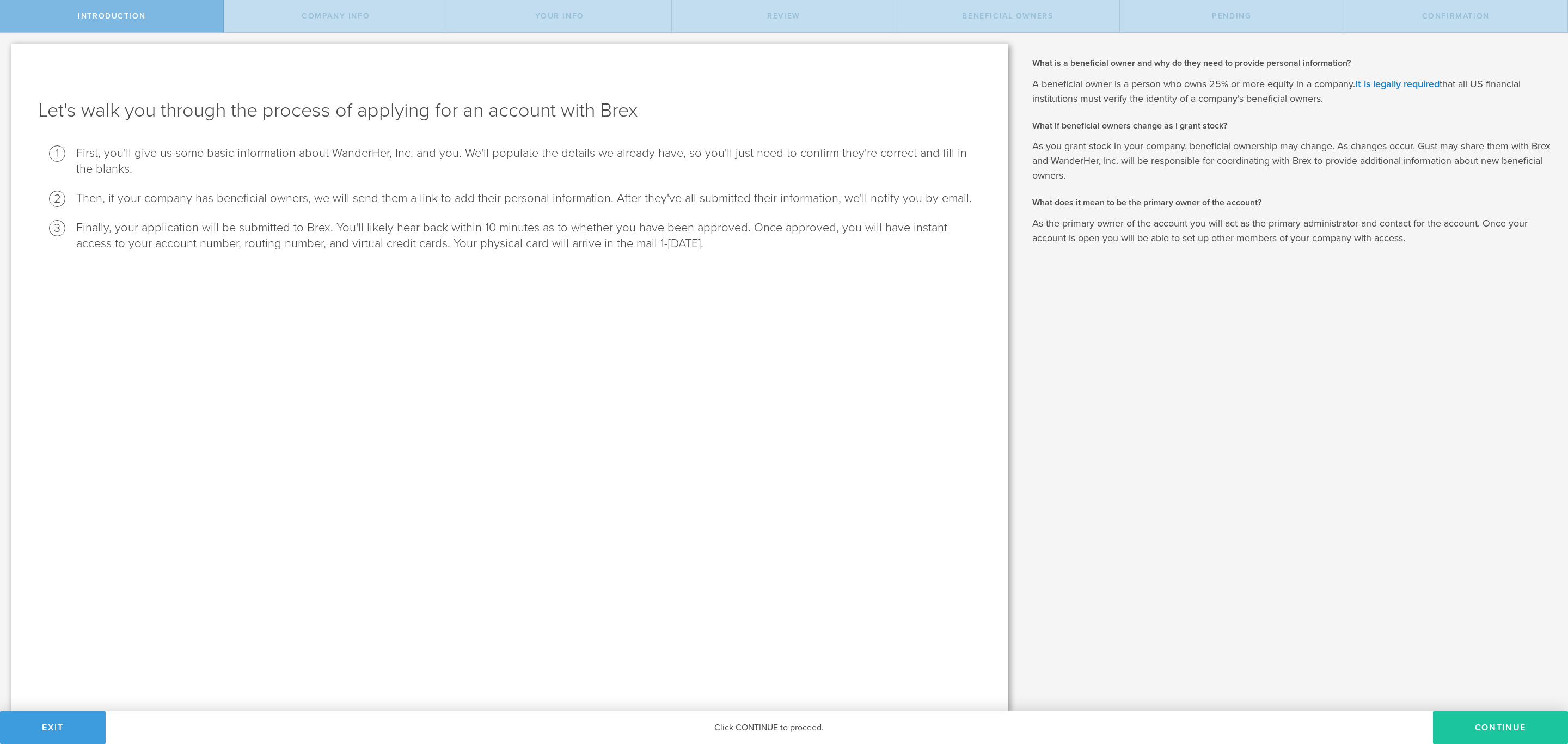
click at [1487, 731] on button "Continue" at bounding box center [1500, 727] width 135 height 33
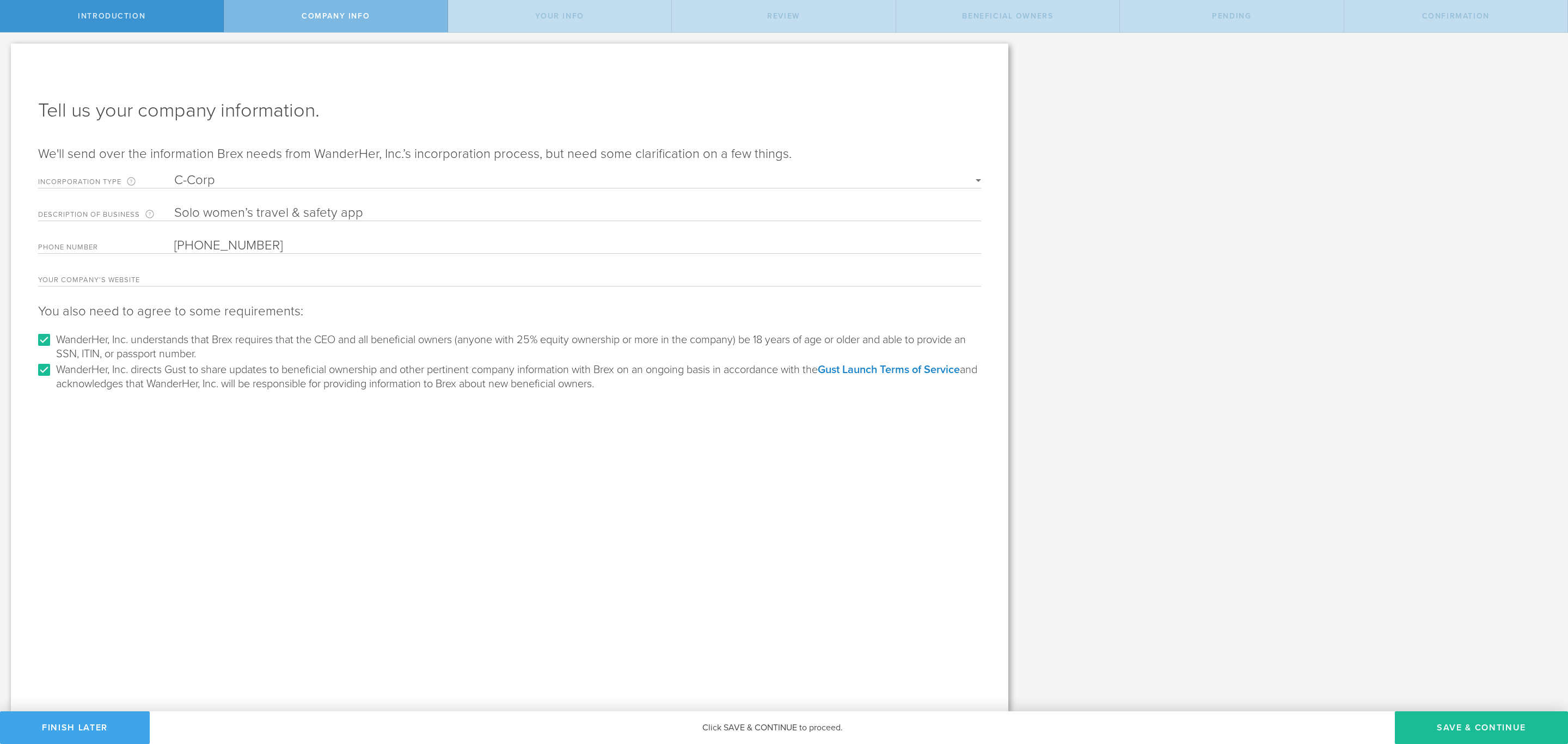
click at [86, 724] on button "Finish Later" at bounding box center [75, 727] width 150 height 33
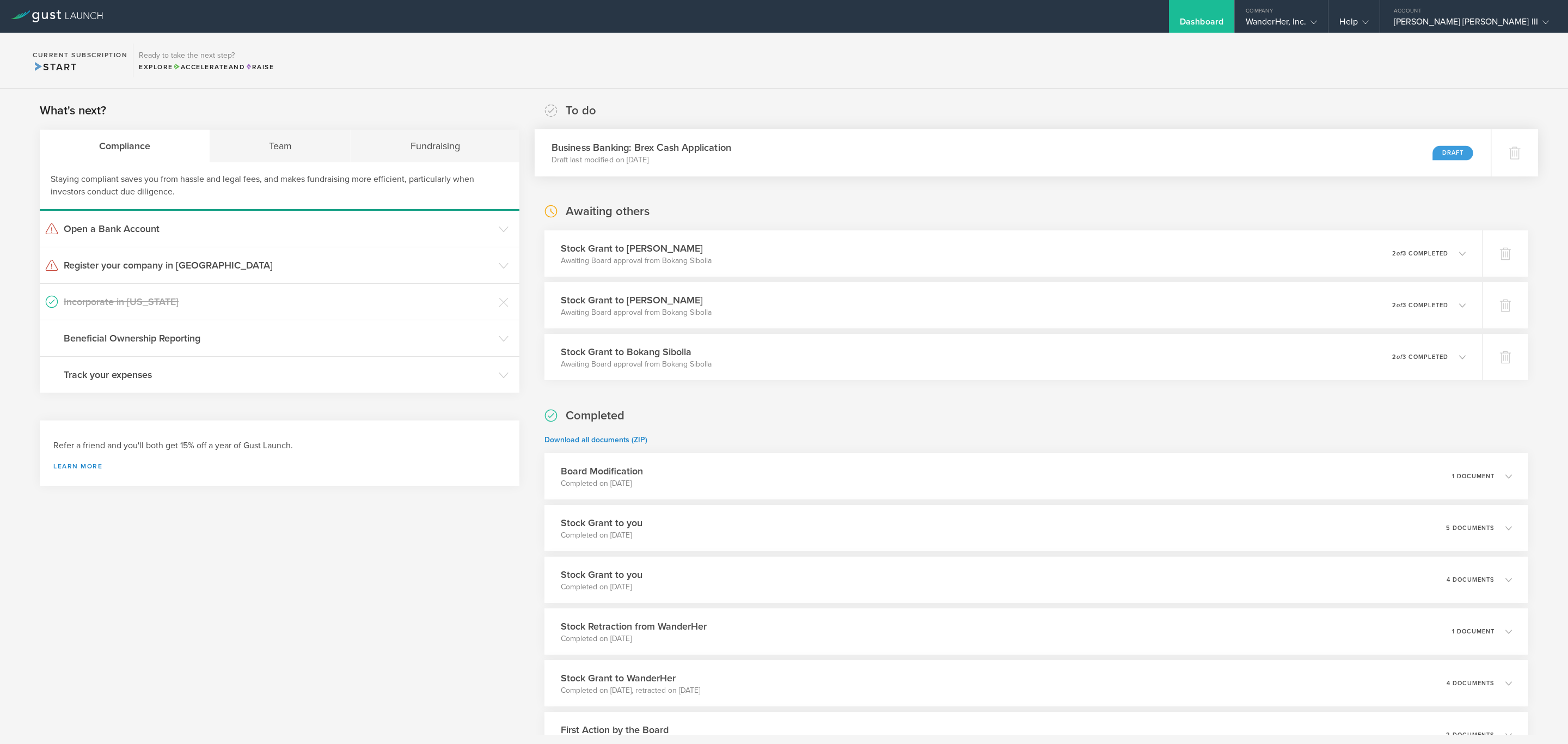
click at [771, 155] on div "Business Banking: Brex Cash Application Draft last modified on Sep 6, 2025 Draft" at bounding box center [1013, 153] width 957 height 47
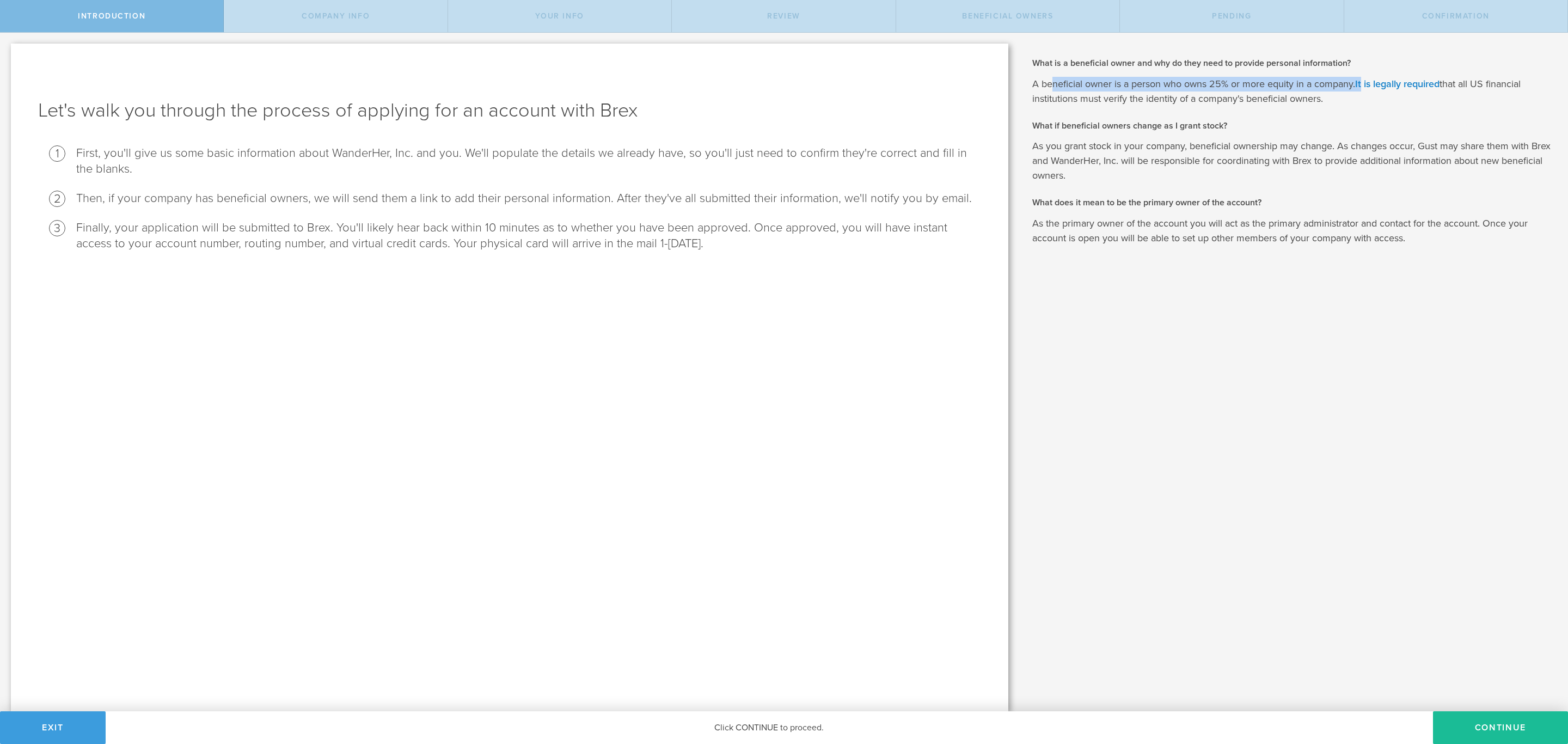
drag, startPoint x: 1051, startPoint y: 80, endPoint x: 1364, endPoint y: 71, distance: 313.1
click at [1364, 71] on div "What is a beneficial owner and why do they need to provide personal information…" at bounding box center [1292, 151] width 520 height 188
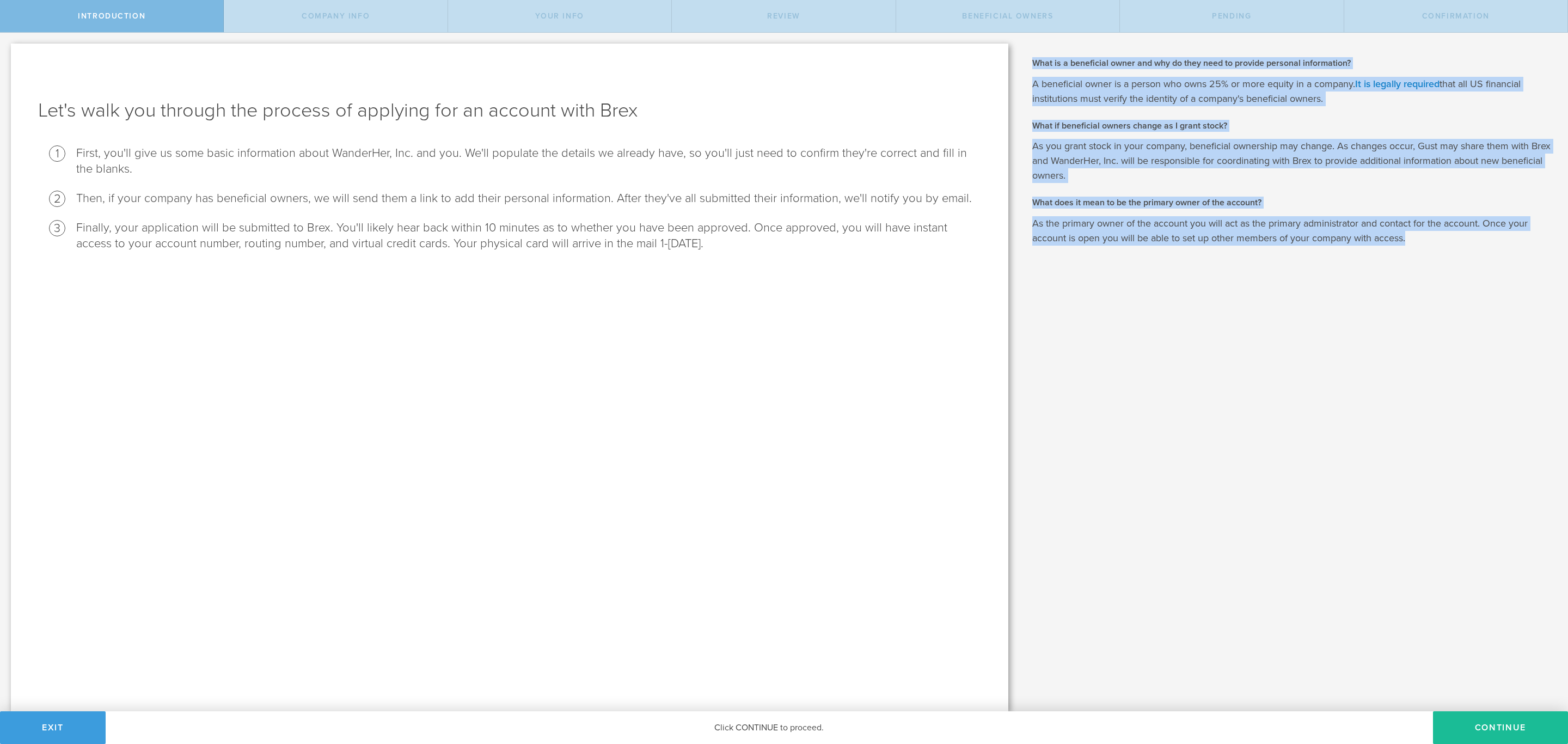
drag, startPoint x: 1441, startPoint y: 257, endPoint x: 1034, endPoint y: 57, distance: 453.5
click at [1034, 57] on div "What is a beneficial owner and why do they need to provide personal information…" at bounding box center [1294, 372] width 549 height 678
copy div "What is a beneficial owner and why do they need to provide personal information…"
drag, startPoint x: 1270, startPoint y: 393, endPoint x: 1304, endPoint y: 387, distance: 34.5
click at [1271, 392] on div "What is a beneficial owner and why do they need to provide personal information…" at bounding box center [1294, 372] width 549 height 678
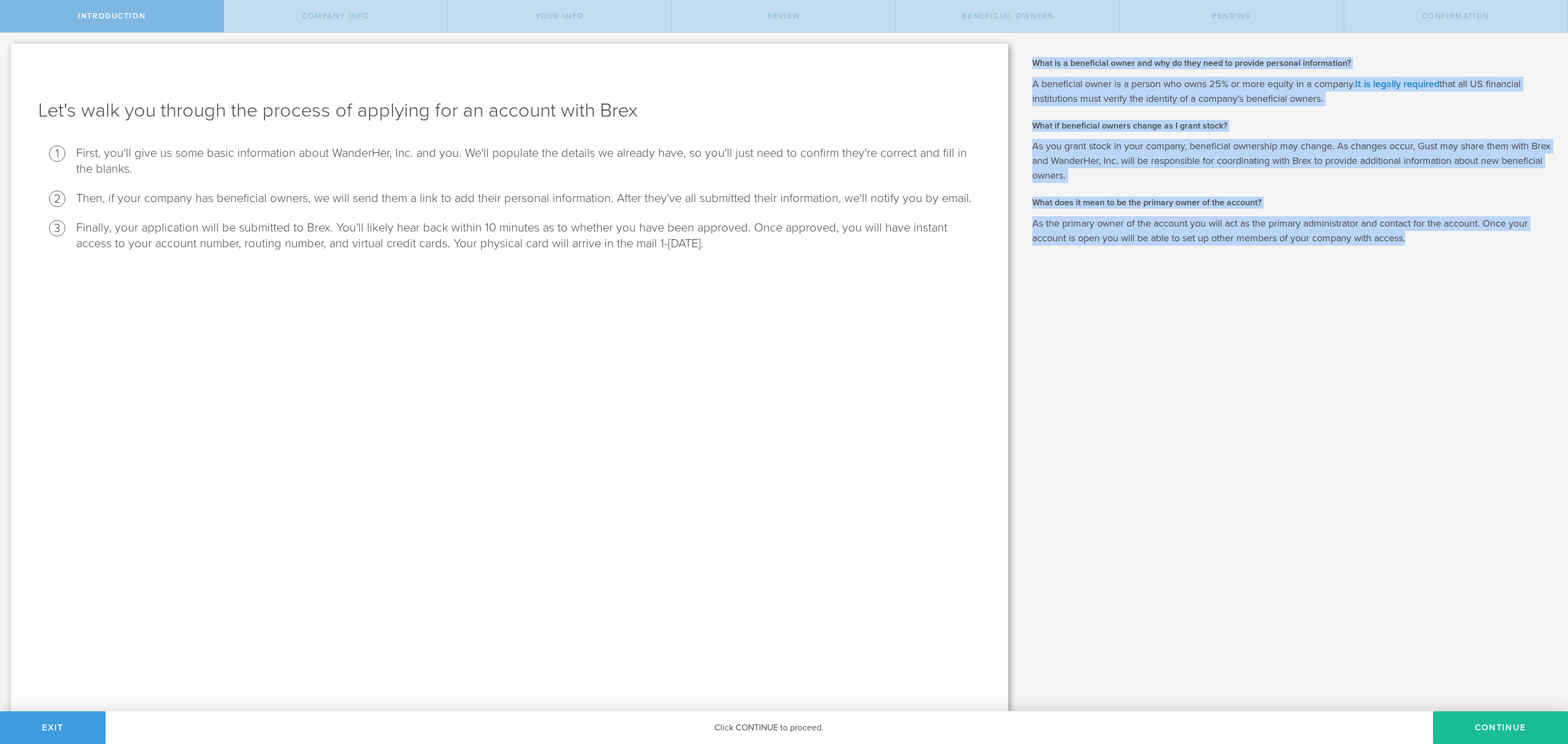
click at [1109, 414] on div "What is a beneficial owner and why do they need to provide personal information…" at bounding box center [1294, 372] width 549 height 678
